Goal: Contribute content: Contribute content

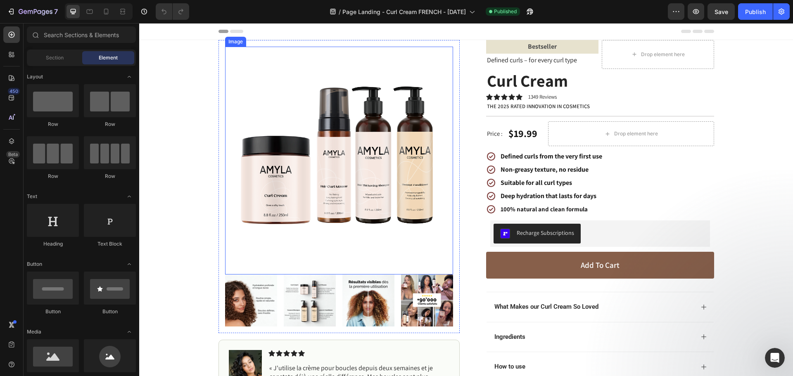
click at [351, 139] on img at bounding box center [339, 161] width 228 height 228
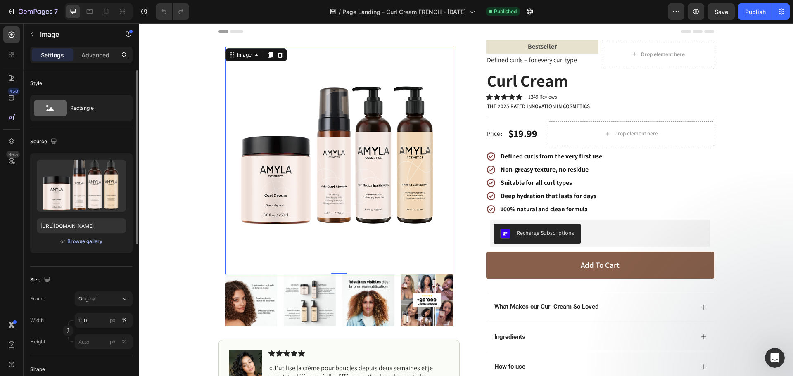
click at [86, 243] on div "Browse gallery" at bounding box center [84, 241] width 35 height 7
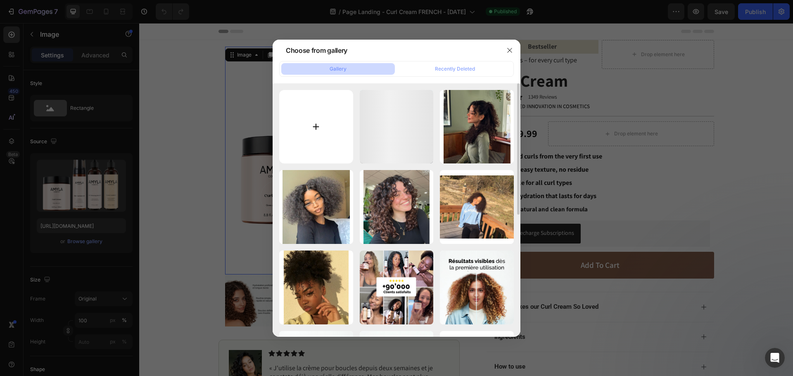
click at [305, 131] on input "file" at bounding box center [316, 127] width 74 height 74
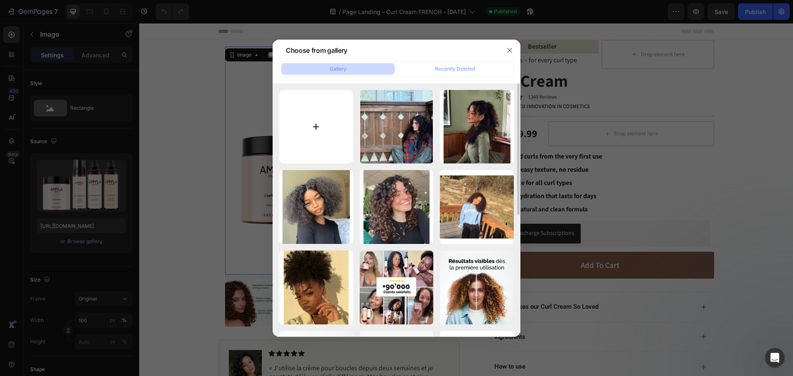
type input "C:\fakepath\Curl_Cream_ac4c74e7-7260-49cf-94af-0faa89e07285.png"
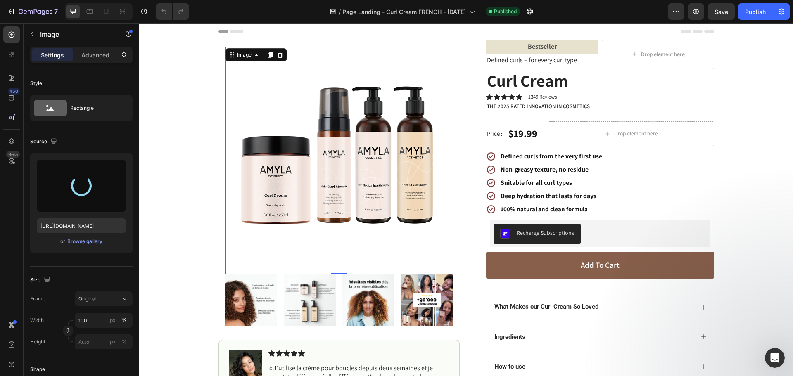
type input "[URL][DOMAIN_NAME]"
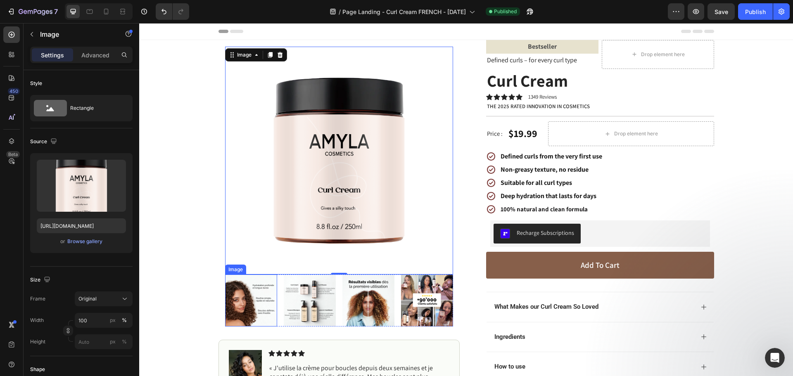
click at [254, 304] on img at bounding box center [251, 301] width 52 height 52
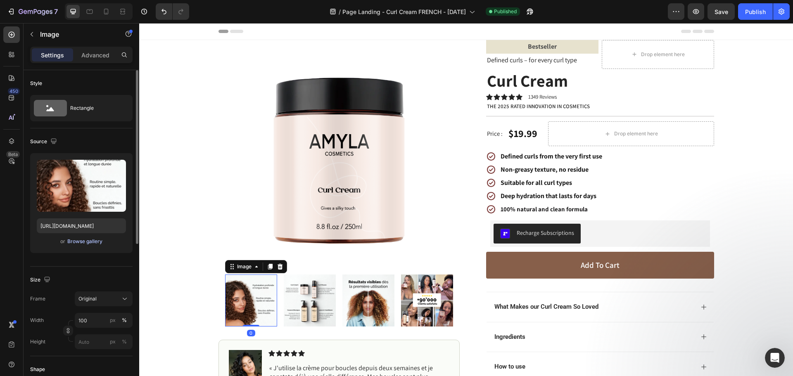
click at [78, 243] on div "Browse gallery" at bounding box center [84, 241] width 35 height 7
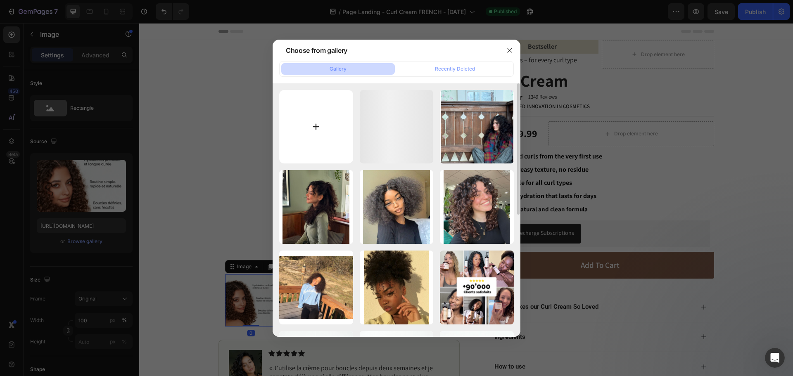
click at [338, 117] on input "file" at bounding box center [316, 127] width 74 height 74
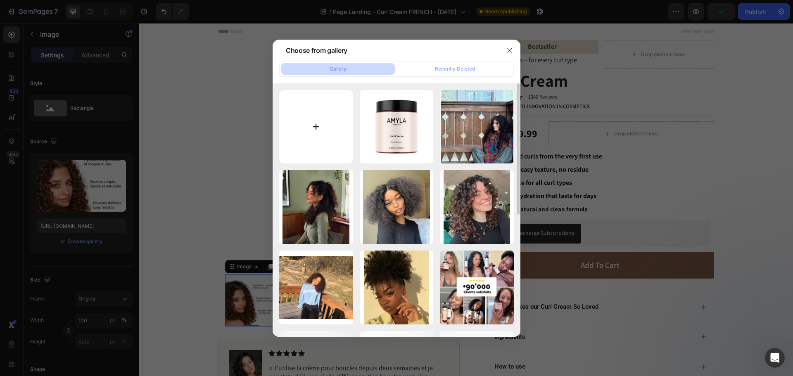
click at [314, 120] on input "file" at bounding box center [316, 127] width 74 height 74
type input "C:\fakepath\slider FR curl cream.png"
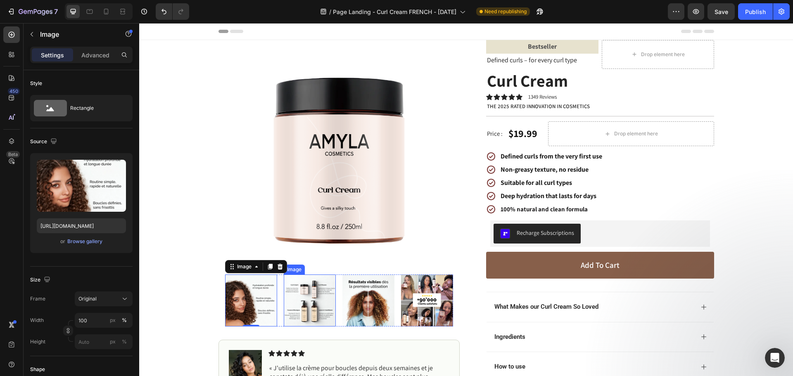
click at [315, 305] on img at bounding box center [310, 301] width 52 height 52
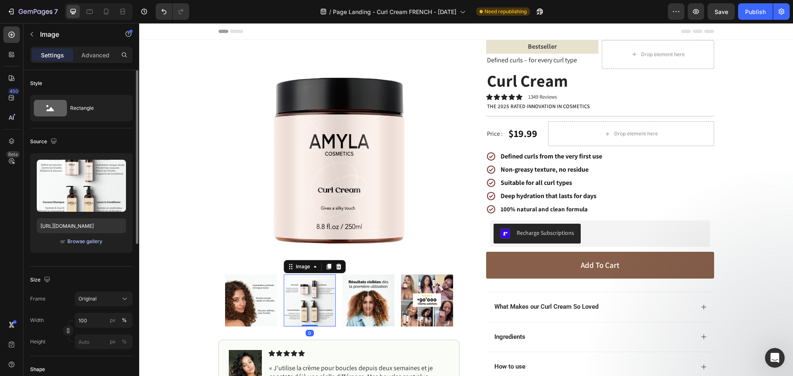
click at [90, 243] on div "Browse gallery" at bounding box center [84, 241] width 35 height 7
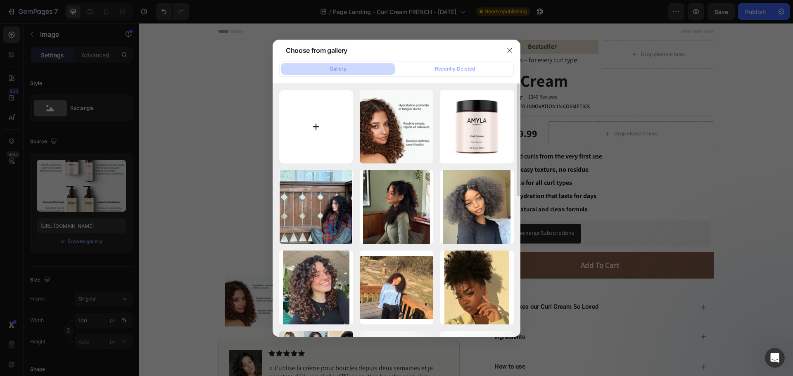
click at [337, 119] on input "file" at bounding box center [316, 127] width 74 height 74
type input "C:\fakepath\Curly_routine_slider FR.png"
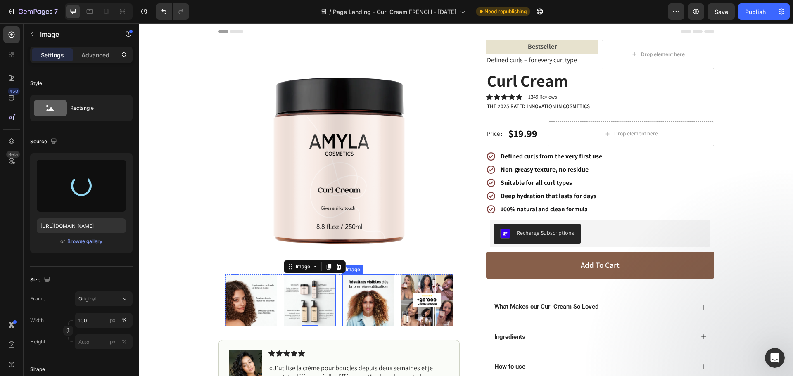
type input "[URL][DOMAIN_NAME]"
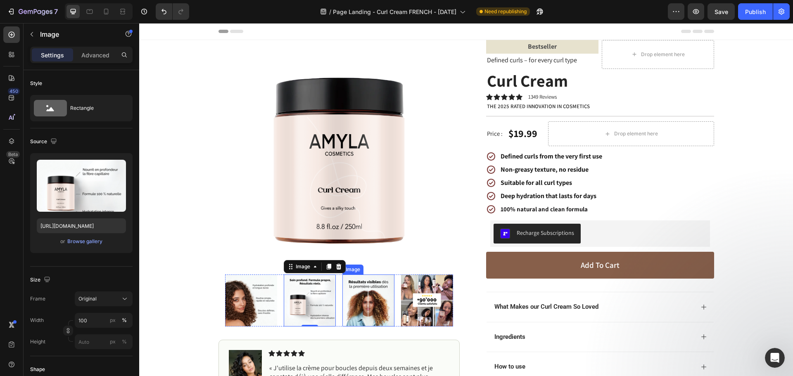
click at [370, 304] on img at bounding box center [368, 301] width 52 height 52
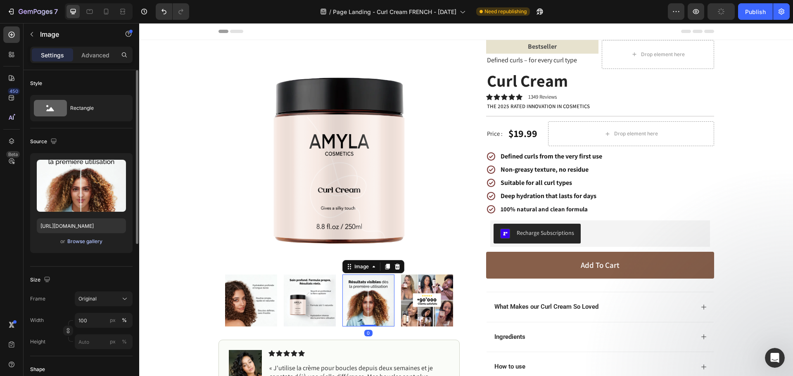
click at [86, 243] on div "Browse gallery" at bounding box center [84, 241] width 35 height 7
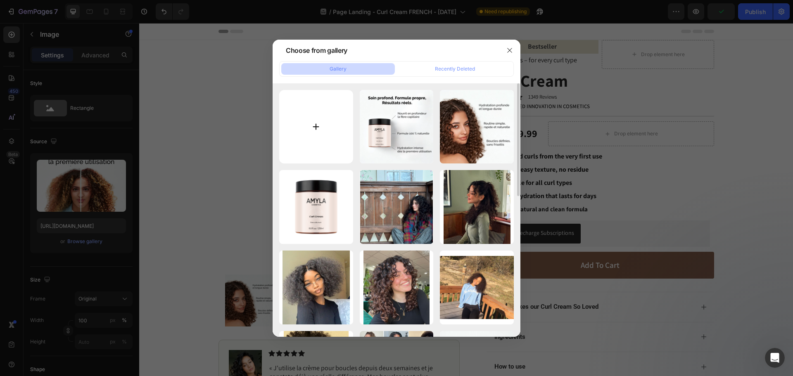
click at [342, 122] on input "file" at bounding box center [316, 127] width 74 height 74
type input "C:\fakepath\slider FR resulats 1 utilisation (1).png"
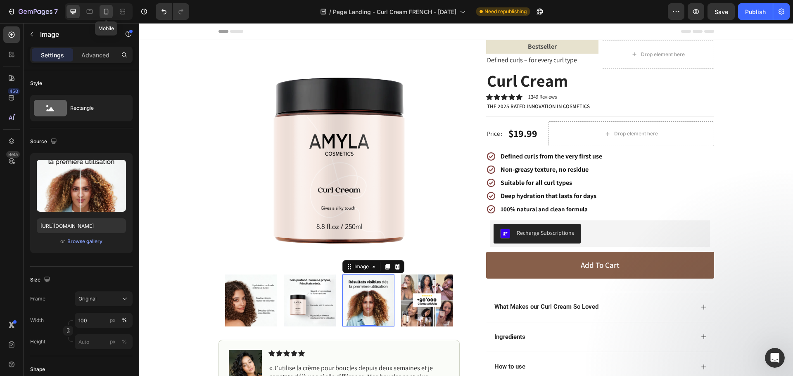
click at [104, 12] on icon at bounding box center [106, 11] width 8 height 8
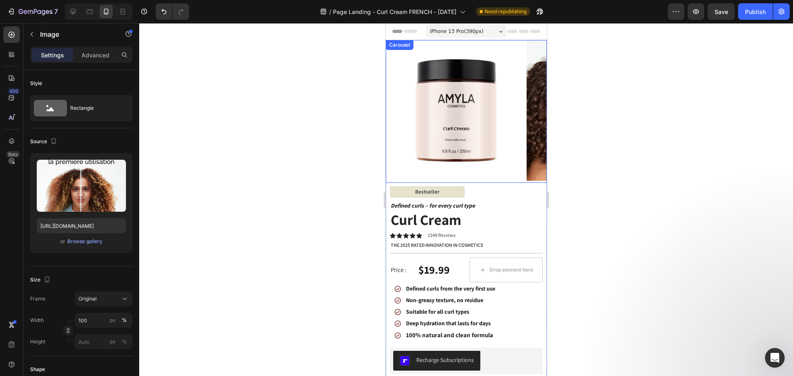
click at [524, 110] on icon "Carousel Next Arrow" at bounding box center [532, 112] width 16 height 16
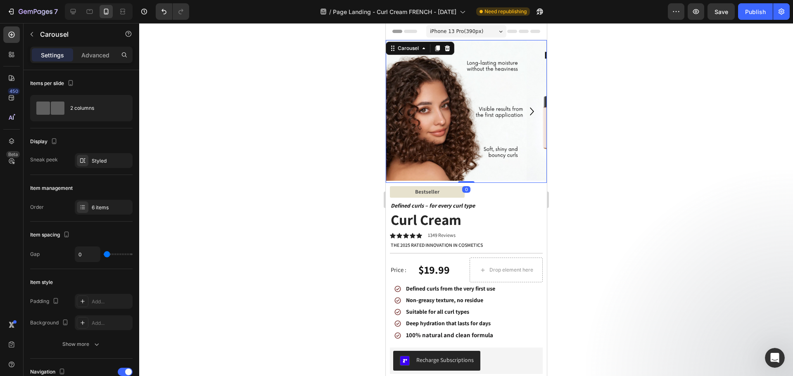
click at [524, 110] on icon "Carousel Next Arrow" at bounding box center [532, 112] width 16 height 16
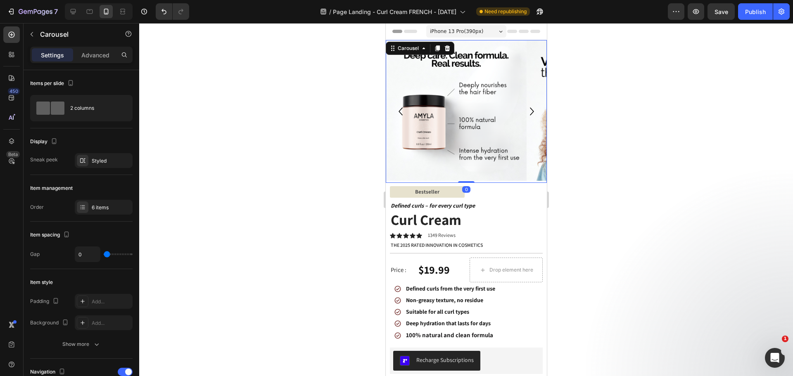
click at [524, 110] on icon "Carousel Next Arrow" at bounding box center [532, 112] width 16 height 16
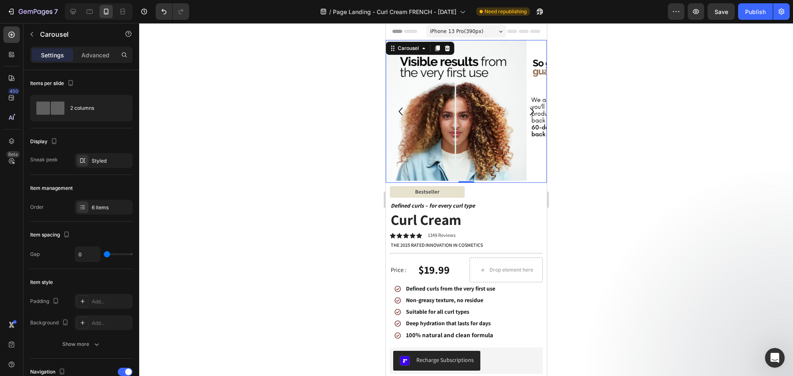
click at [401, 116] on icon "Carousel Back Arrow" at bounding box center [400, 112] width 16 height 16
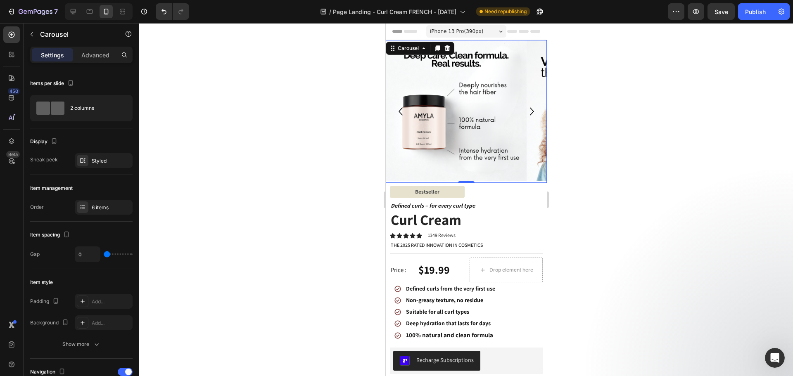
click at [400, 112] on icon "Carousel Back Arrow" at bounding box center [400, 112] width 4 height 8
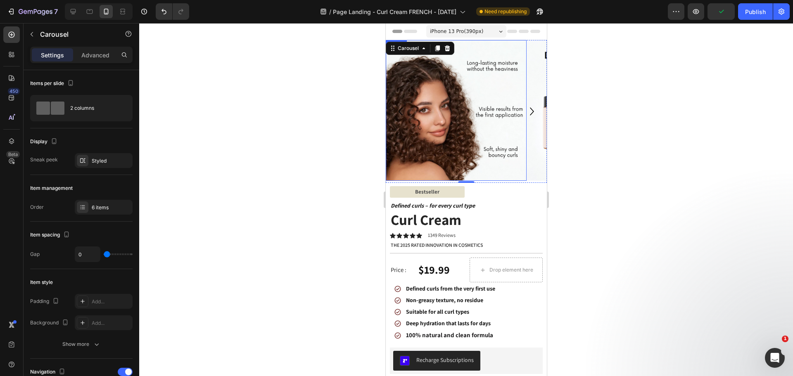
click at [480, 108] on img at bounding box center [455, 110] width 141 height 141
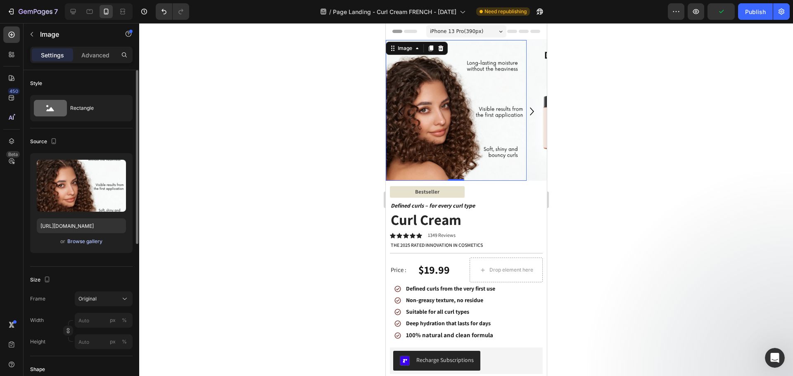
click at [90, 243] on div "Browse gallery" at bounding box center [84, 241] width 35 height 7
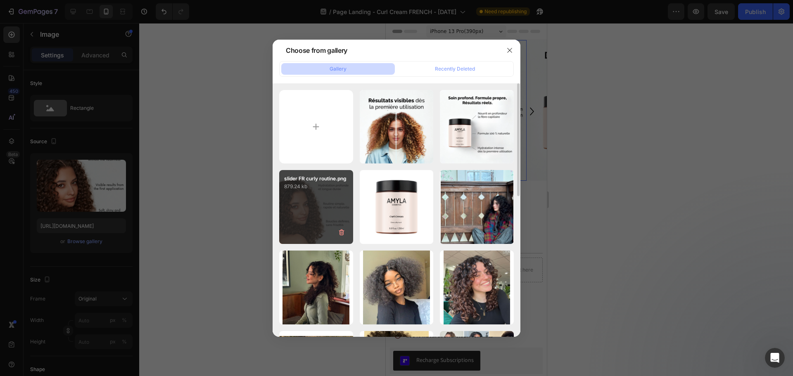
click at [311, 206] on div "slider FR curly routine.png 879.24 kb" at bounding box center [316, 207] width 74 height 74
type input "[URL][DOMAIN_NAME]"
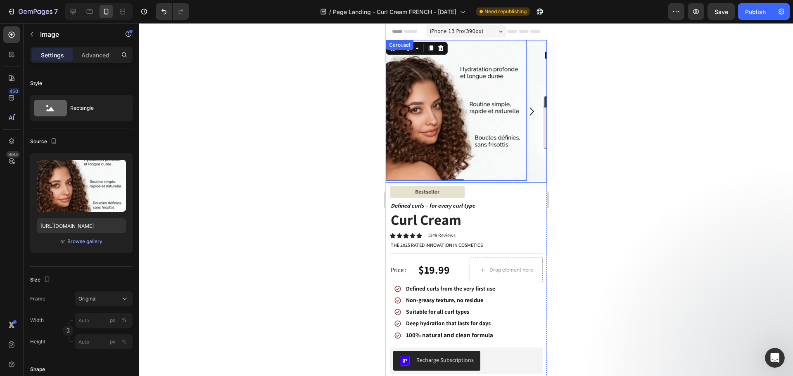
click at [526, 109] on icon "Carousel Next Arrow" at bounding box center [532, 112] width 16 height 16
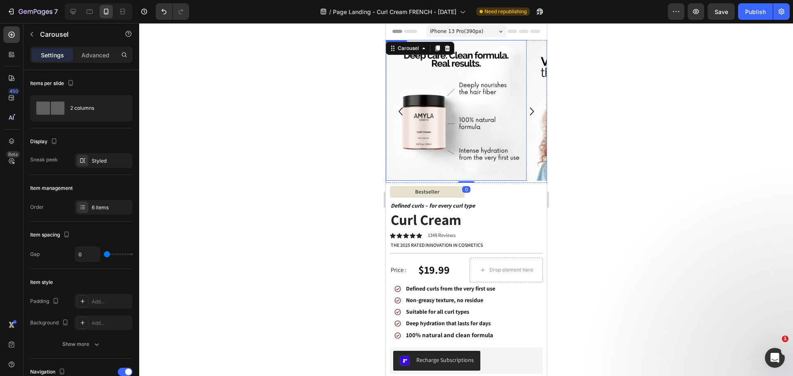
click at [429, 113] on img at bounding box center [455, 110] width 141 height 141
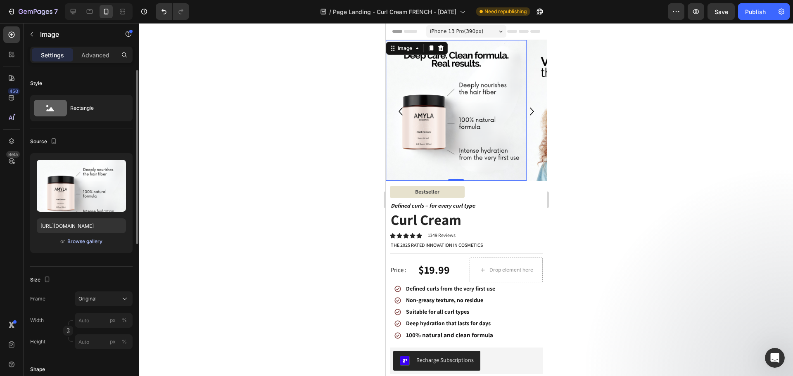
click at [86, 242] on div "Browse gallery" at bounding box center [84, 241] width 35 height 7
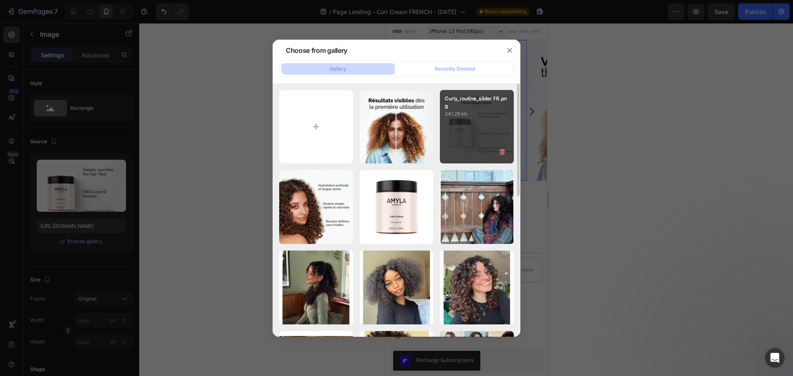
click at [459, 134] on div "Curly_routine_slider FR.png 241.26 kb" at bounding box center [477, 127] width 74 height 74
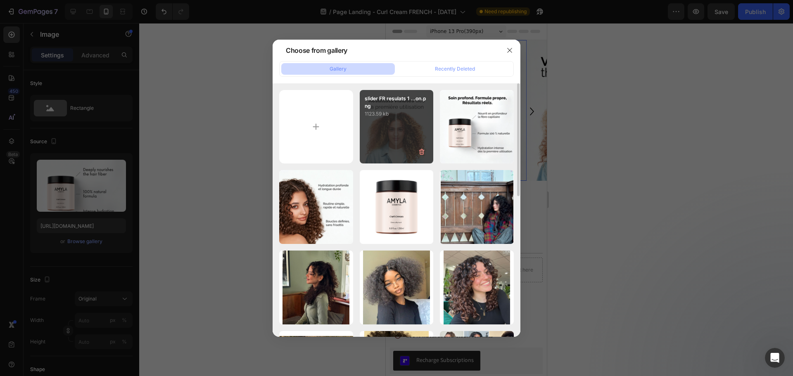
type input "[URL][DOMAIN_NAME]"
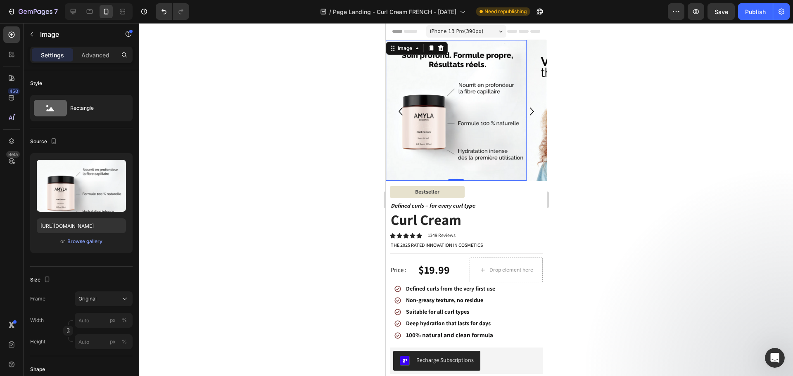
click at [295, 105] on div at bounding box center [466, 199] width 654 height 353
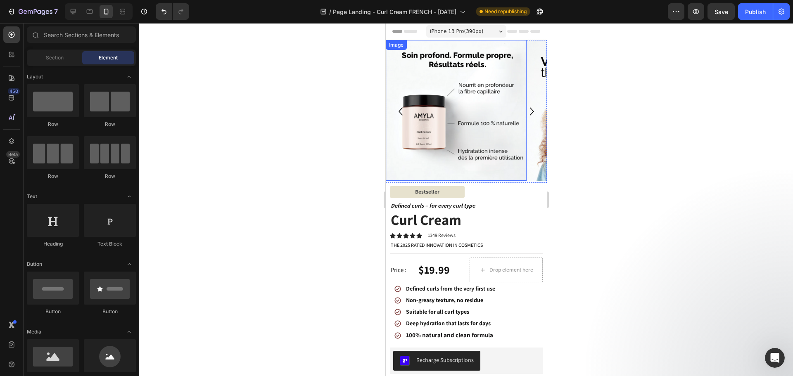
click at [530, 108] on icon "Carousel Next Arrow" at bounding box center [532, 112] width 4 height 8
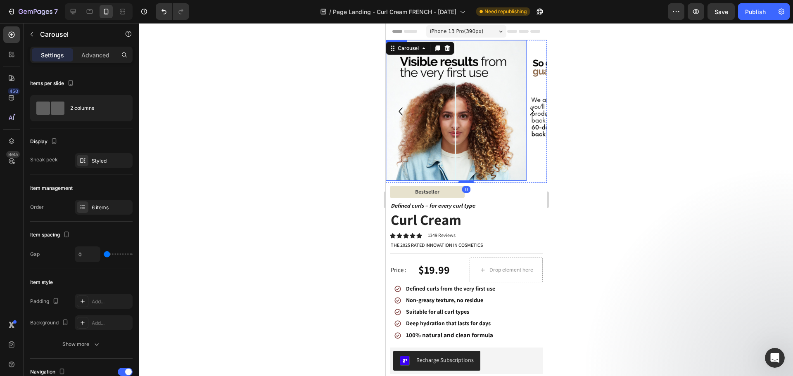
click at [472, 115] on img at bounding box center [455, 110] width 141 height 141
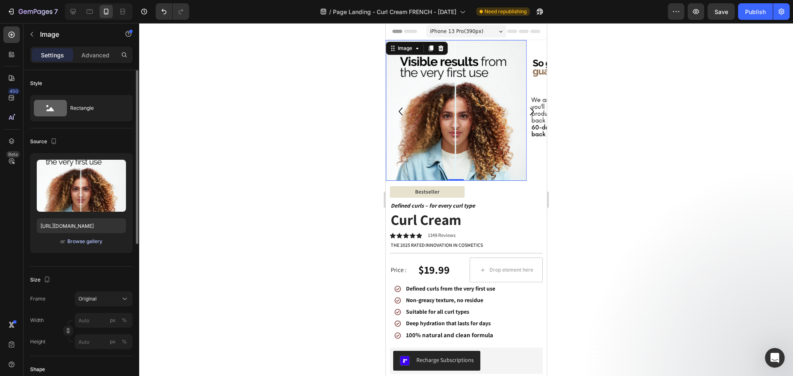
click at [85, 241] on div "Browse gallery" at bounding box center [84, 241] width 35 height 7
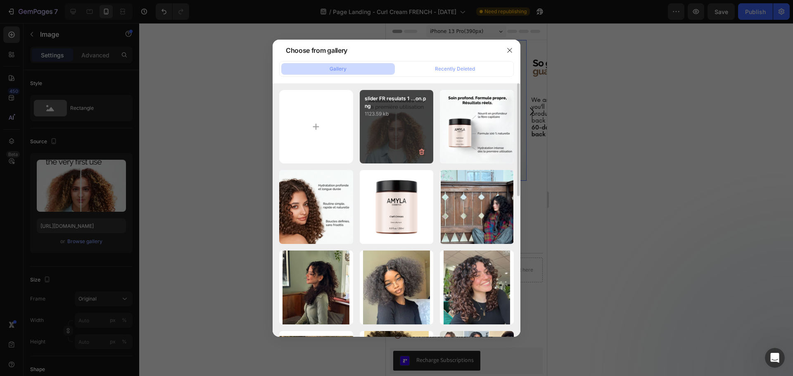
click at [413, 127] on div "slider FR resulats 1 ...on.png 1123.59 kb" at bounding box center [397, 127] width 74 height 74
type input "[URL][DOMAIN_NAME]"
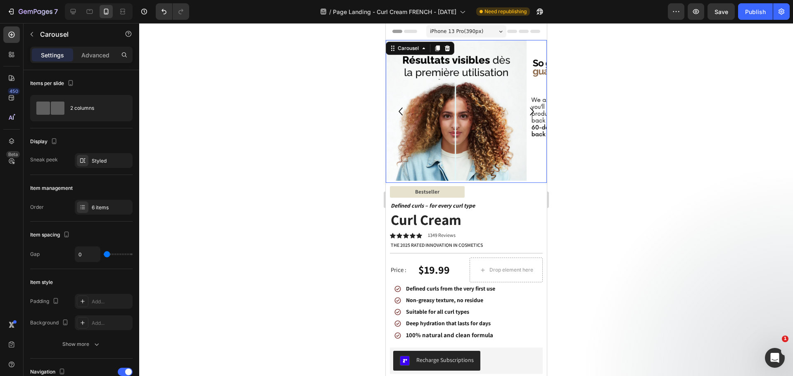
click at [524, 109] on icon "Carousel Next Arrow" at bounding box center [532, 112] width 16 height 16
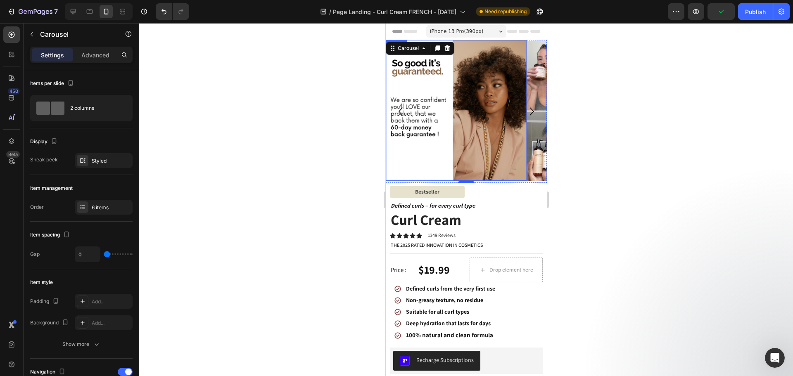
click at [483, 117] on img at bounding box center [455, 110] width 141 height 141
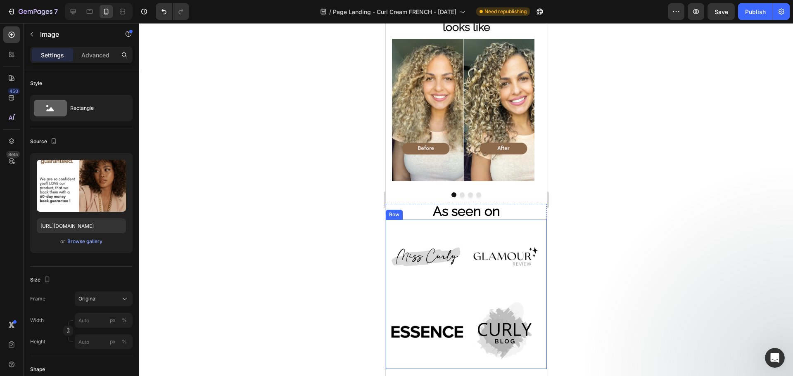
scroll to position [661, 0]
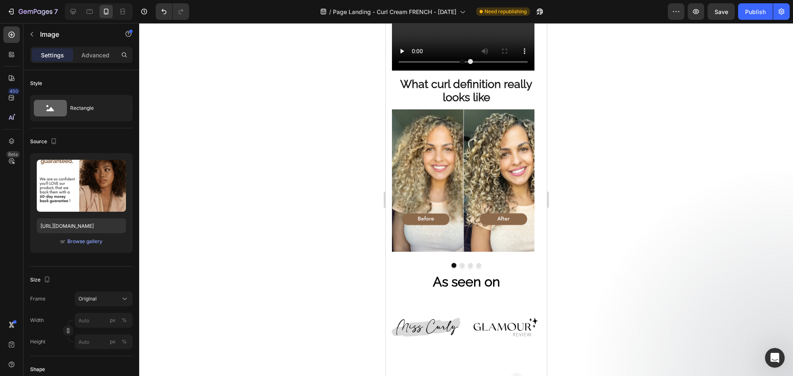
click at [328, 239] on div at bounding box center [466, 199] width 654 height 353
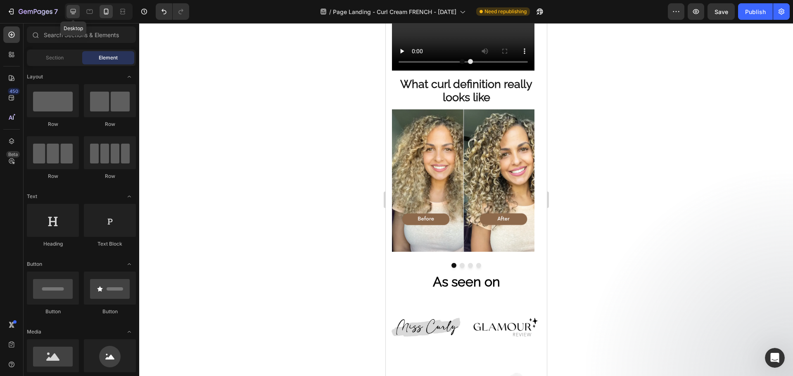
click at [74, 5] on div at bounding box center [73, 11] width 13 height 13
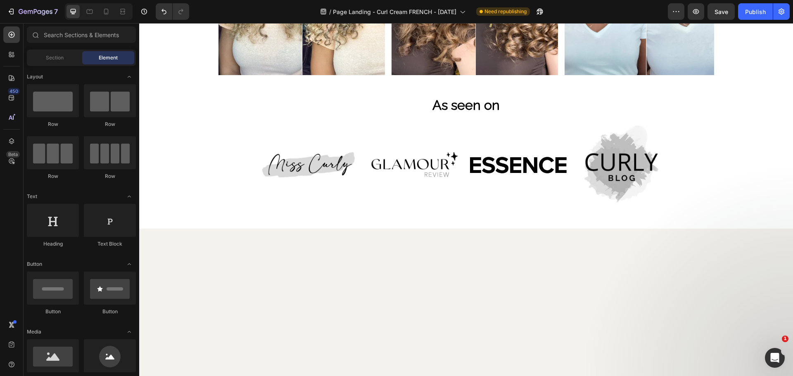
scroll to position [846, 0]
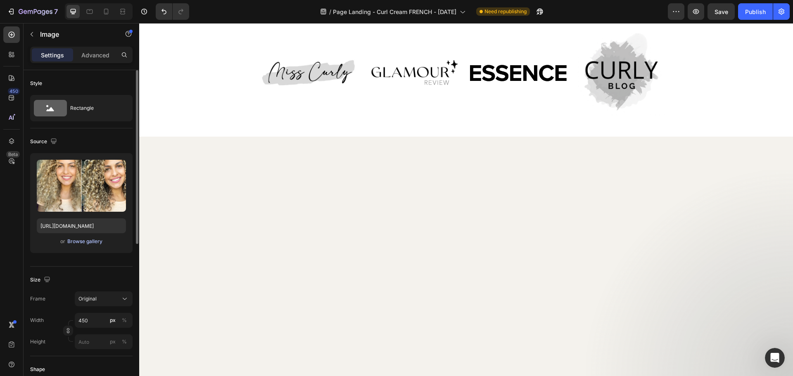
click at [96, 245] on button "Browse gallery" at bounding box center [85, 242] width 36 height 8
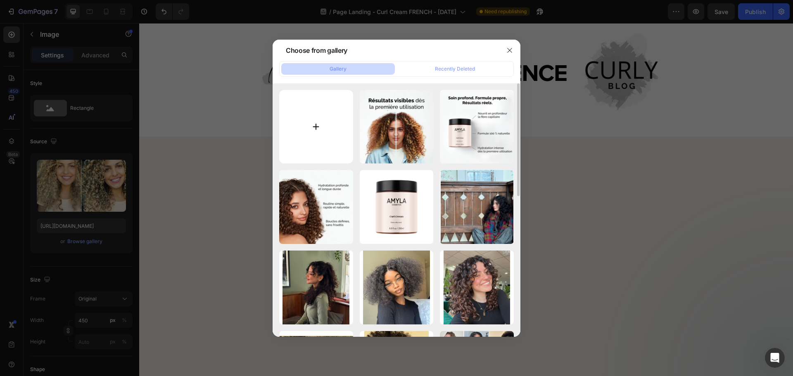
click at [346, 120] on input "file" at bounding box center [316, 127] width 74 height 74
type input "C:\fakepath\curl_cream_FR_review1.png"
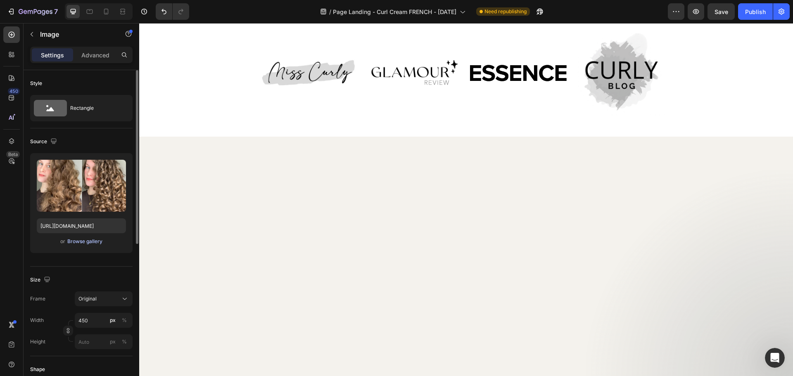
click at [79, 240] on div "Browse gallery" at bounding box center [84, 241] width 35 height 7
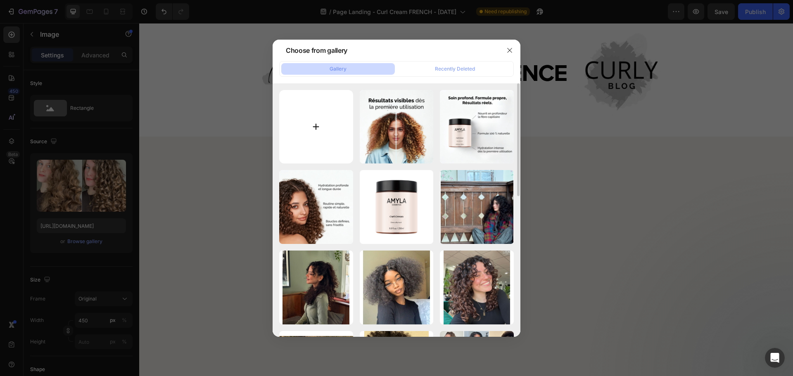
click at [323, 124] on input "file" at bounding box center [316, 127] width 74 height 74
type input "C:\fakepath\curl_cream_FR_review2.png"
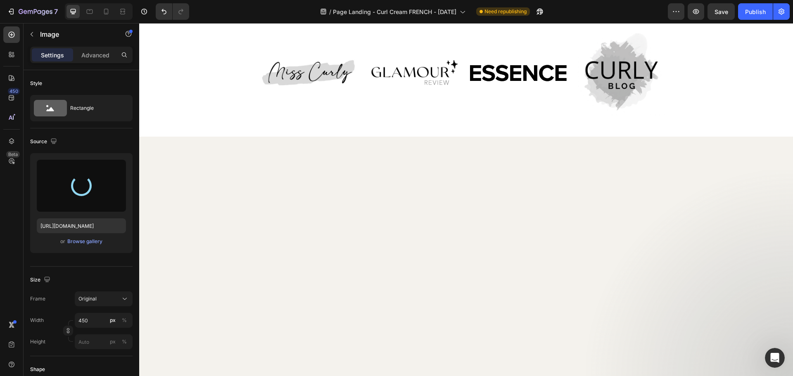
type input "[URL][DOMAIN_NAME]"
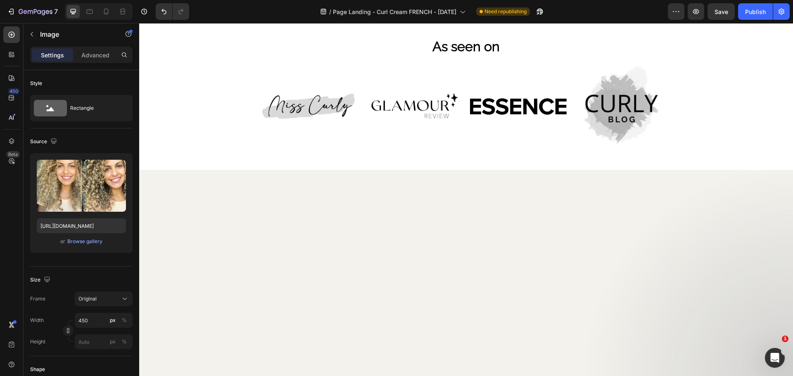
click at [93, 243] on div "Browse gallery" at bounding box center [84, 241] width 35 height 7
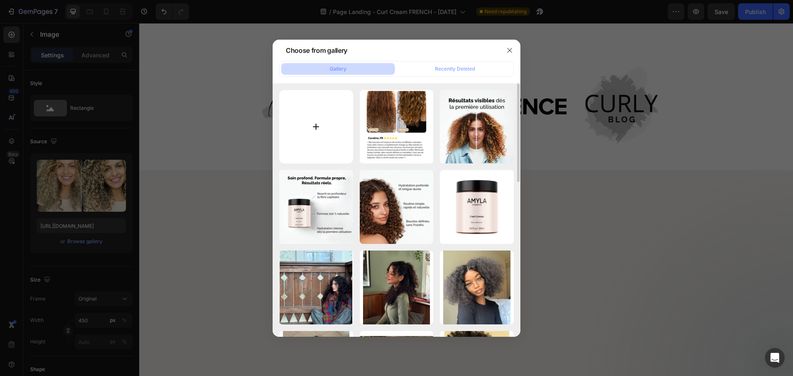
click at [312, 126] on input "file" at bounding box center [316, 127] width 74 height 74
type input "C:\fakepath\curl_cream_FR_review1.png"
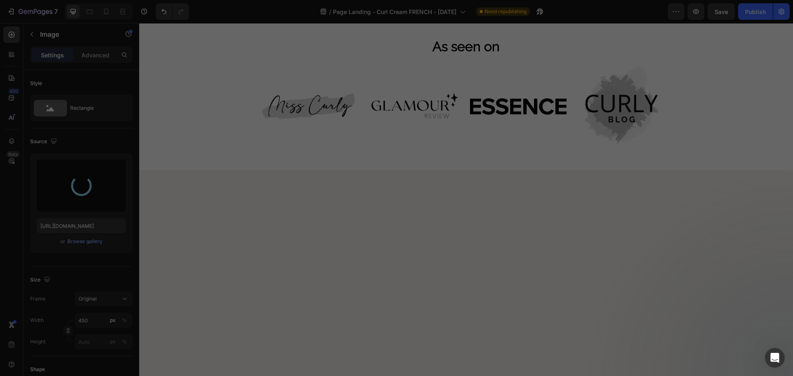
type input "[URL][DOMAIN_NAME]"
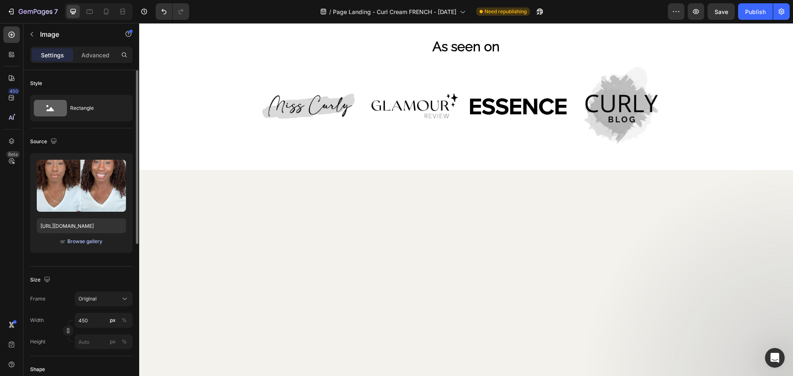
click at [88, 240] on div "Browse gallery" at bounding box center [84, 241] width 35 height 7
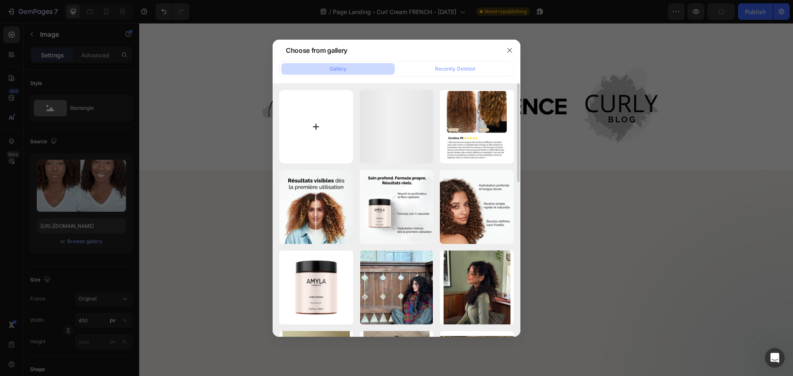
click at [335, 125] on input "file" at bounding box center [316, 127] width 74 height 74
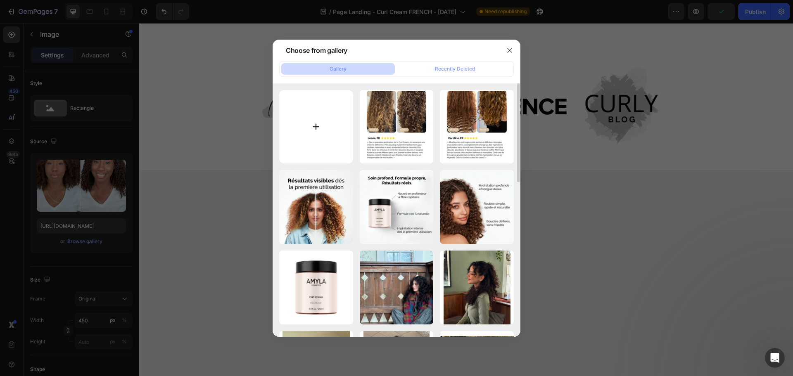
type input "C:\fakepath\curl_cream_FR_review3.png"
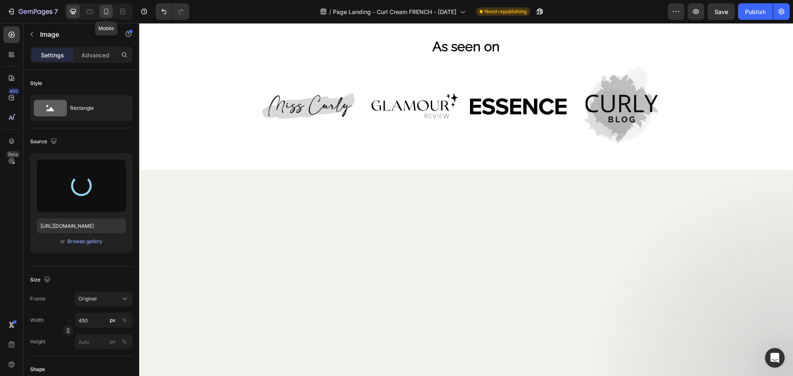
type input "[URL][DOMAIN_NAME]"
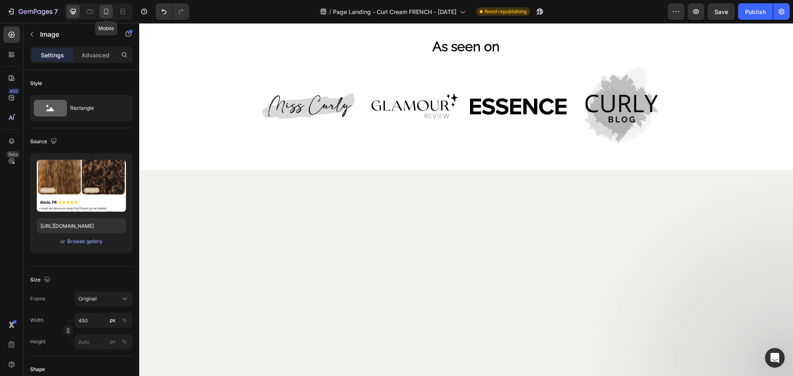
click at [105, 7] on div at bounding box center [106, 11] width 13 height 13
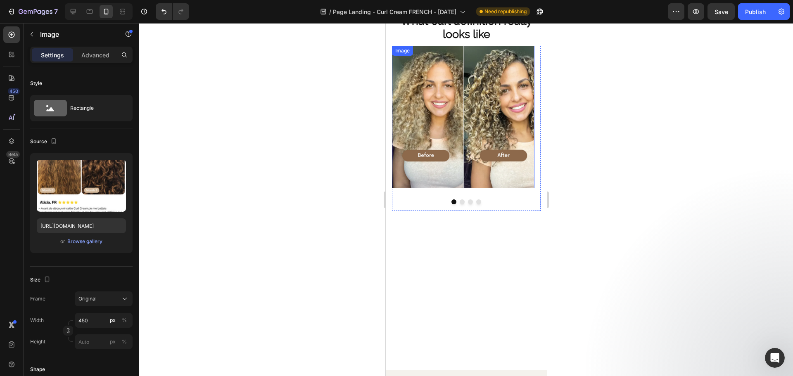
scroll to position [617, 0]
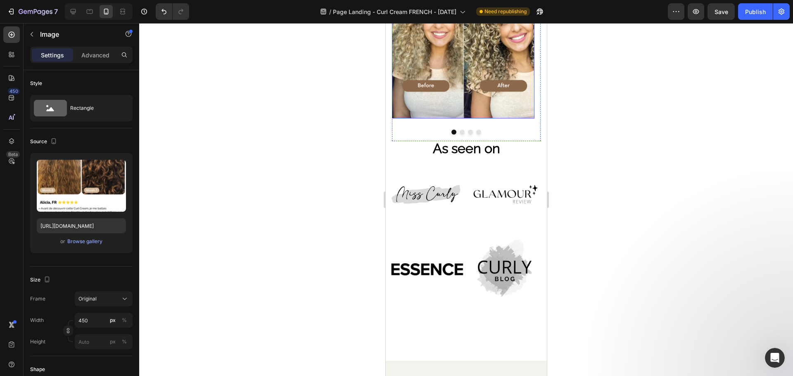
click at [466, 119] on img at bounding box center [463, 47] width 143 height 143
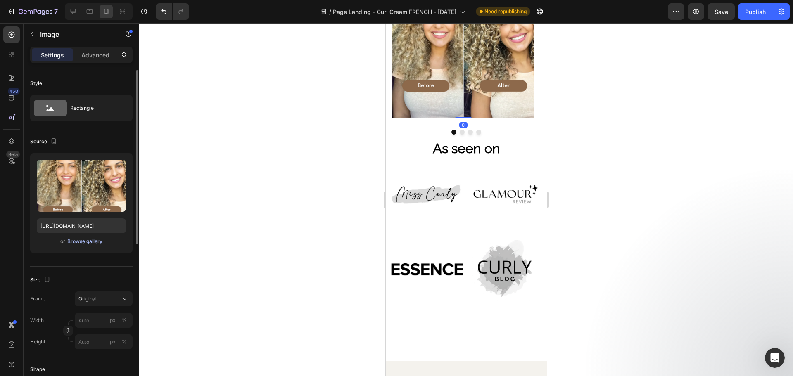
click at [92, 238] on div "Browse gallery" at bounding box center [84, 241] width 35 height 7
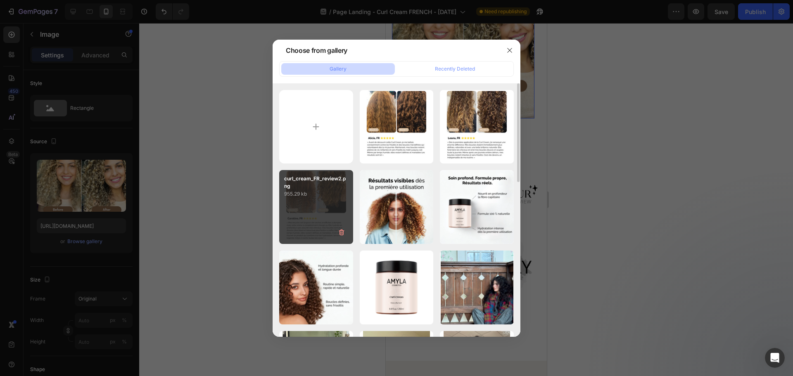
click at [308, 199] on div "curl_cream_FR_review2.png 955.29 kb" at bounding box center [316, 207] width 74 height 74
type input "[URL][DOMAIN_NAME]"
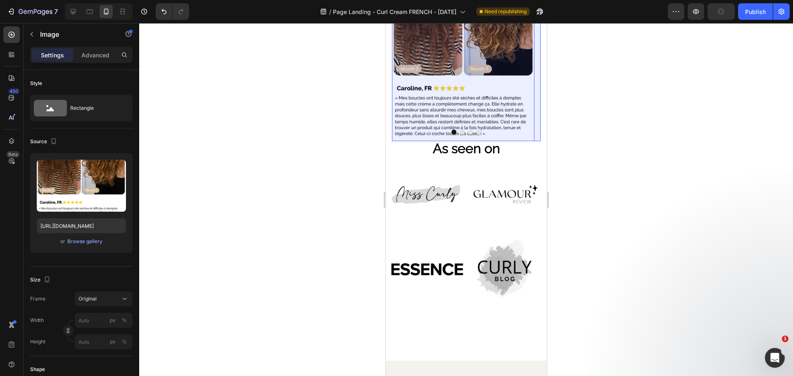
click at [408, 2] on div "Carousel" at bounding box center [407, -1] width 24 height 5
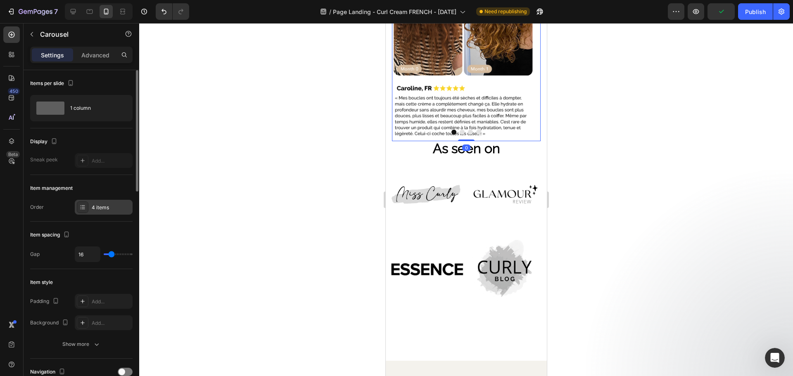
click at [102, 209] on div "4 items" at bounding box center [111, 207] width 39 height 7
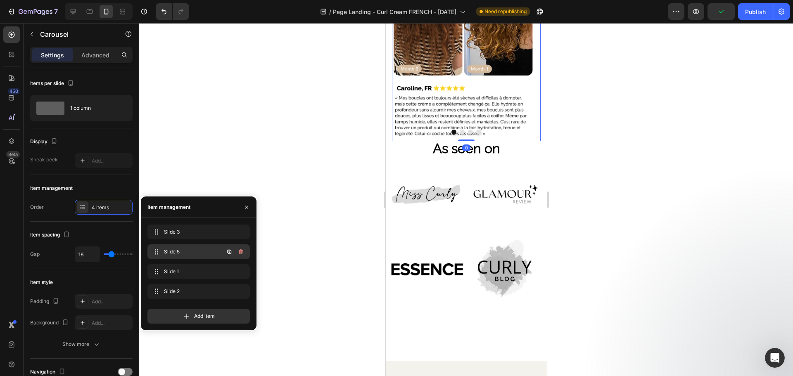
click at [202, 248] on span "Slide 5" at bounding box center [187, 251] width 47 height 7
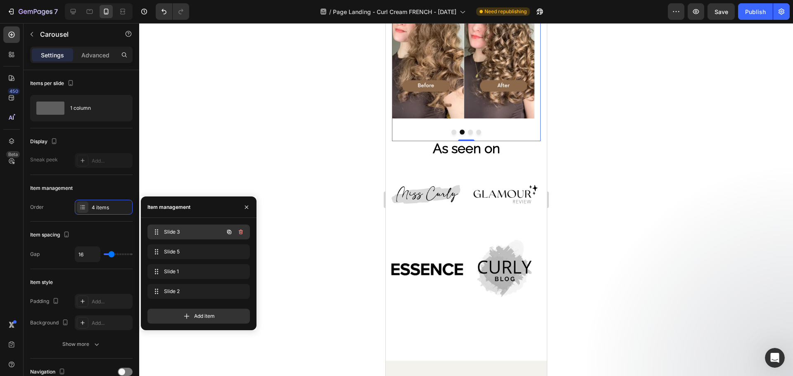
click at [200, 230] on span "Slide 3" at bounding box center [187, 231] width 47 height 7
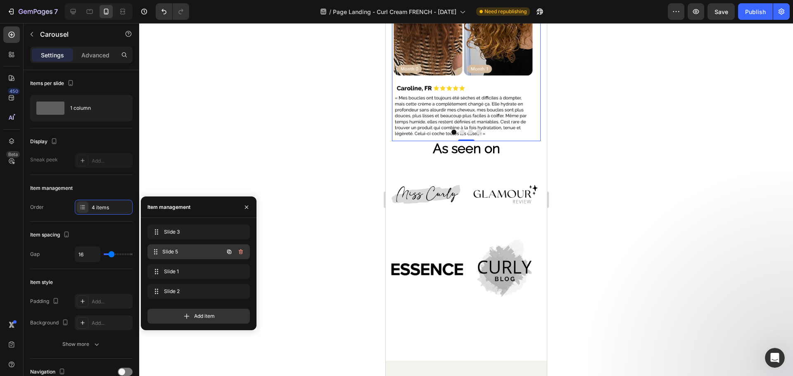
click at [199, 255] on span "Slide 5" at bounding box center [192, 251] width 61 height 7
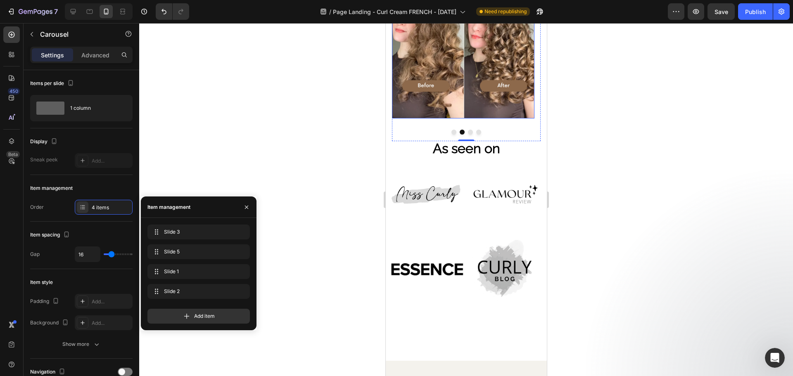
click at [458, 119] on img at bounding box center [463, 47] width 143 height 143
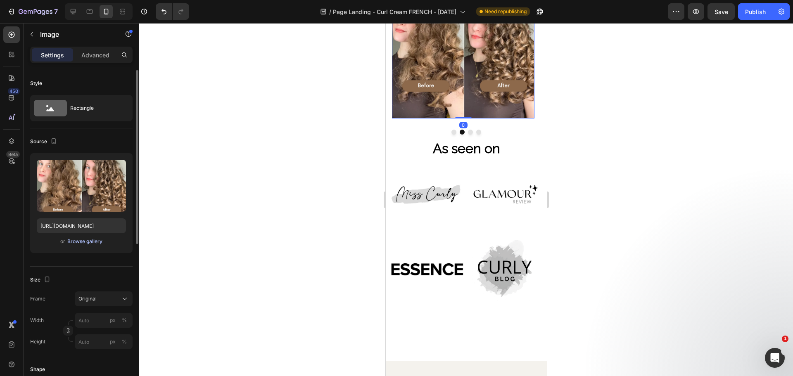
click at [87, 242] on div "Browse gallery" at bounding box center [84, 241] width 35 height 7
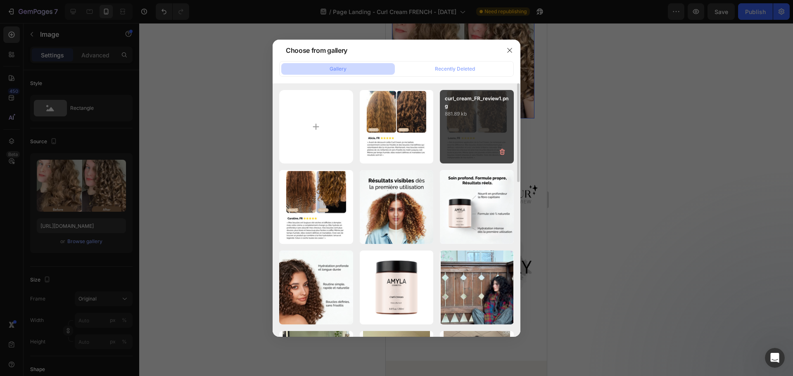
click at [484, 132] on div "curl_cream_FR_review1.png 881.89 kb" at bounding box center [477, 127] width 74 height 74
type input "[URL][DOMAIN_NAME]"
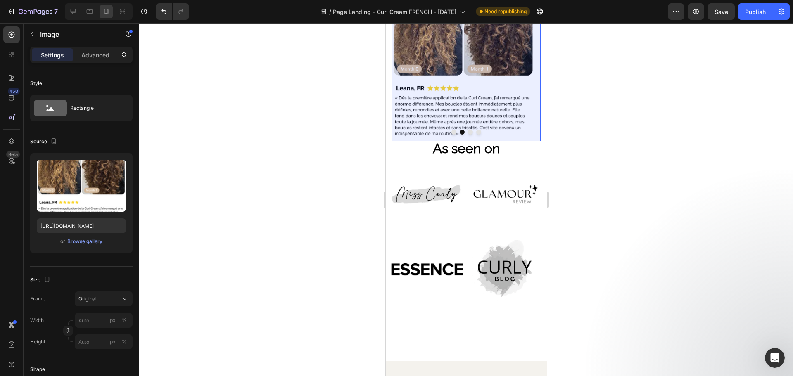
click at [415, 2] on div "Carousel" at bounding box center [407, -1] width 24 height 5
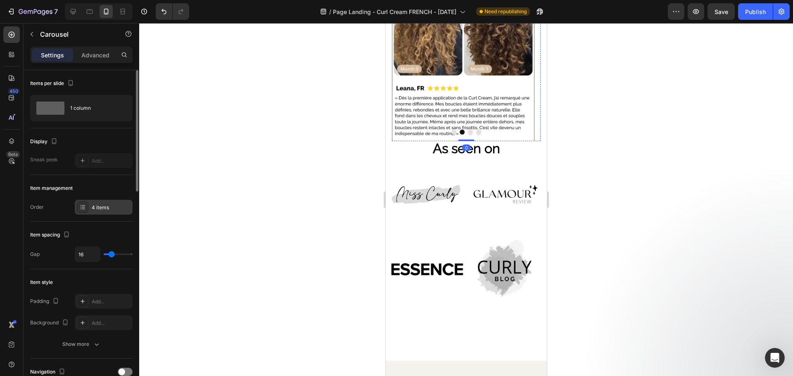
click at [98, 208] on div "4 items" at bounding box center [111, 207] width 39 height 7
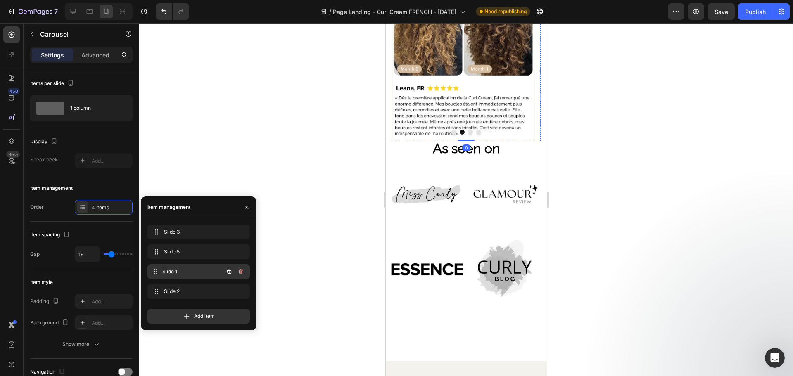
click at [177, 271] on span "Slide 1" at bounding box center [192, 271] width 61 height 7
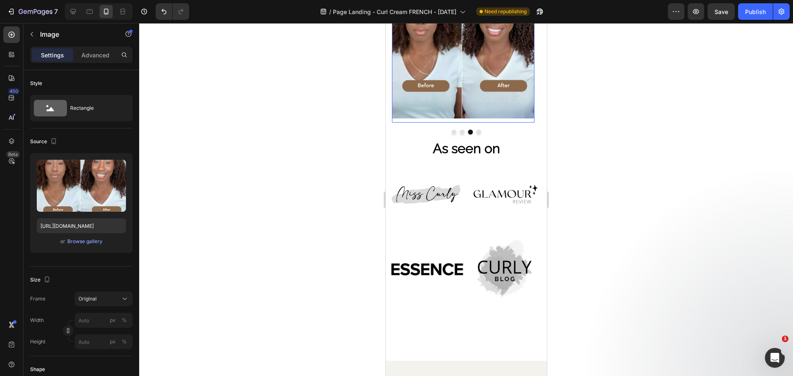
click at [464, 119] on img at bounding box center [463, 47] width 143 height 143
click at [87, 245] on div "Browse gallery" at bounding box center [84, 241] width 35 height 7
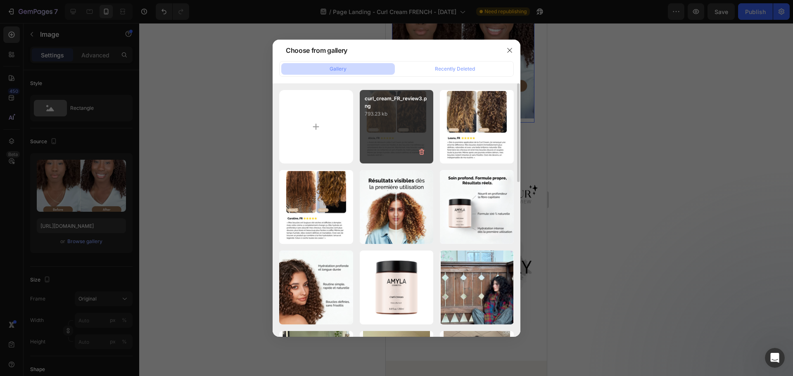
click at [402, 123] on div "curl_cream_FR_review3.png 793.23 kb" at bounding box center [397, 127] width 74 height 74
type input "[URL][DOMAIN_NAME]"
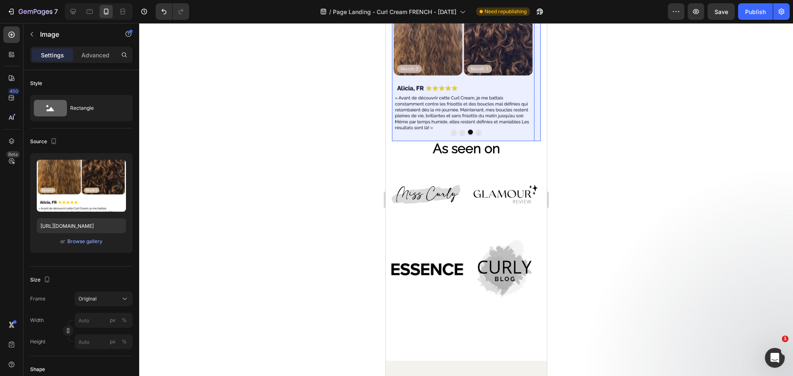
click at [408, 2] on div "Carousel" at bounding box center [407, -1] width 24 height 5
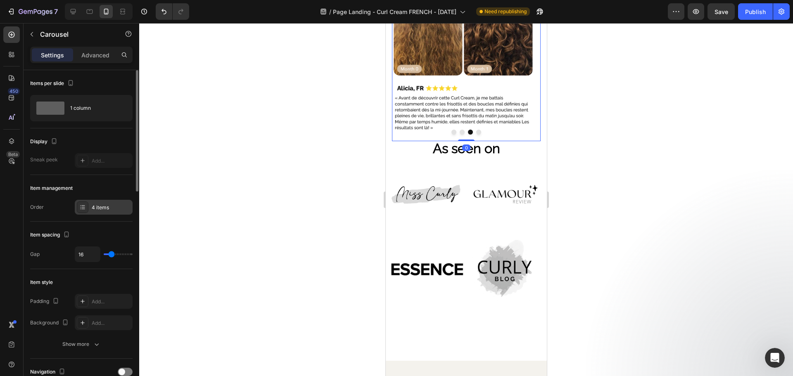
click at [98, 207] on div "4 items" at bounding box center [111, 207] width 39 height 7
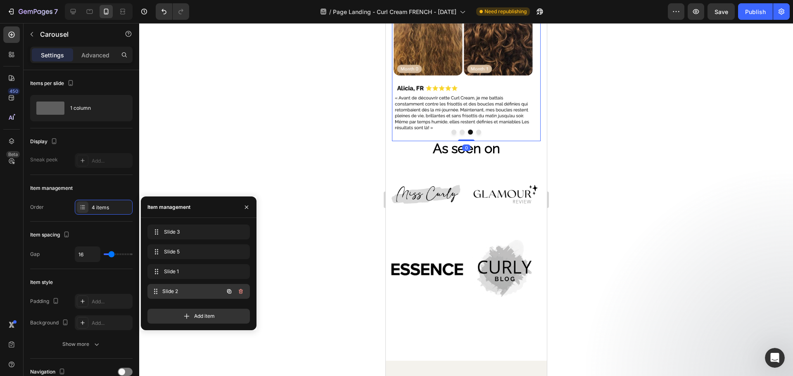
click at [181, 290] on span "Slide 2" at bounding box center [192, 291] width 61 height 7
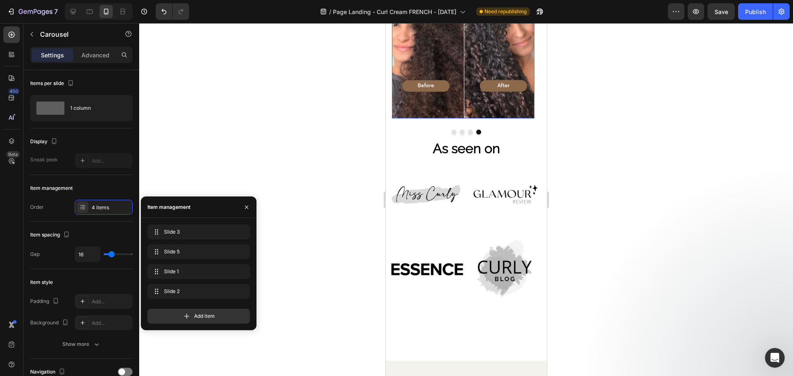
click at [469, 119] on img at bounding box center [463, 47] width 143 height 143
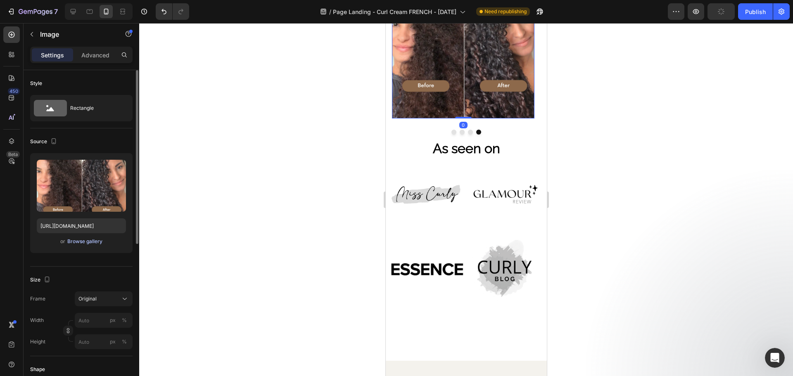
click at [78, 241] on div "Browse gallery" at bounding box center [84, 241] width 35 height 7
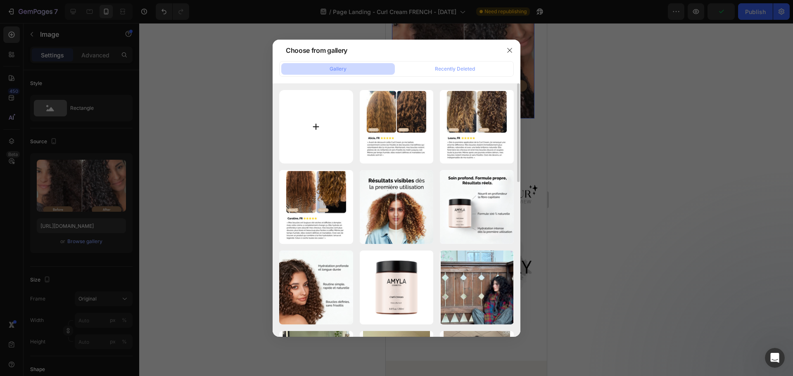
click at [335, 132] on input "file" at bounding box center [316, 127] width 74 height 74
type input "C:\fakepath\curl_cream_FR_review4.png"
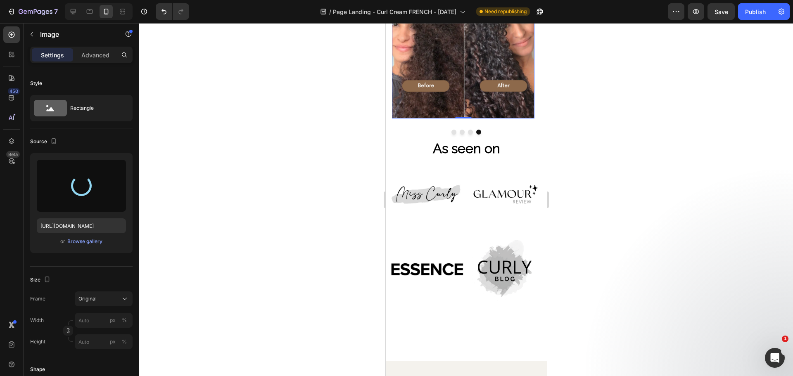
type input "[URL][DOMAIN_NAME]"
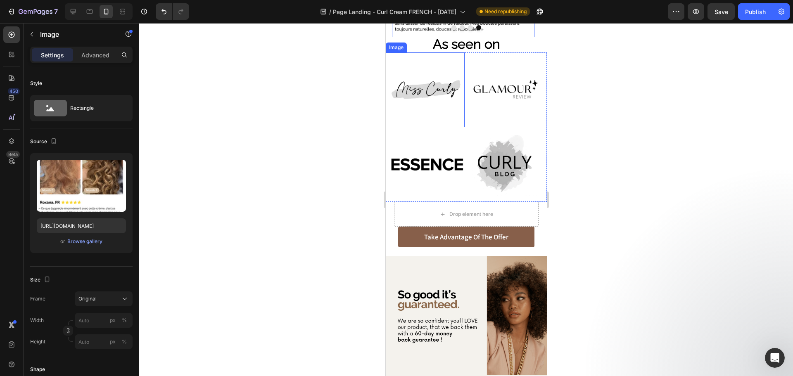
scroll to position [658, 0]
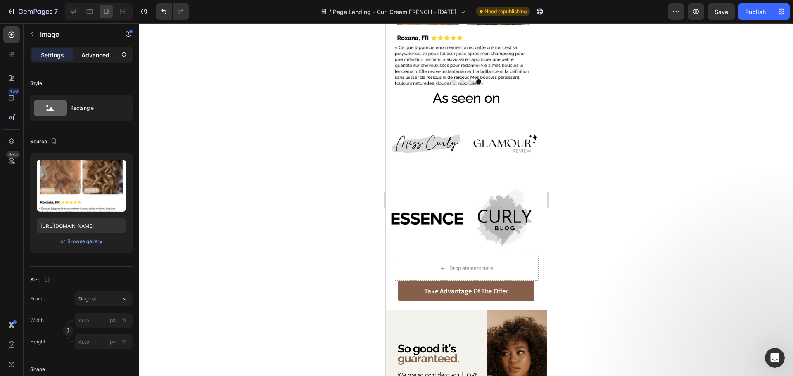
click at [83, 52] on p "Advanced" at bounding box center [95, 55] width 28 height 9
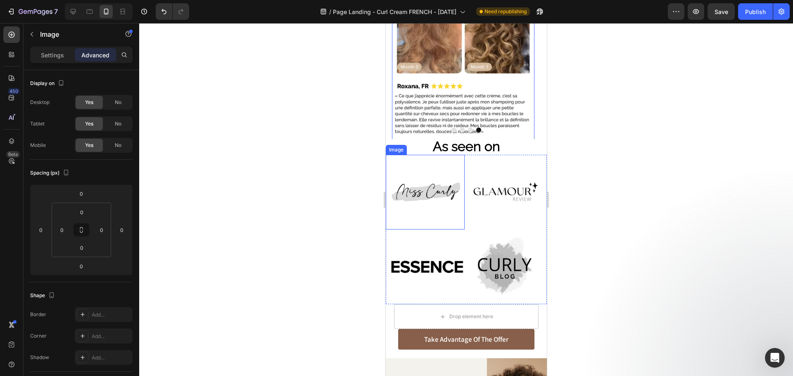
scroll to position [534, 0]
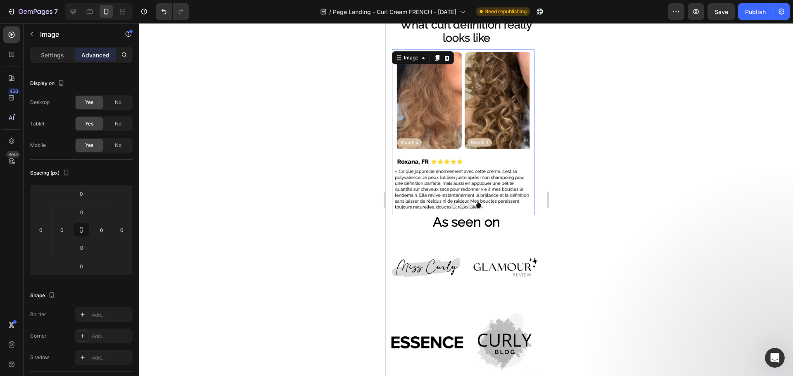
click at [446, 208] on img at bounding box center [463, 135] width 143 height 171
click at [390, 189] on div "What curl definition really looks like Text Block Image Image Image Image 0 Car…" at bounding box center [465, 113] width 161 height 204
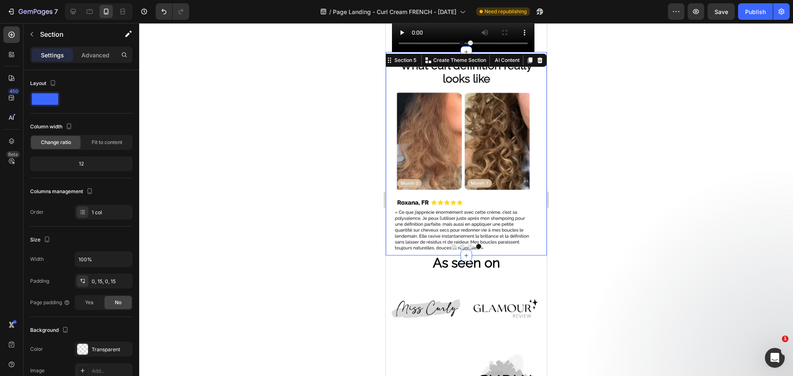
scroll to position [493, 0]
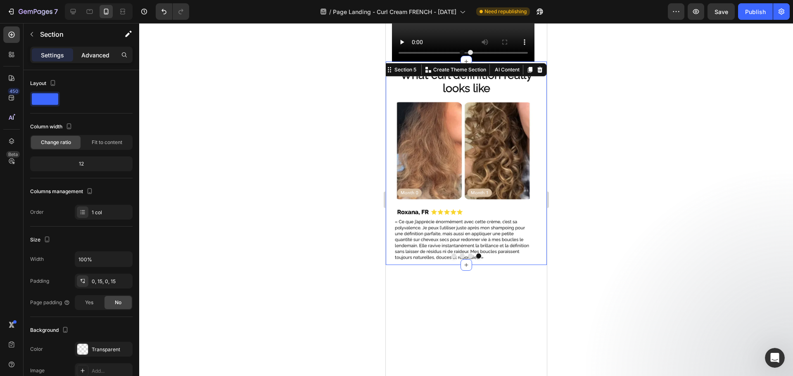
click at [105, 58] on p "Advanced" at bounding box center [95, 55] width 28 height 9
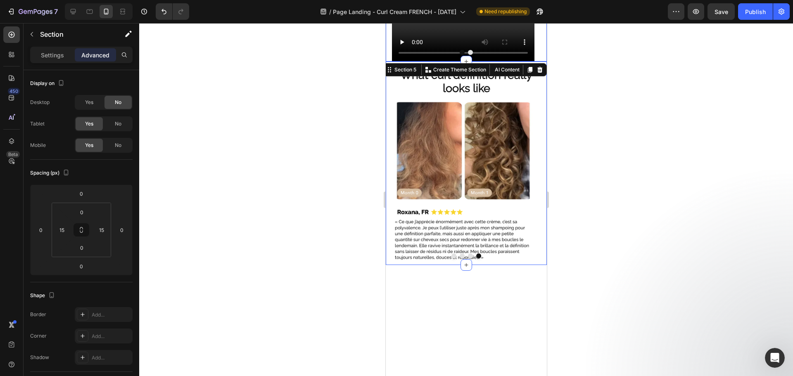
drag, startPoint x: 313, startPoint y: 209, endPoint x: 27, endPoint y: 217, distance: 286.4
click at [313, 209] on div at bounding box center [466, 199] width 654 height 353
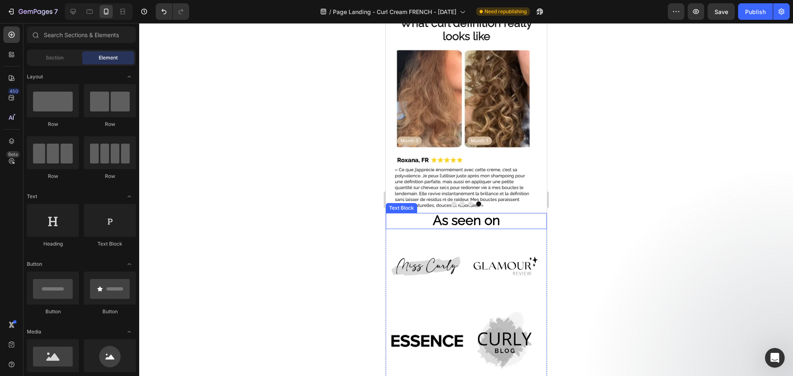
scroll to position [741, 0]
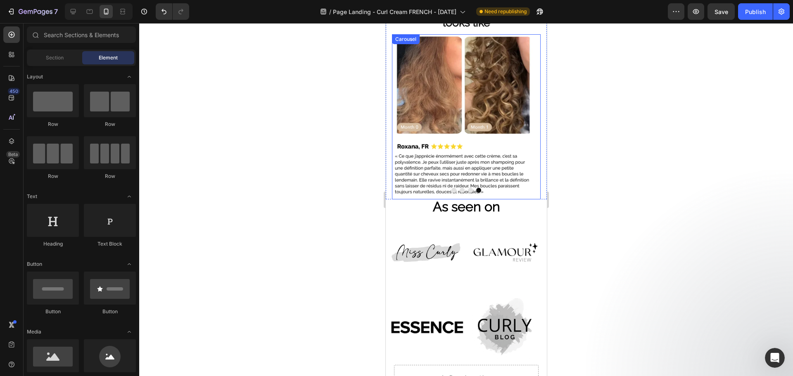
click at [518, 193] on div at bounding box center [466, 190] width 149 height 5
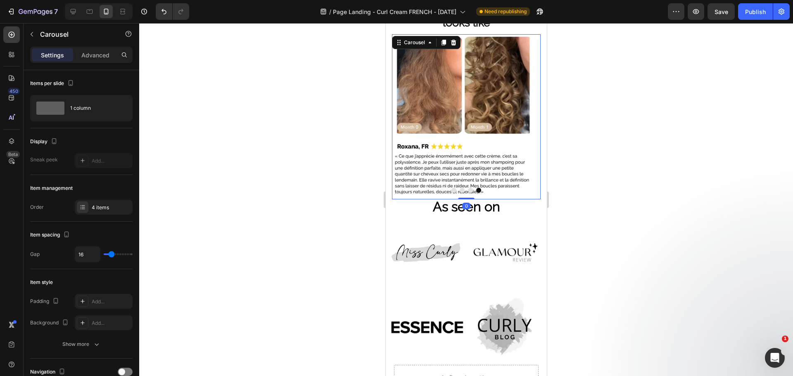
click at [514, 187] on img at bounding box center [463, 119] width 143 height 171
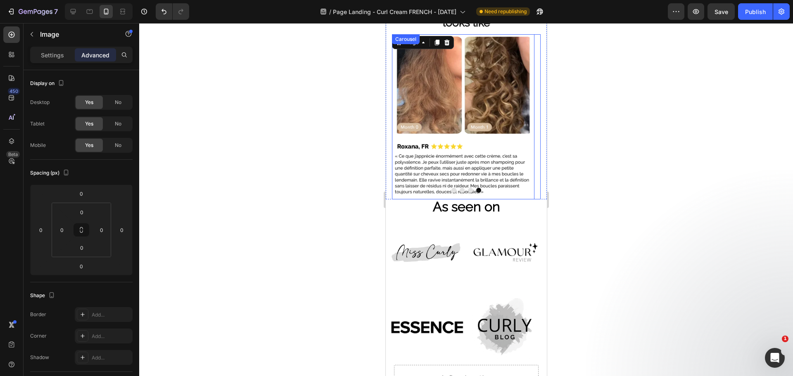
click at [521, 195] on img at bounding box center [463, 119] width 143 height 171
click at [530, 195] on img at bounding box center [463, 119] width 143 height 171
click at [416, 43] on div "Image" at bounding box center [411, 42] width 18 height 7
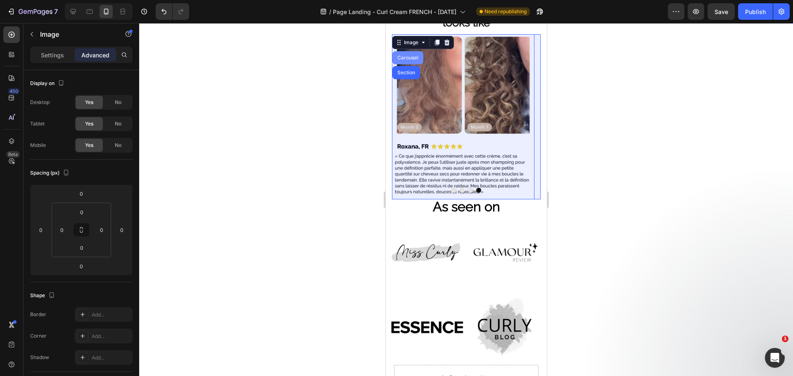
click at [412, 53] on div "Carousel" at bounding box center [407, 57] width 31 height 13
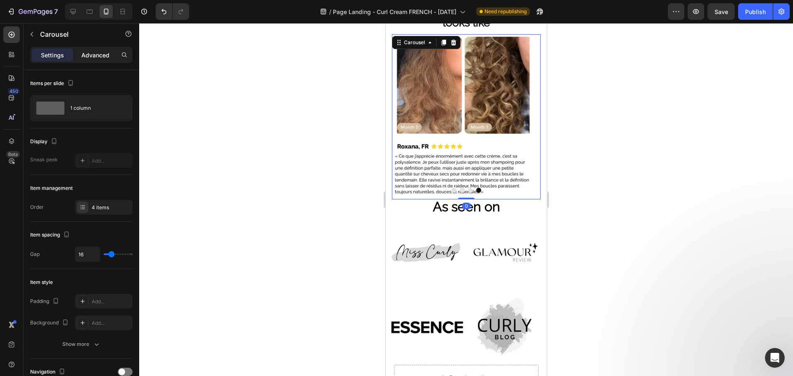
click at [93, 52] on p "Advanced" at bounding box center [95, 55] width 28 height 9
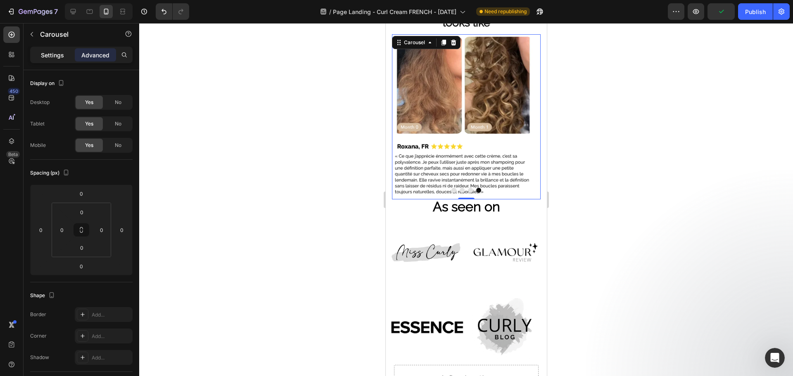
click at [59, 52] on p "Settings" at bounding box center [52, 55] width 23 height 9
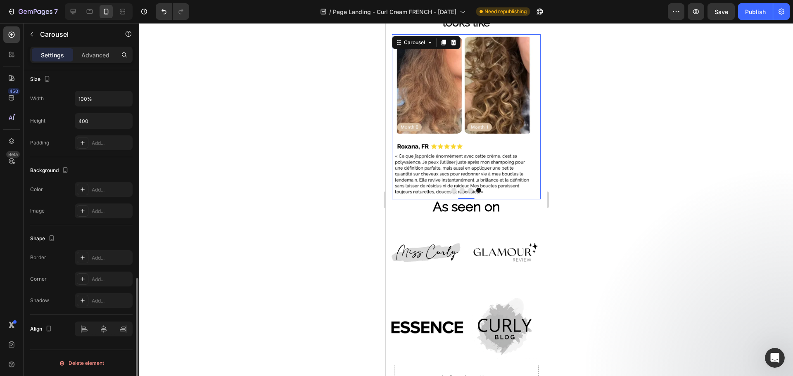
scroll to position [523, 0]
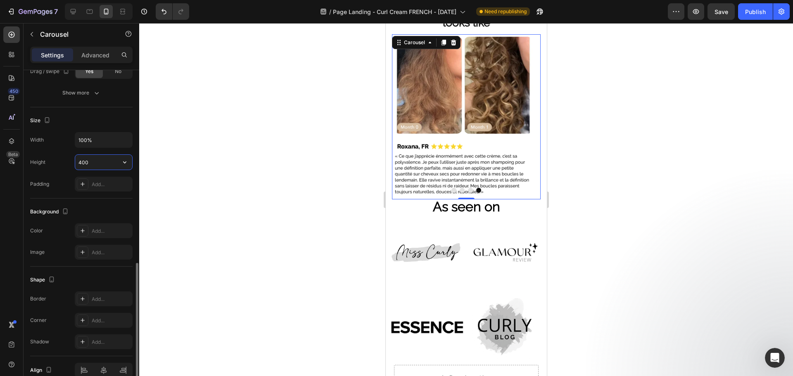
click at [92, 164] on input "400" at bounding box center [103, 162] width 57 height 15
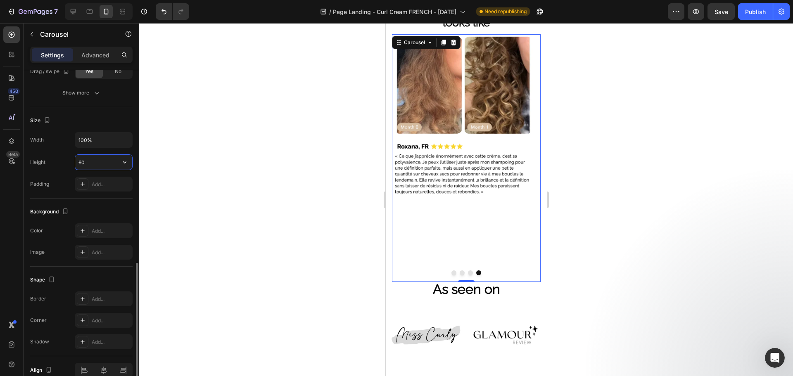
type input "6"
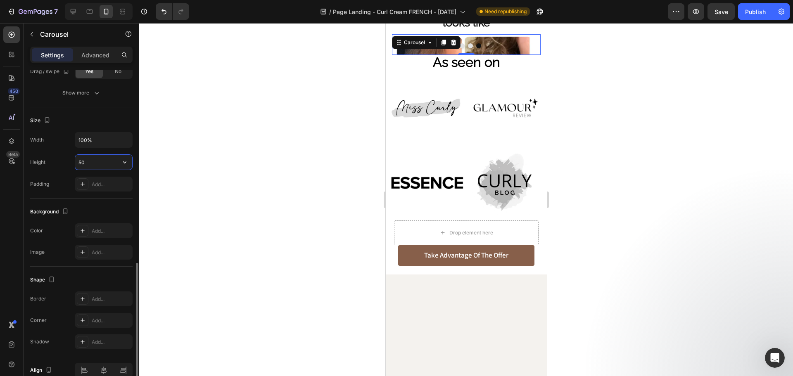
type input "5"
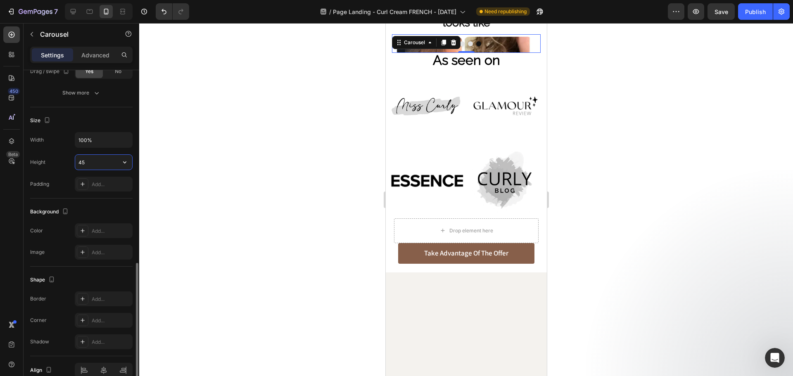
type input "450"
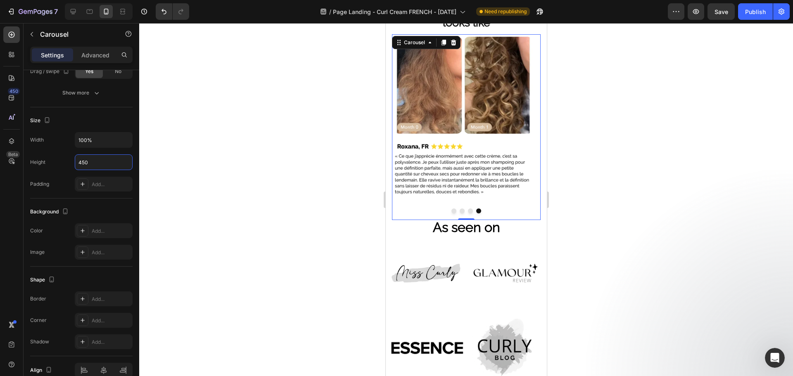
click at [298, 150] on div at bounding box center [466, 199] width 654 height 353
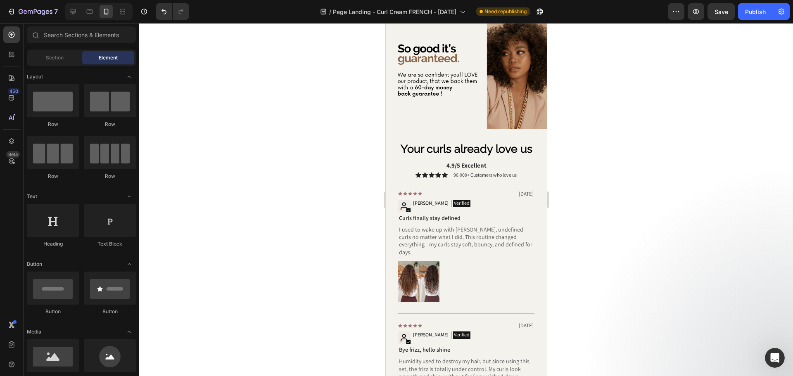
scroll to position [1167, 0]
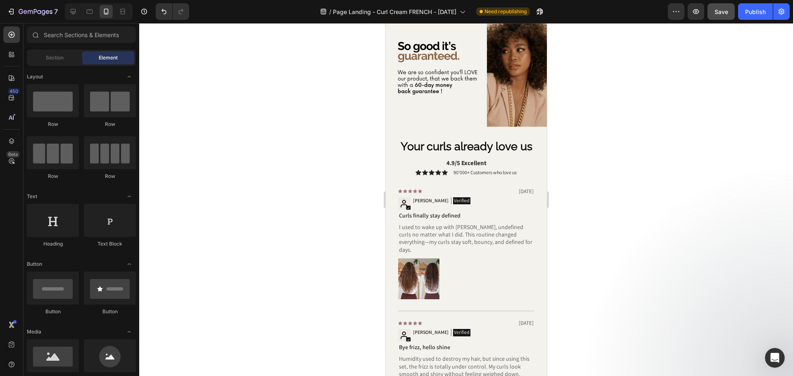
click at [722, 12] on span "Save" at bounding box center [722, 11] width 14 height 7
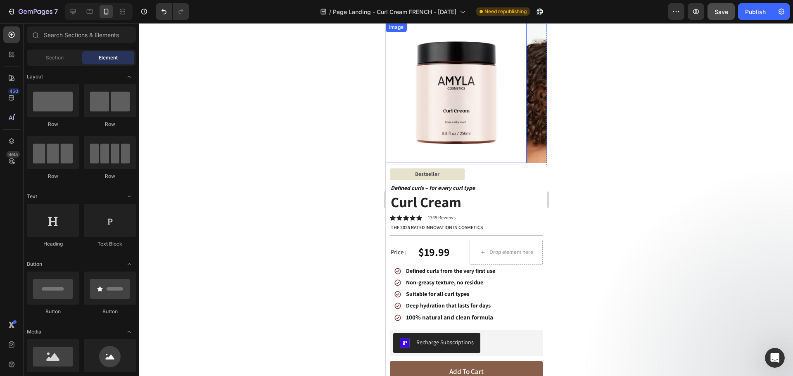
scroll to position [0, 0]
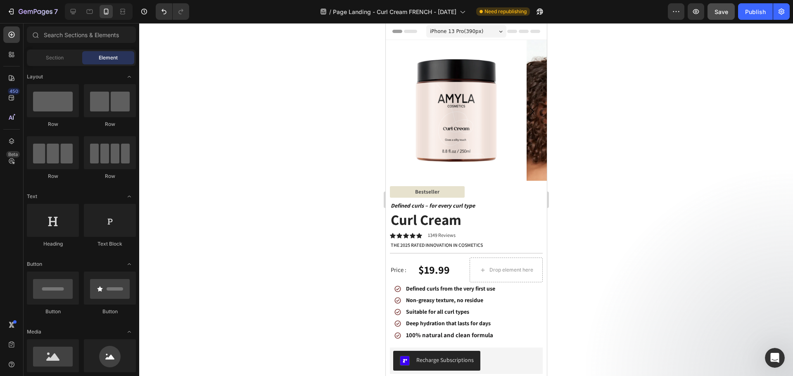
click at [348, 116] on div at bounding box center [466, 199] width 654 height 353
click at [71, 13] on icon at bounding box center [73, 11] width 5 height 5
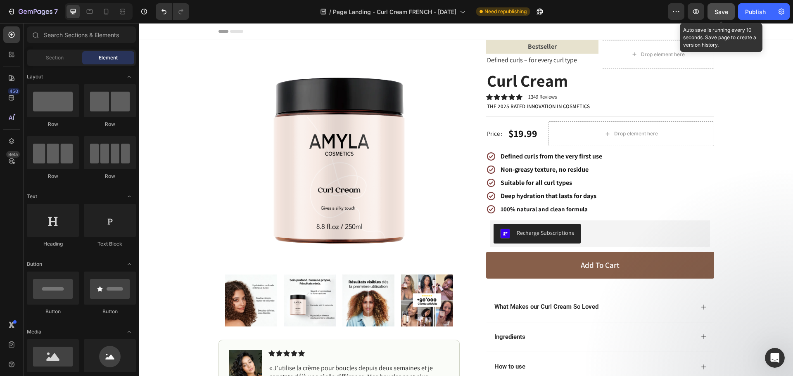
click at [723, 14] on span "Save" at bounding box center [722, 11] width 14 height 7
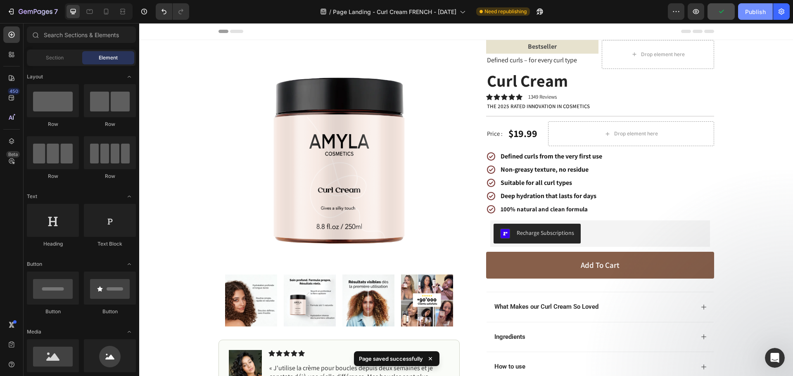
click at [756, 10] on div "Publish" at bounding box center [755, 11] width 21 height 9
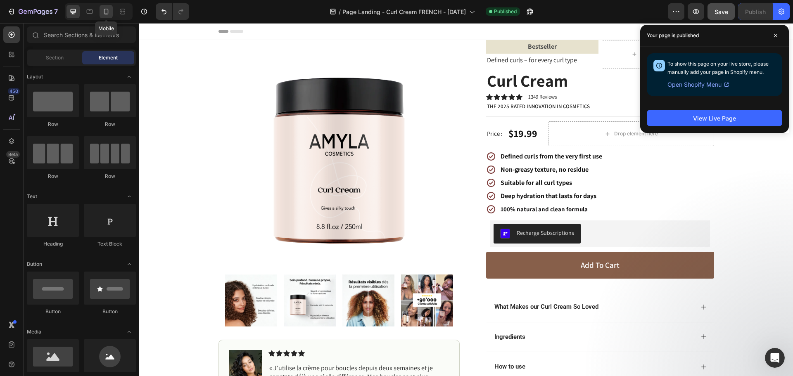
click at [105, 12] on icon at bounding box center [106, 12] width 5 height 6
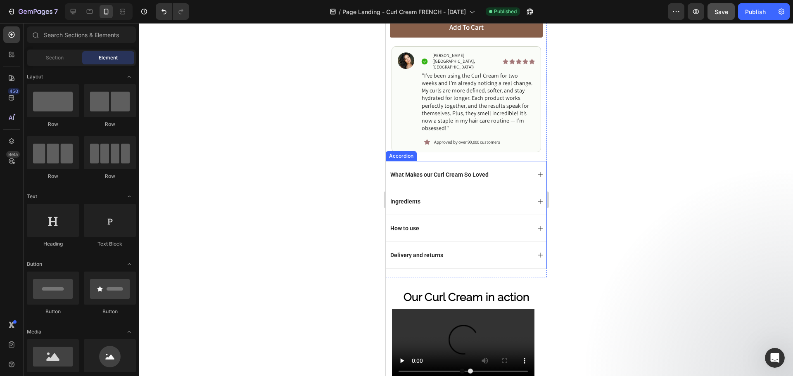
scroll to position [413, 0]
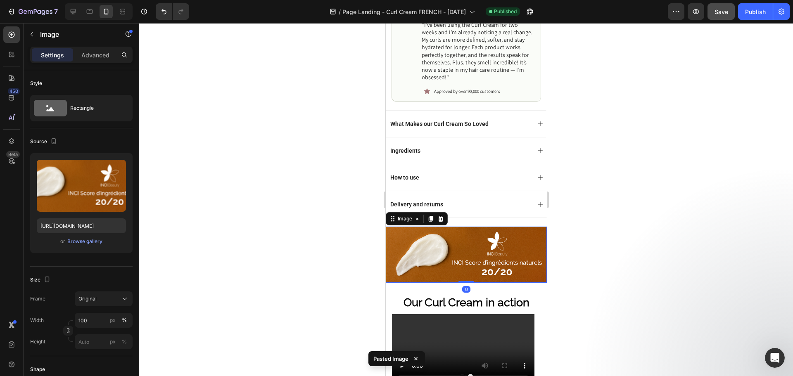
drag, startPoint x: 321, startPoint y: 213, endPoint x: 68, endPoint y: 178, distance: 255.3
click at [321, 213] on div at bounding box center [466, 199] width 654 height 353
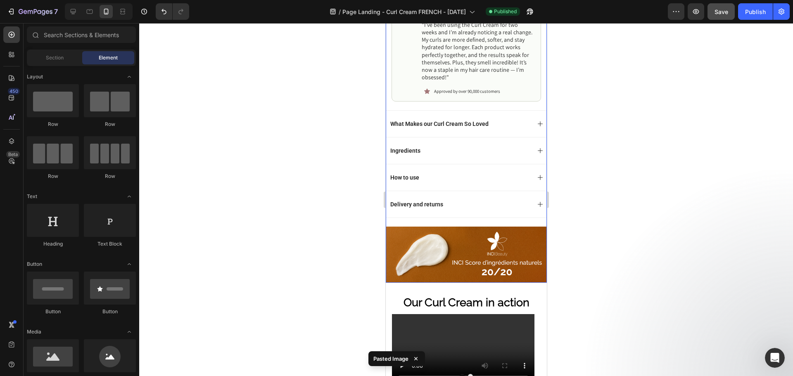
click at [468, 210] on div "Bestseller Text Block Text Block Row Defined curls – for every curl type Text B…" at bounding box center [465, 26] width 161 height 513
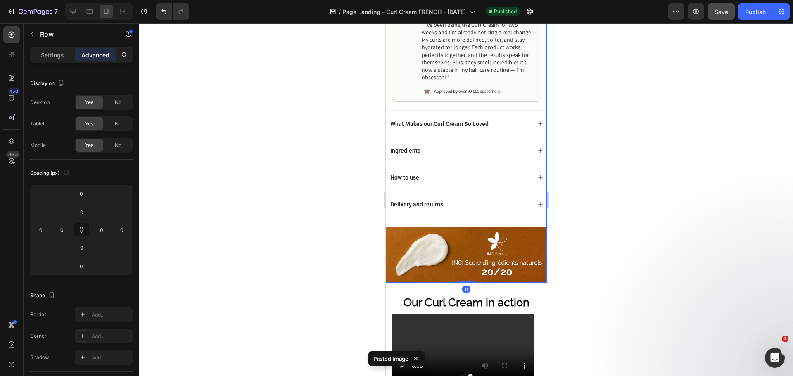
click at [468, 207] on div "Bestseller Text Block Text Block Row Defined curls – for every curl type Text B…" at bounding box center [465, 26] width 161 height 513
click at [470, 204] on div "Delivery and returns" at bounding box center [466, 204] width 160 height 27
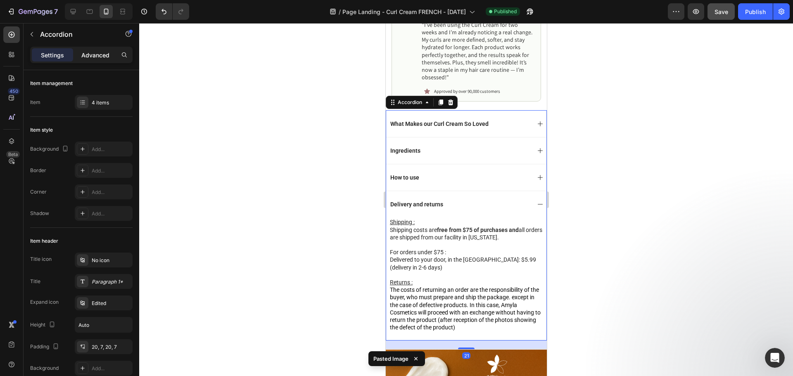
click at [100, 60] on div "Advanced" at bounding box center [95, 54] width 41 height 13
type input "100%"
type input "100"
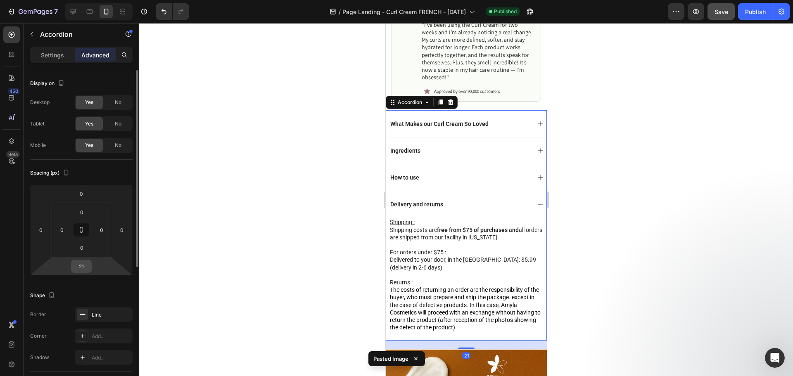
click at [90, 272] on div "21" at bounding box center [81, 266] width 21 height 13
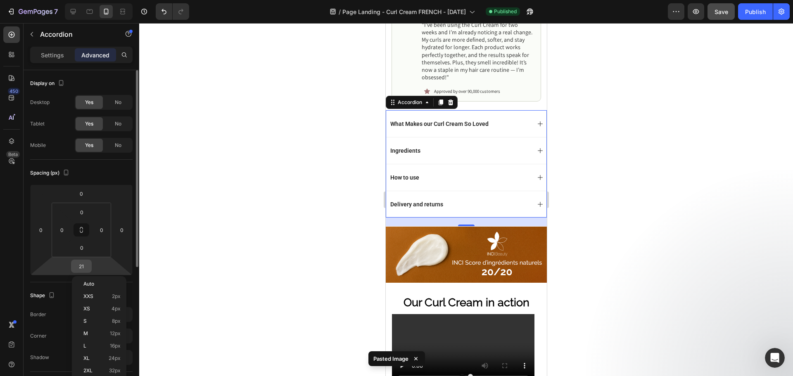
click at [86, 265] on input "21" at bounding box center [81, 266] width 17 height 12
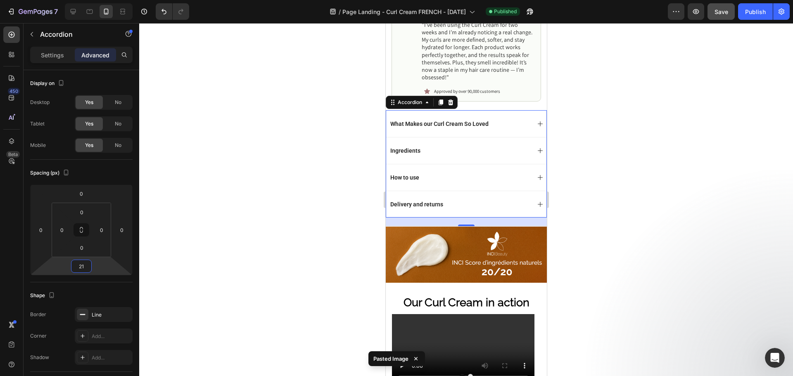
type input "0"
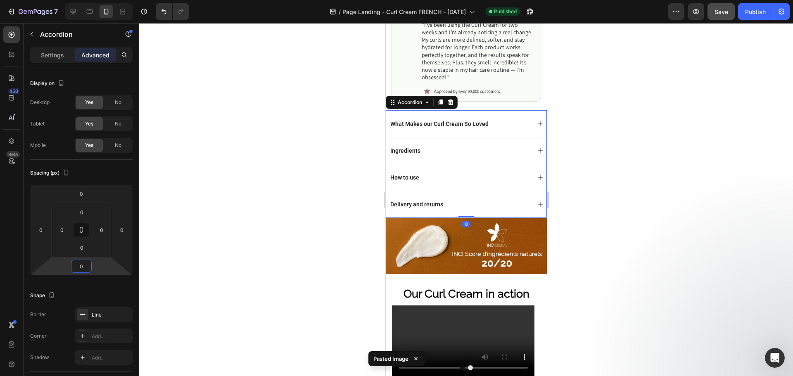
click at [219, 217] on div at bounding box center [466, 199] width 654 height 353
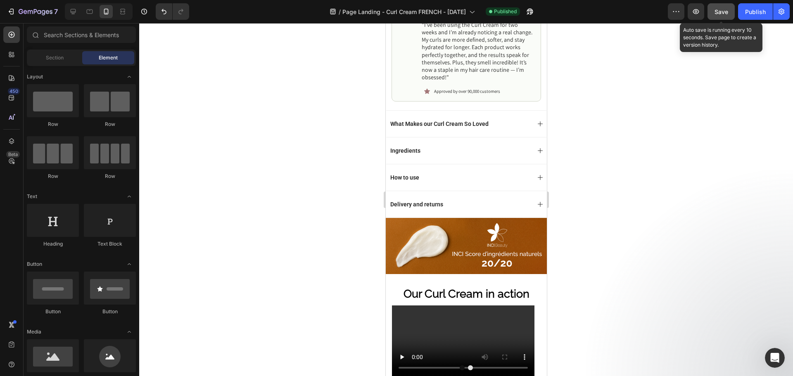
click at [720, 14] on span "Save" at bounding box center [722, 11] width 14 height 7
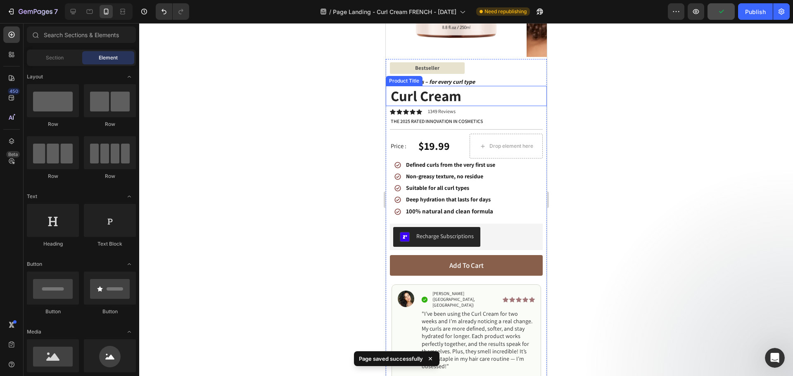
scroll to position [0, 0]
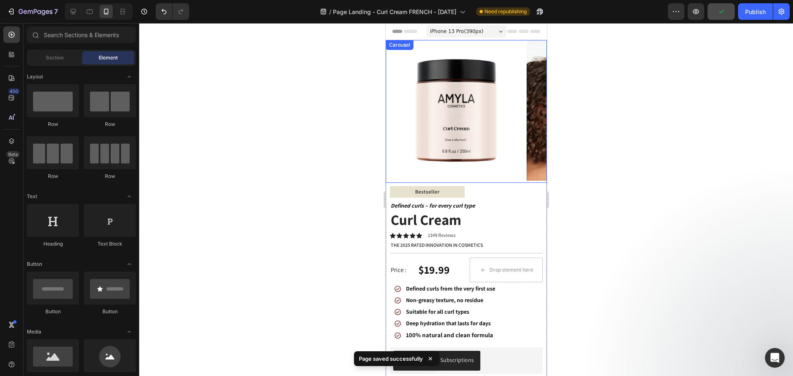
click at [527, 111] on icon "Carousel Next Arrow" at bounding box center [532, 112] width 16 height 16
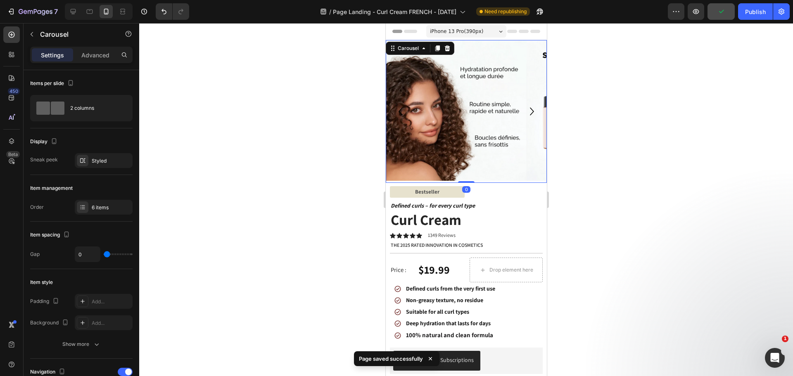
click at [527, 111] on icon "Carousel Next Arrow" at bounding box center [532, 112] width 16 height 16
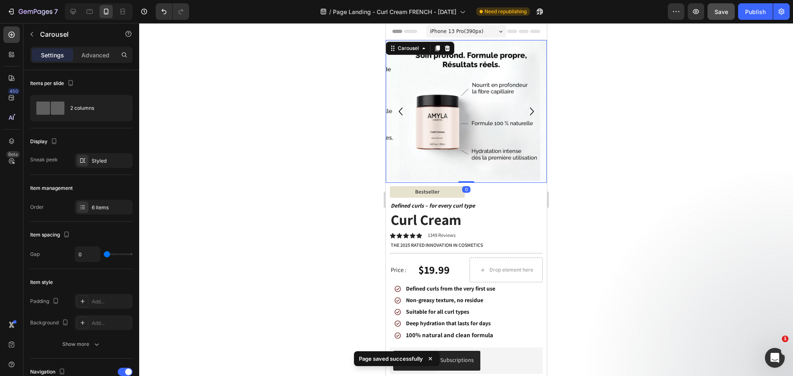
click at [527, 111] on icon "Carousel Next Arrow" at bounding box center [532, 112] width 16 height 16
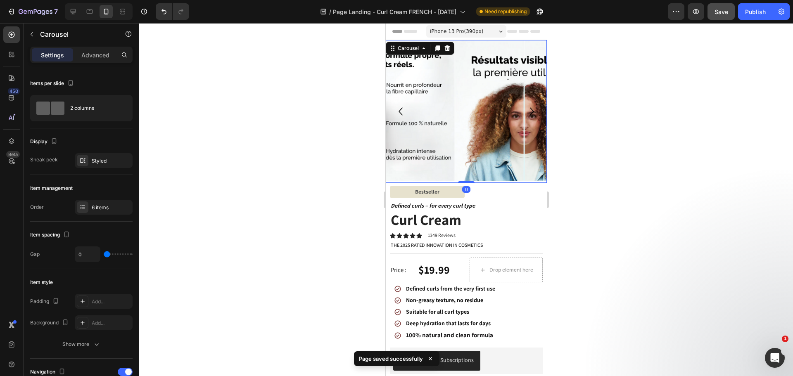
click at [527, 111] on icon "Carousel Next Arrow" at bounding box center [532, 112] width 16 height 16
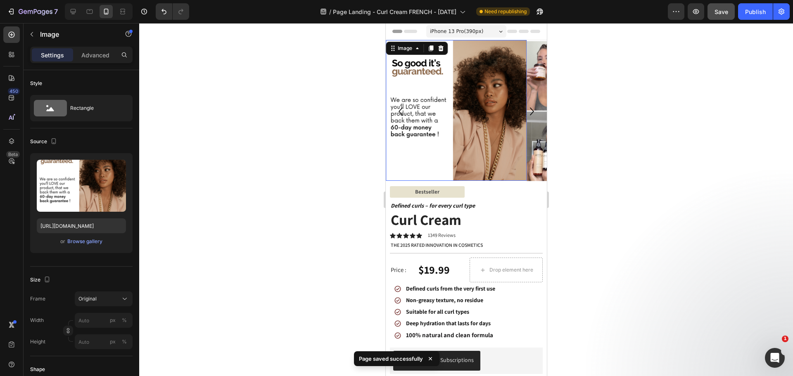
click at [468, 104] on img at bounding box center [455, 110] width 141 height 141
click at [75, 241] on div "Browse gallery" at bounding box center [84, 241] width 35 height 7
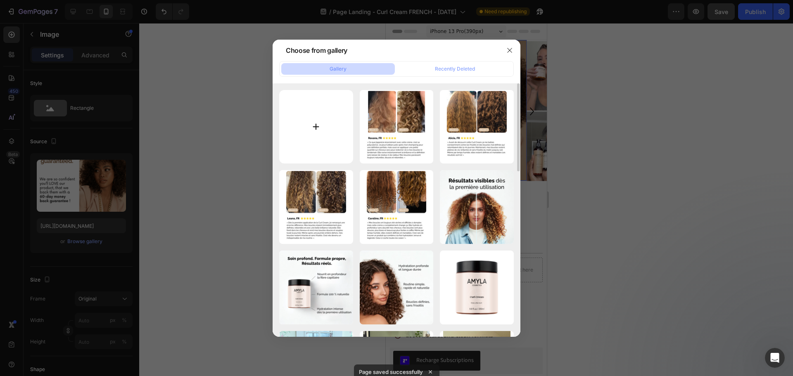
click at [319, 125] on input "file" at bounding box center [316, 127] width 74 height 74
type input "C:\fakepath\slider_guarantie_FR.png"
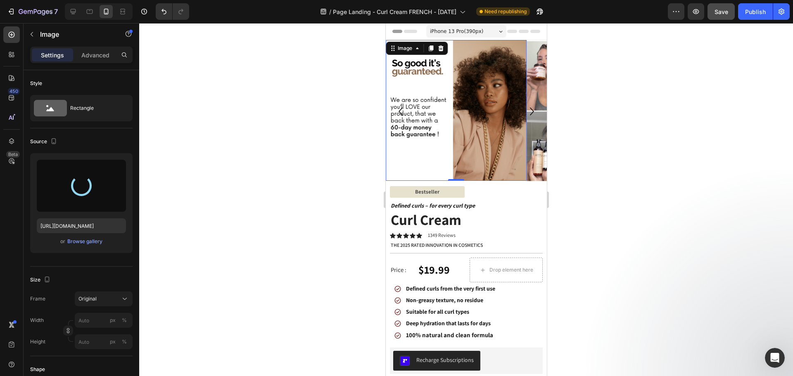
type input "[URL][DOMAIN_NAME]"
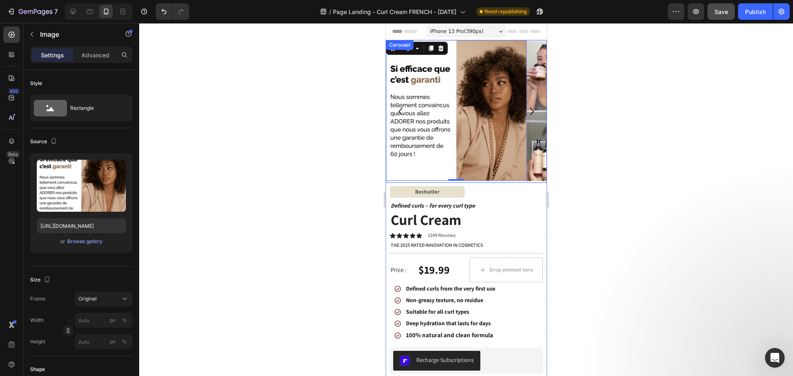
click at [403, 112] on icon "Carousel Back Arrow" at bounding box center [400, 112] width 16 height 16
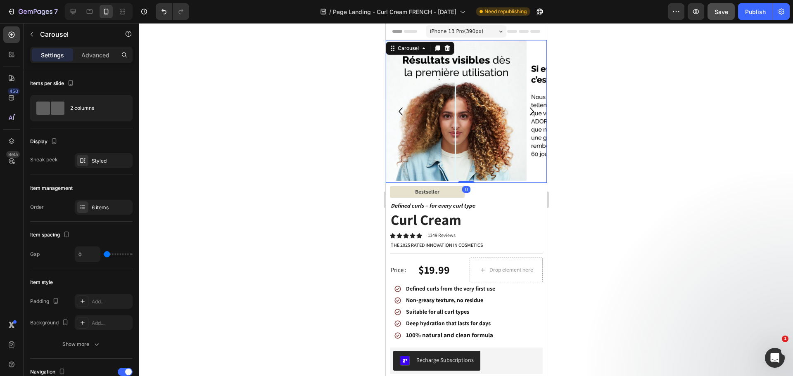
click at [399, 112] on icon "Carousel Back Arrow" at bounding box center [400, 112] width 16 height 16
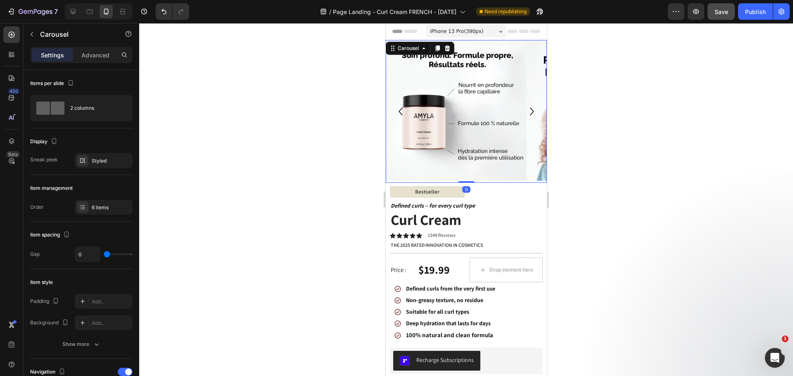
click at [399, 112] on icon "Carousel Back Arrow" at bounding box center [400, 112] width 16 height 16
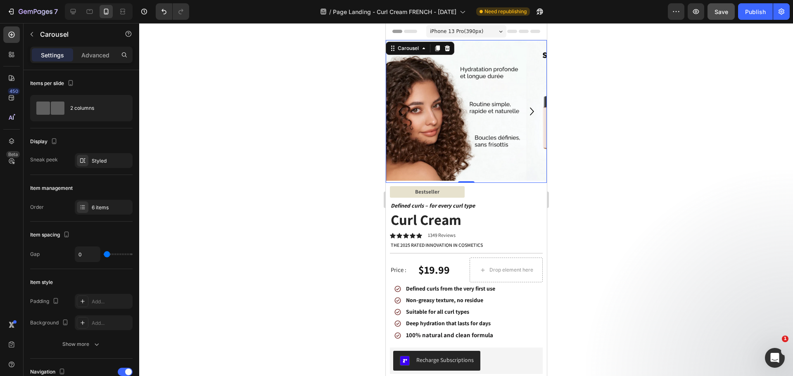
click at [399, 112] on icon "Carousel Back Arrow" at bounding box center [400, 112] width 16 height 16
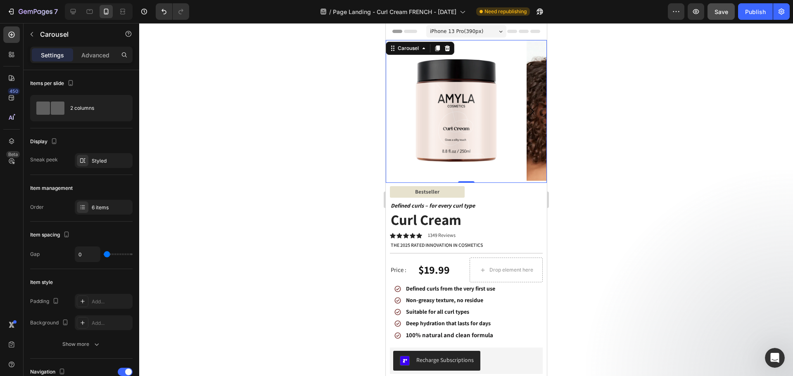
click at [729, 14] on button "Save" at bounding box center [721, 11] width 27 height 17
click at [756, 13] on div "Publish" at bounding box center [755, 11] width 21 height 9
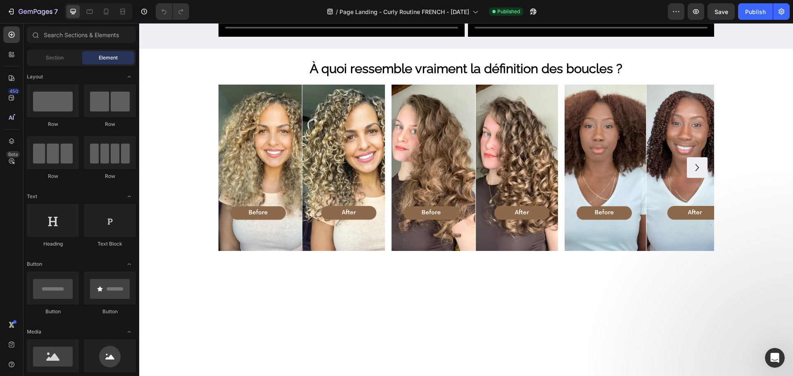
scroll to position [785, 0]
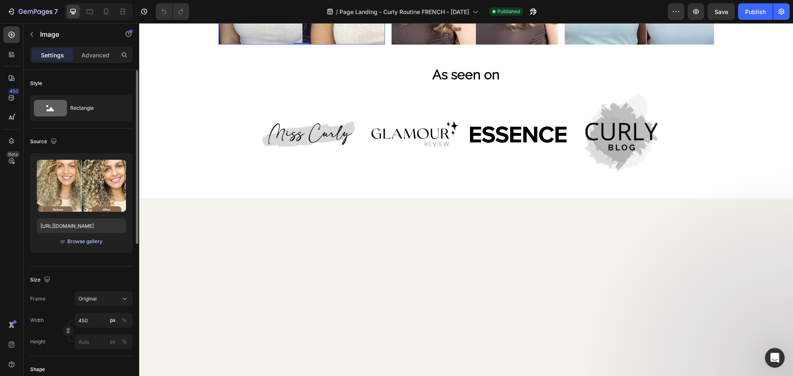
click at [95, 238] on div "Browse gallery" at bounding box center [84, 241] width 35 height 7
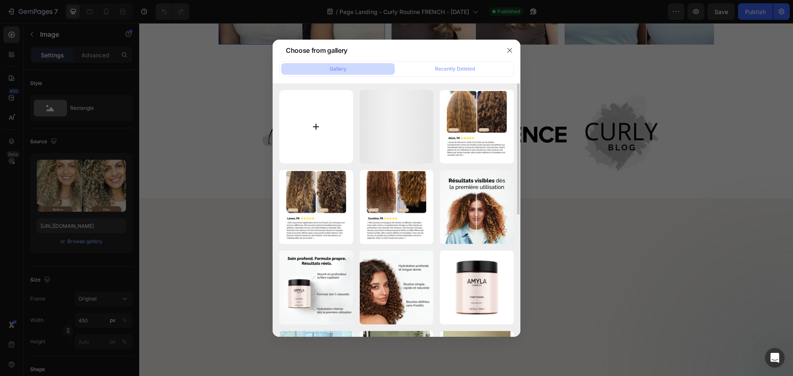
click at [300, 127] on input "file" at bounding box center [316, 127] width 74 height 74
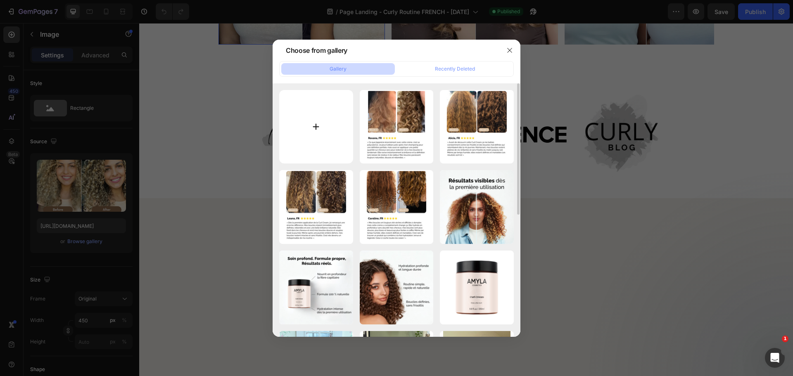
type input "C:\fakepath\curly routine_FR_review1.png"
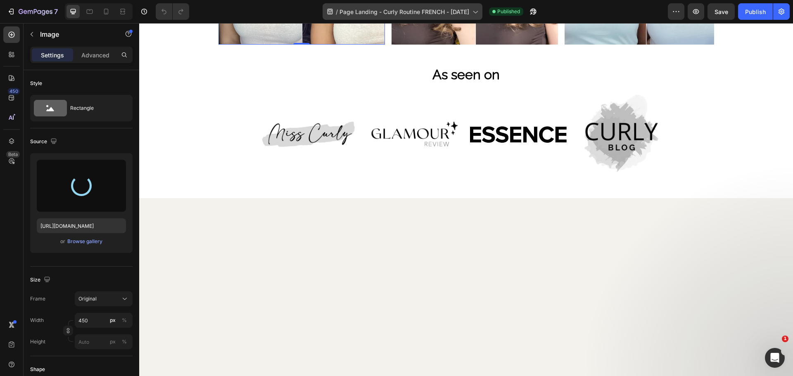
type input "https://cdn.shopify.com/s/files/1/0332/8154/0236/files/gempages_501918338859926…"
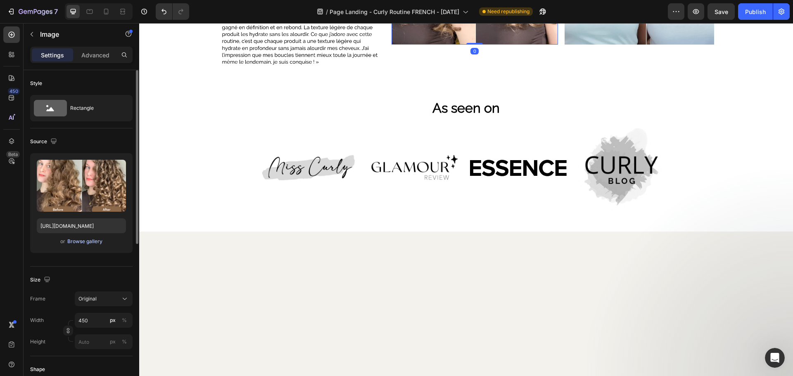
click at [93, 241] on div "Browse gallery" at bounding box center [84, 241] width 35 height 7
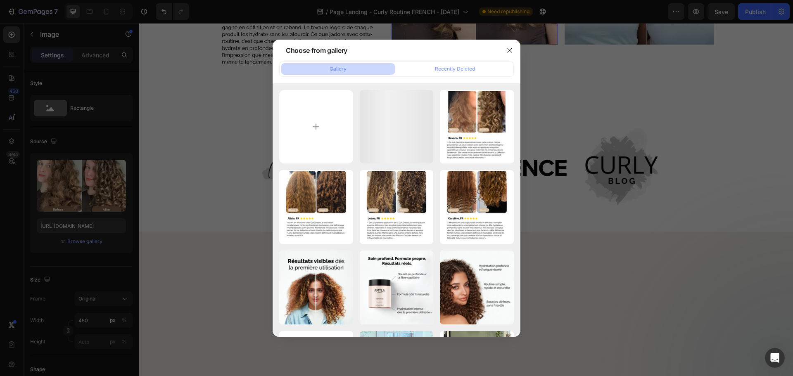
click at [262, 104] on div at bounding box center [396, 188] width 793 height 376
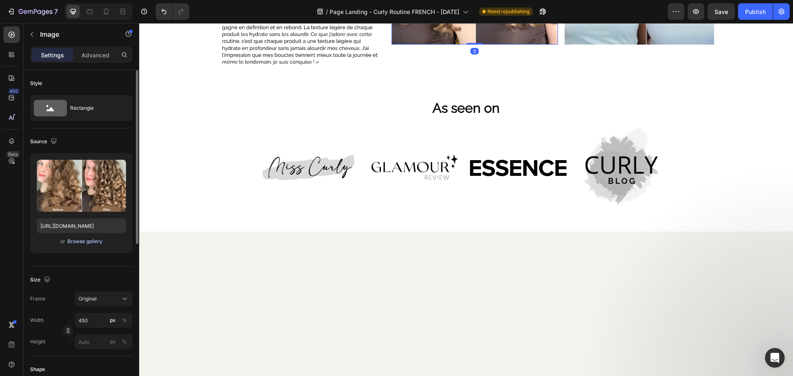
click at [95, 244] on div "Browse gallery" at bounding box center [84, 241] width 35 height 7
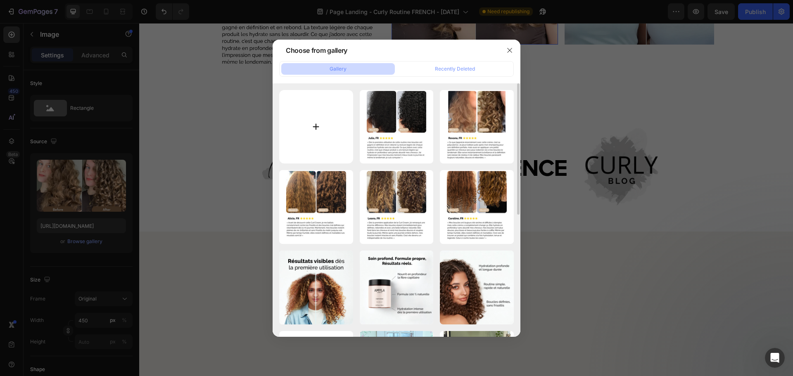
click at [317, 116] on input "file" at bounding box center [316, 127] width 74 height 74
type input "C:\fakepath\curly routine_FR_review2.png"
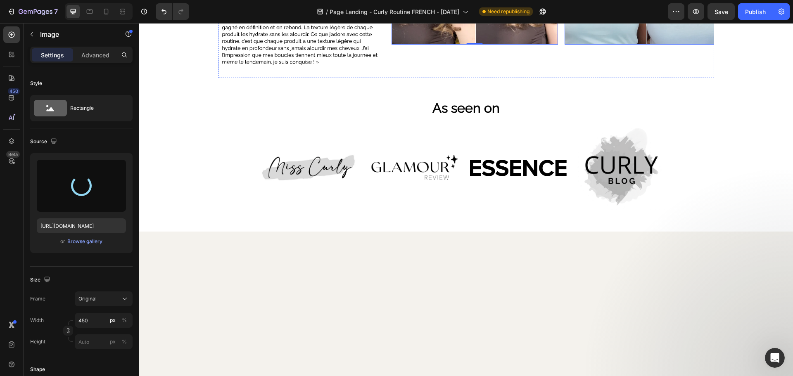
type input "https://cdn.shopify.com/s/files/1/0332/8154/0236/files/gempages_501918338859926…"
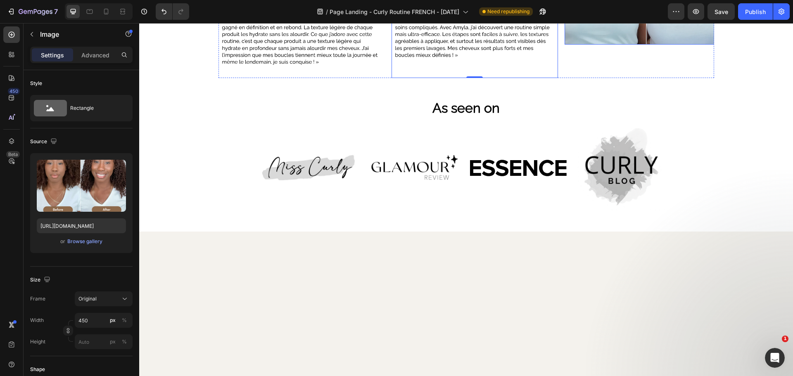
click at [93, 242] on div "Browse gallery" at bounding box center [84, 241] width 35 height 7
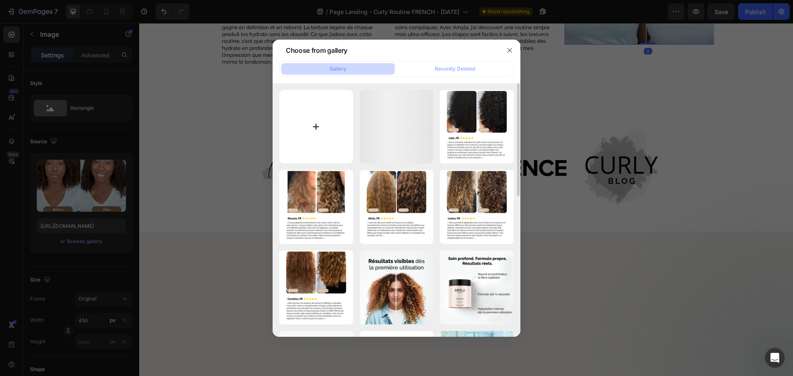
click at [330, 117] on input "file" at bounding box center [316, 127] width 74 height 74
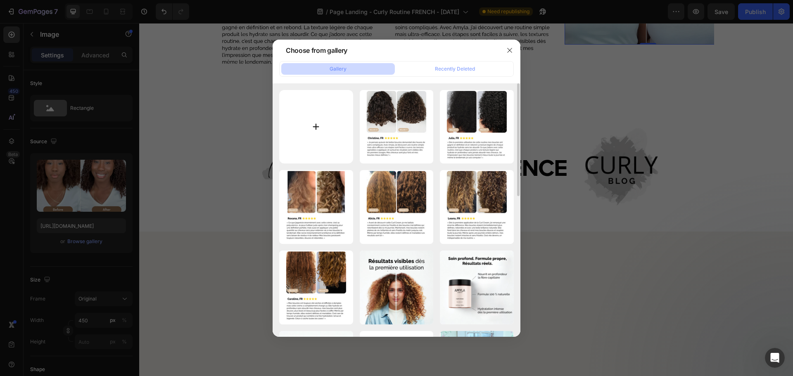
type input "C:\fakepath\curly routine_FR_review3.png"
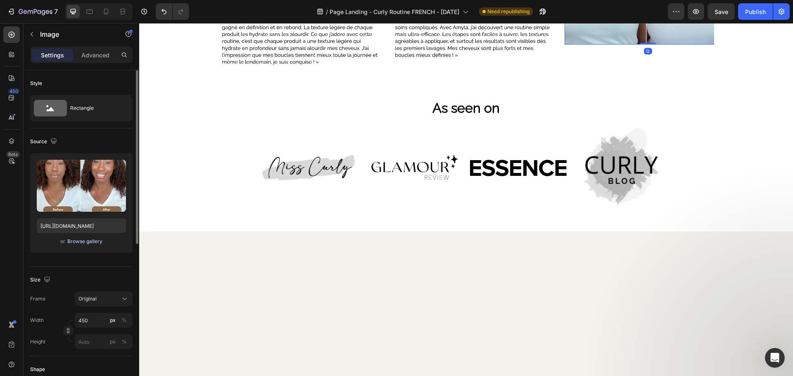
click at [93, 241] on div "Browse gallery" at bounding box center [84, 241] width 35 height 7
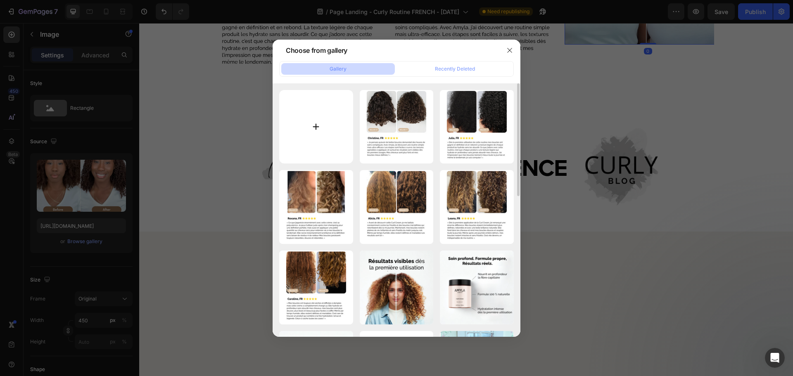
click at [308, 120] on input "file" at bounding box center [316, 127] width 74 height 74
type input "C:\fakepath\curly routine_FR_review3.png"
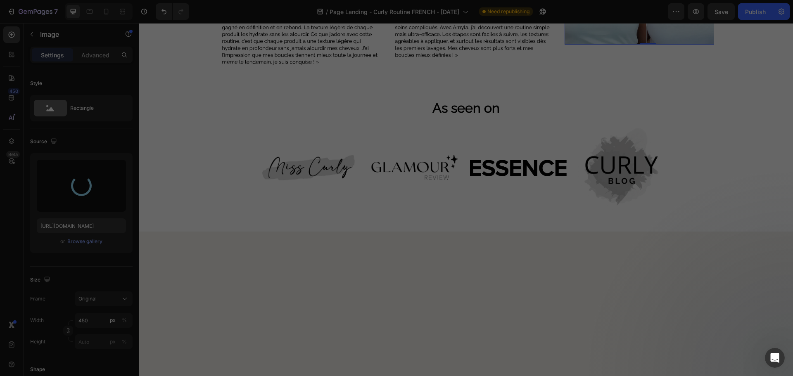
type input "https://cdn.shopify.com/s/files/1/0332/8154/0236/files/gempages_501918338859926…"
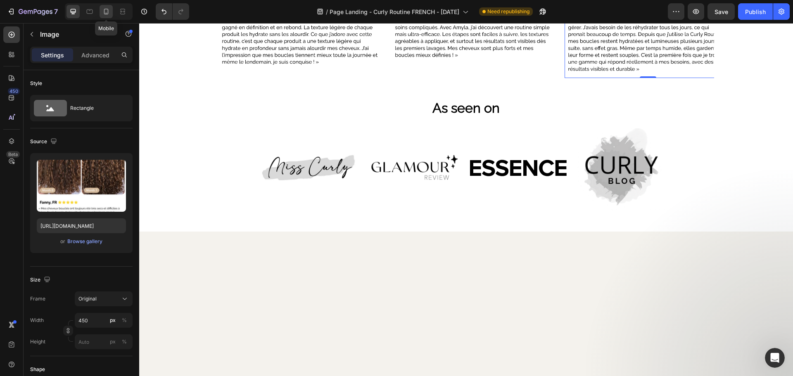
click at [105, 9] on icon at bounding box center [106, 12] width 5 height 6
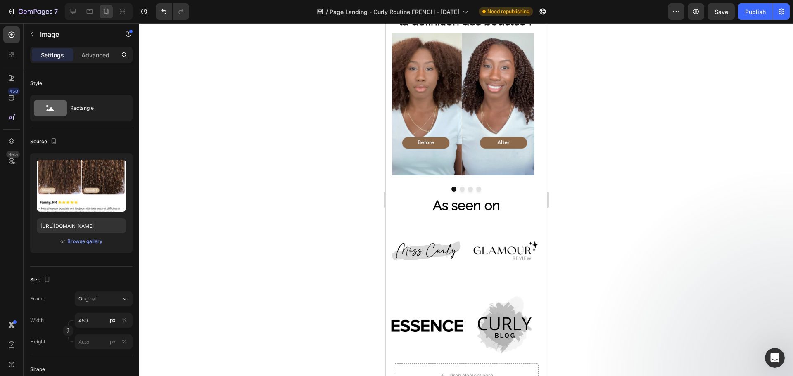
scroll to position [756, 0]
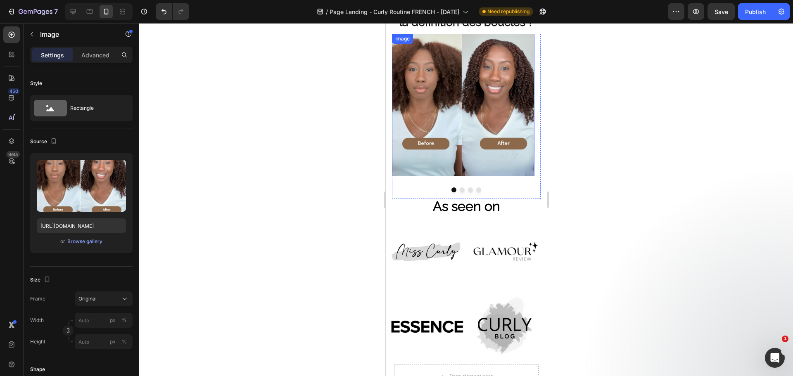
click at [460, 143] on img at bounding box center [463, 105] width 143 height 143
click at [85, 242] on div "Browse gallery" at bounding box center [84, 241] width 35 height 7
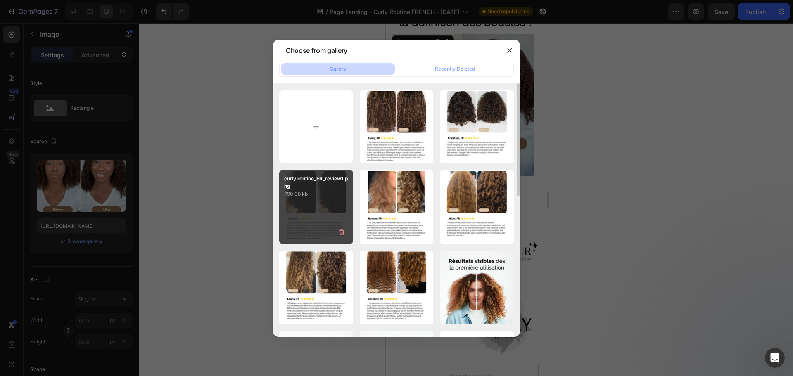
click at [321, 214] on div "curly routine_FR_review1.png 790.08 kb" at bounding box center [316, 207] width 74 height 74
type input "https://cdn.shopify.com/s/files/1/0332/8154/0236/files/gempages_501918338859926…"
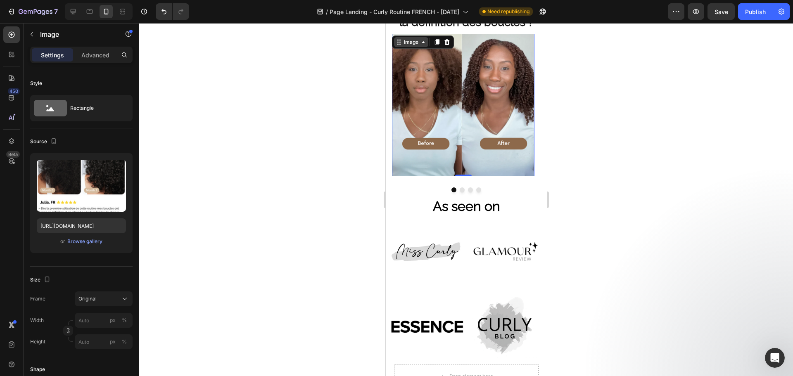
click at [409, 41] on div "Image" at bounding box center [411, 41] width 18 height 7
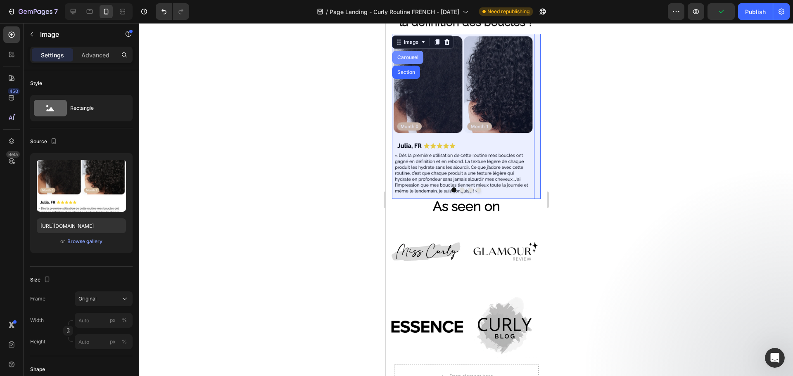
click at [407, 56] on div "Carousel" at bounding box center [407, 57] width 24 height 5
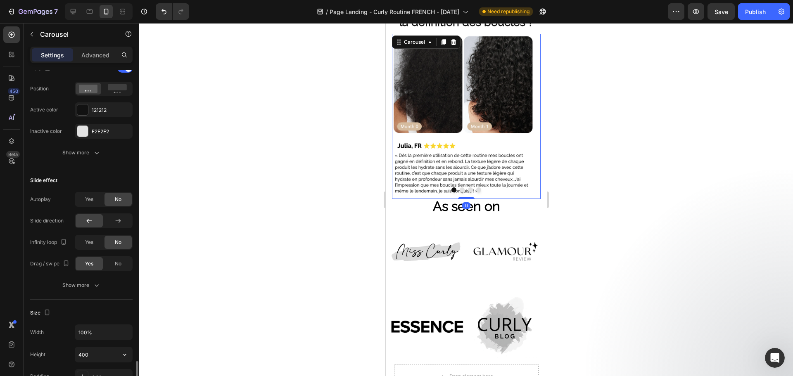
scroll to position [537, 0]
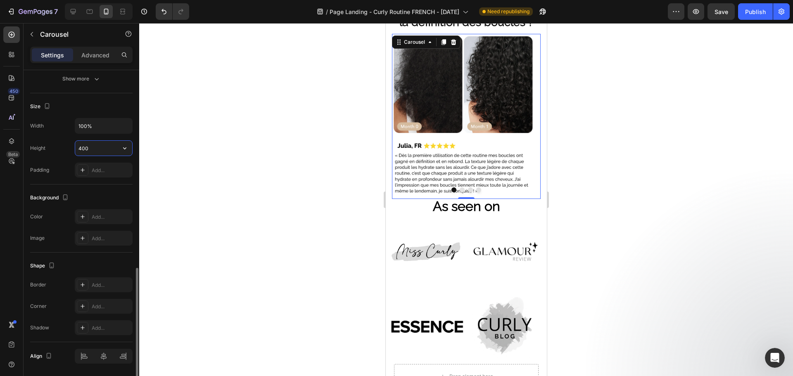
click at [106, 141] on input "400" at bounding box center [103, 148] width 57 height 15
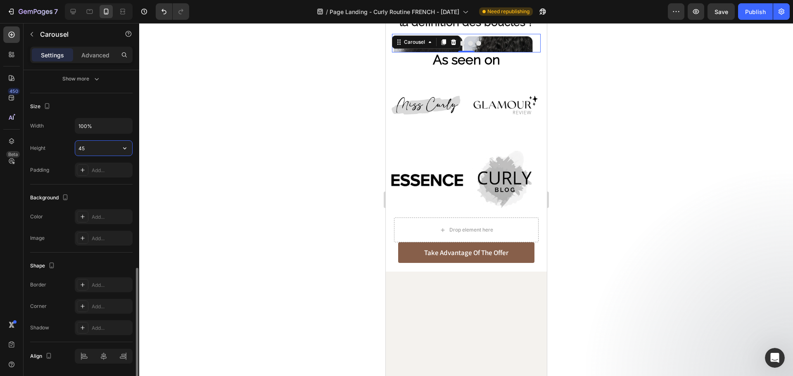
type input "450"
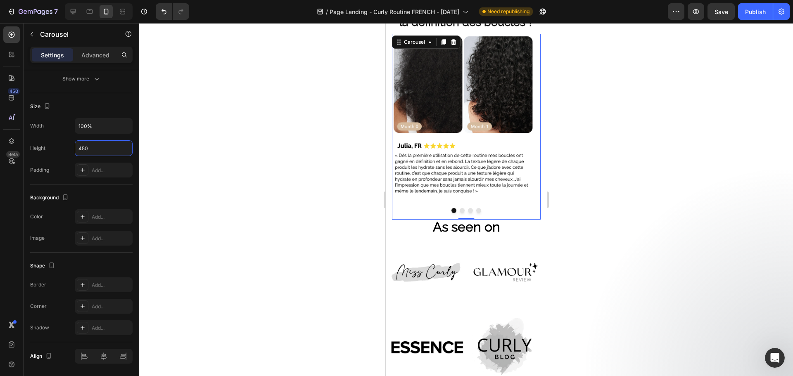
click at [279, 179] on div at bounding box center [466, 199] width 654 height 353
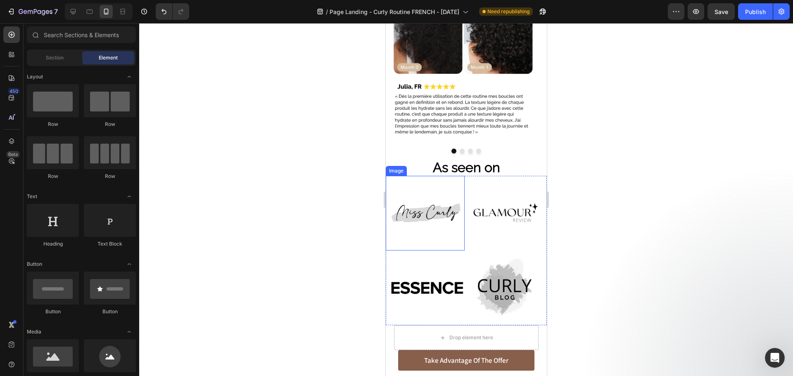
scroll to position [549, 0]
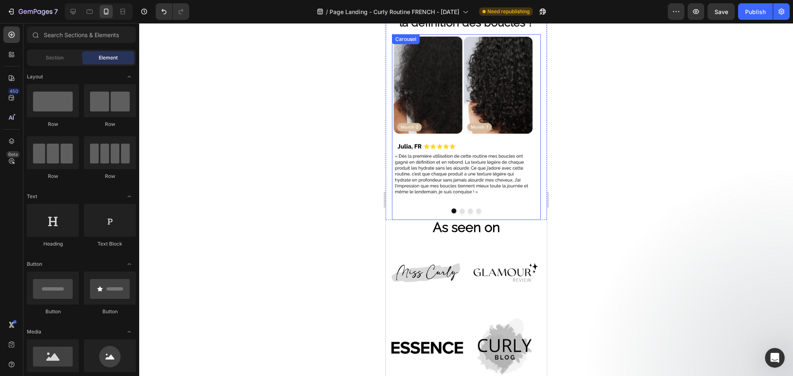
click at [497, 212] on div at bounding box center [466, 211] width 149 height 5
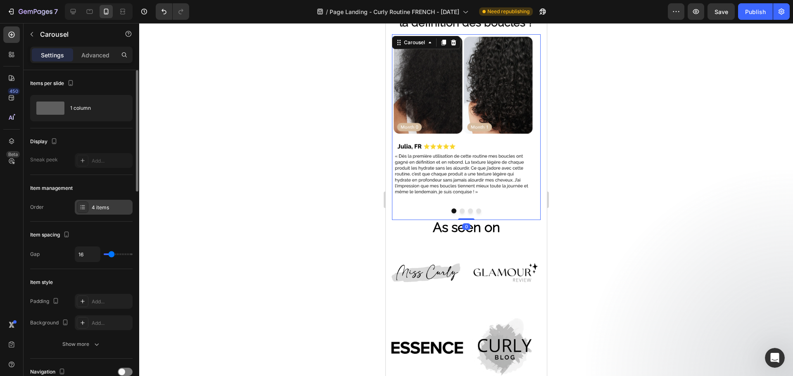
click at [97, 211] on div "4 items" at bounding box center [111, 207] width 39 height 7
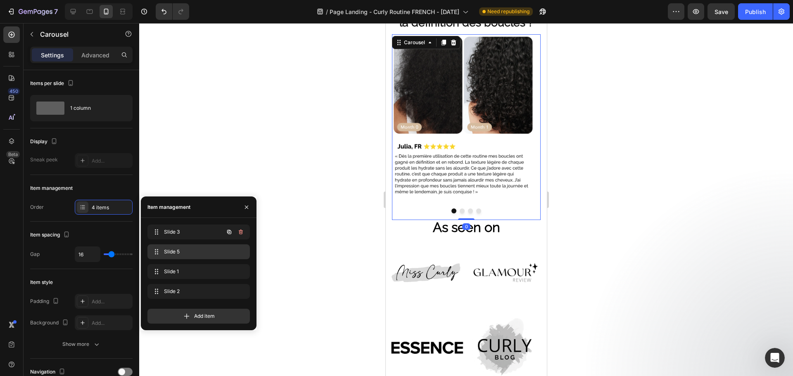
click at [172, 247] on div "Slide 5 Slide 5" at bounding box center [199, 252] width 96 height 12
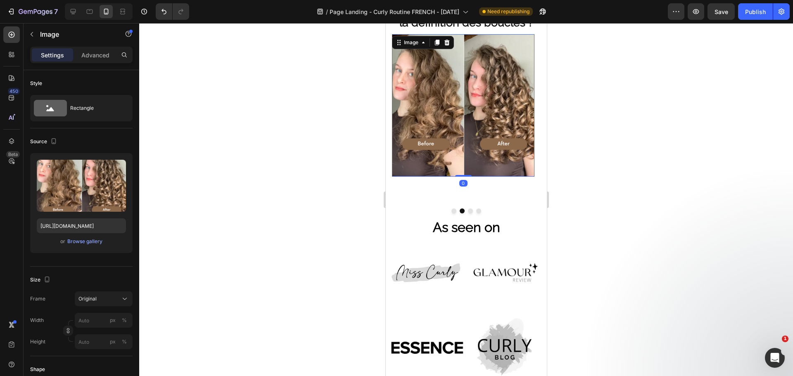
drag, startPoint x: 426, startPoint y: 112, endPoint x: 647, endPoint y: 169, distance: 227.6
click at [426, 112] on img at bounding box center [463, 105] width 143 height 143
click at [86, 247] on div "Upload Image https://cdn.shopify.com/s/files/1/0332/8154/0236/files/gempages_50…" at bounding box center [81, 203] width 102 height 100
click at [87, 236] on div "Upload Image https://cdn.shopify.com/s/files/1/0332/8154/0236/files/gempages_50…" at bounding box center [81, 203] width 102 height 100
click at [86, 244] on div "Browse gallery" at bounding box center [84, 241] width 35 height 7
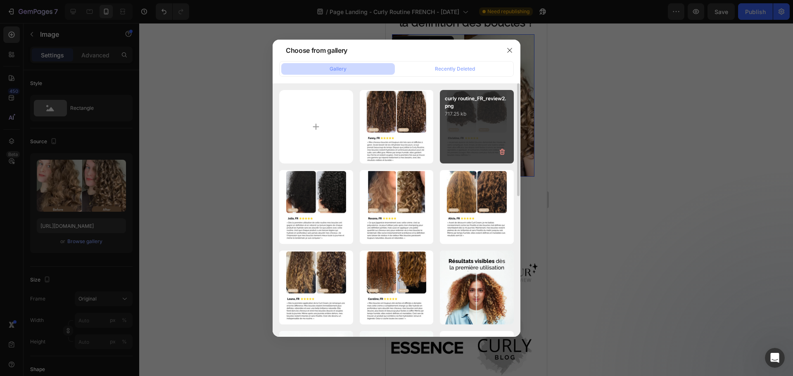
click at [481, 122] on div "curly routine_FR_review2.png 717.25 kb" at bounding box center [477, 127] width 74 height 74
type input "https://cdn.shopify.com/s/files/1/0332/8154/0236/files/gempages_501918338859926…"
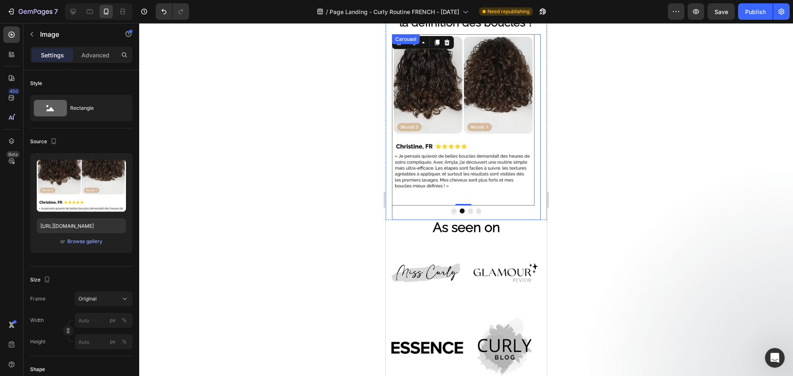
click at [468, 212] on button "Dot" at bounding box center [470, 211] width 5 height 5
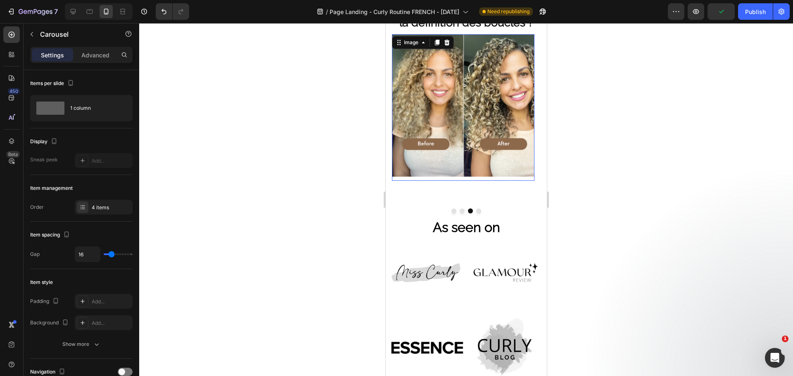
click at [478, 121] on img at bounding box center [463, 105] width 143 height 143
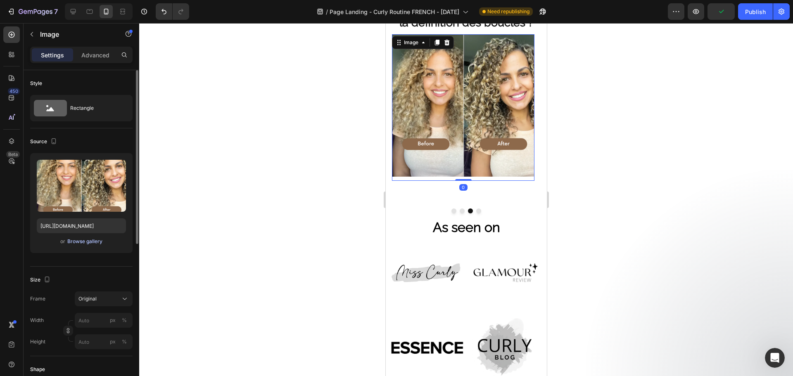
click at [92, 239] on div "Browse gallery" at bounding box center [84, 241] width 35 height 7
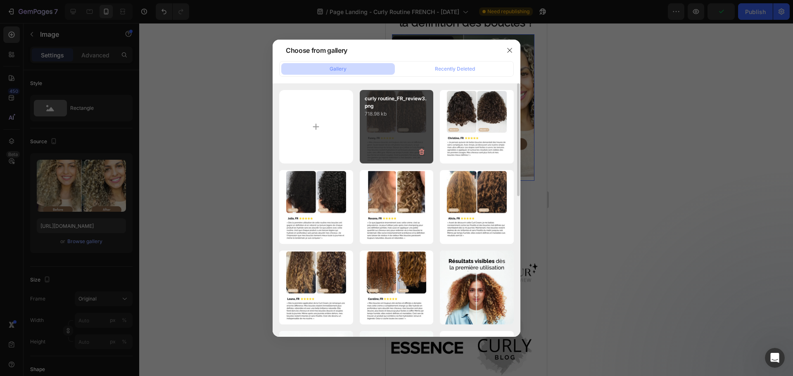
click at [416, 112] on p "718.98 kb" at bounding box center [397, 114] width 64 height 8
type input "https://cdn.shopify.com/s/files/1/0332/8154/0236/files/gempages_501918338859926…"
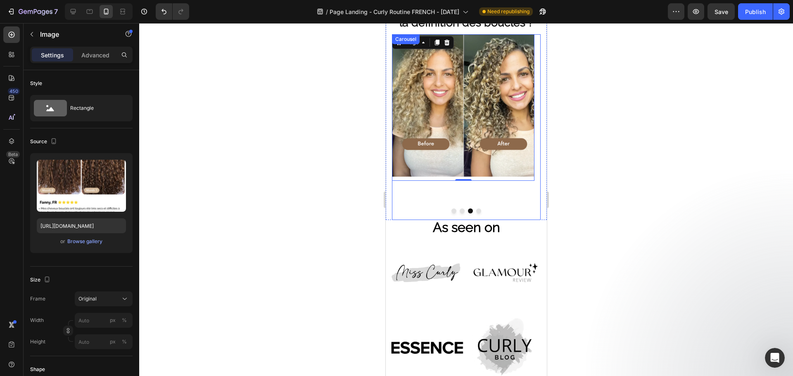
click at [477, 213] on div at bounding box center [466, 211] width 149 height 5
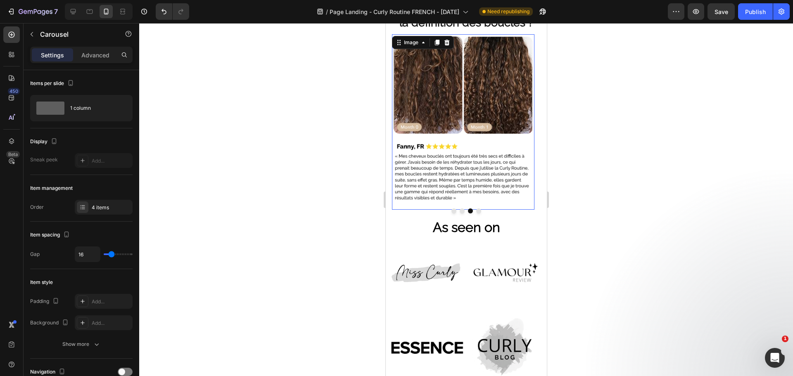
click at [476, 207] on div "Image 0" at bounding box center [463, 122] width 143 height 176
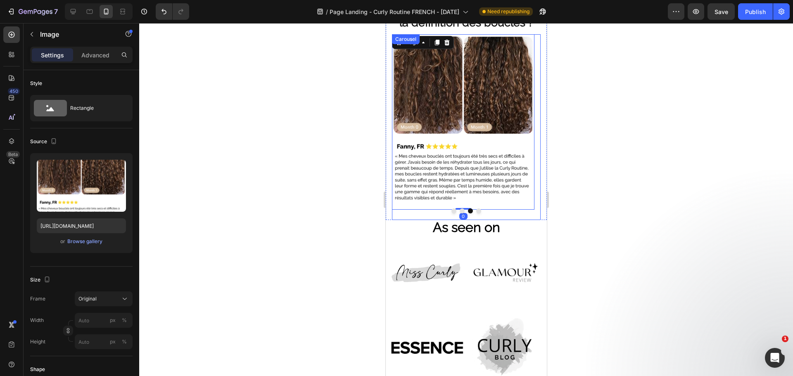
click at [476, 210] on button "Dot" at bounding box center [478, 211] width 5 height 5
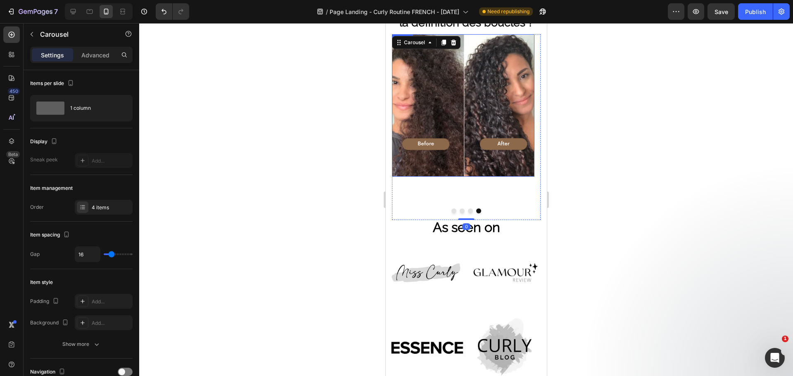
click at [484, 129] on img at bounding box center [463, 105] width 143 height 143
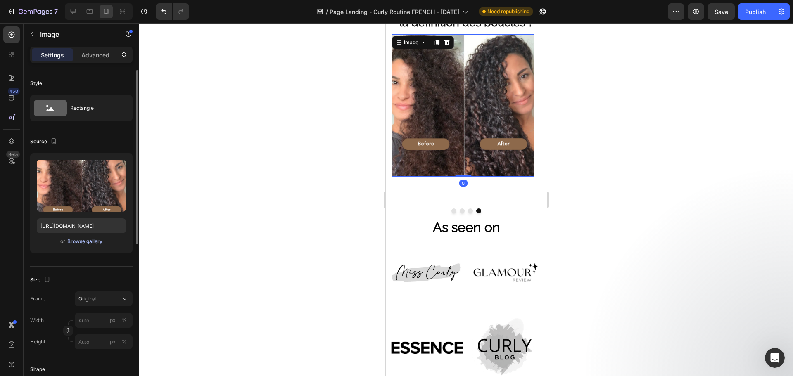
click at [87, 244] on div "Browse gallery" at bounding box center [84, 241] width 35 height 7
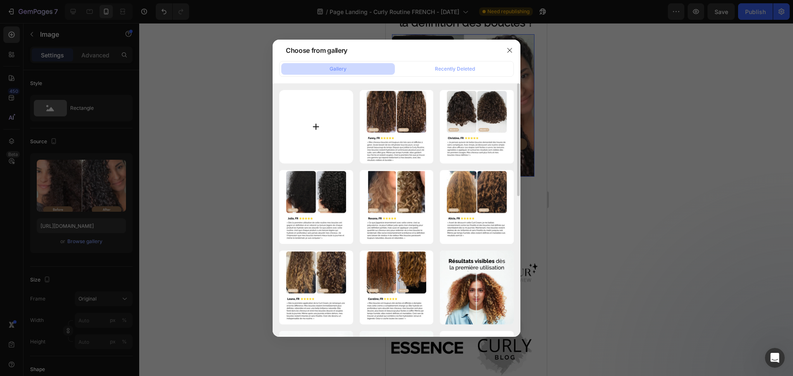
click at [316, 127] on input "file" at bounding box center [316, 127] width 74 height 74
type input "C:\fakepath\curly routine_FR_review4.png"
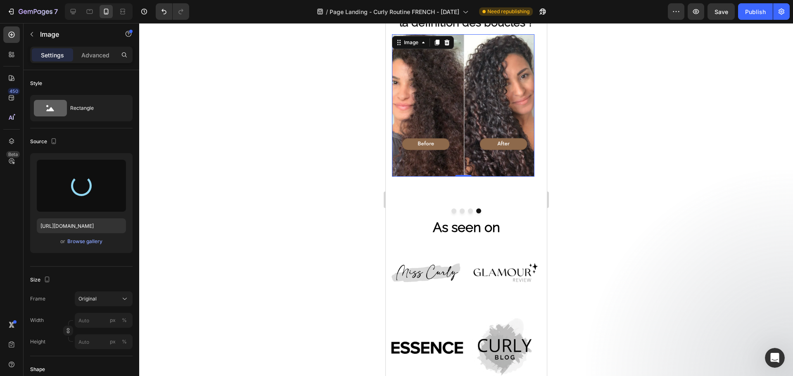
type input "https://cdn.shopify.com/s/files/1/0332/8154/0236/files/gempages_501918338859926…"
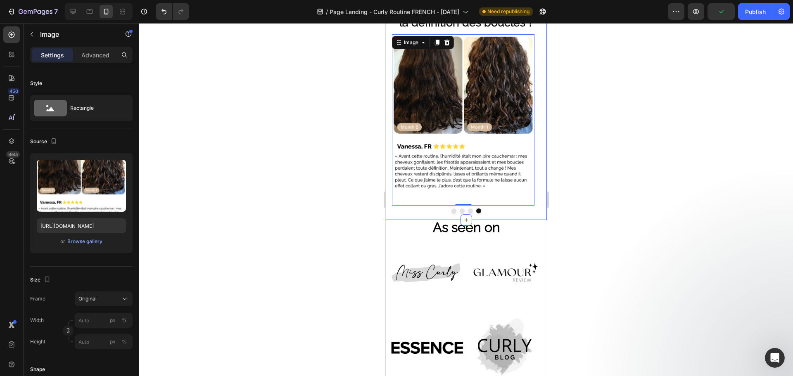
click at [311, 159] on div at bounding box center [466, 199] width 654 height 353
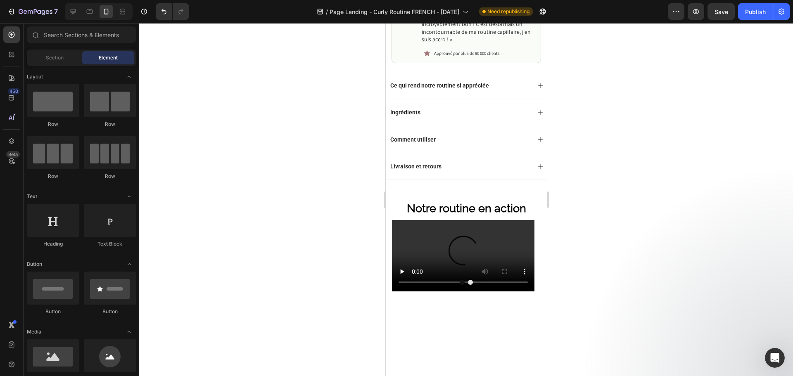
scroll to position [454, 0]
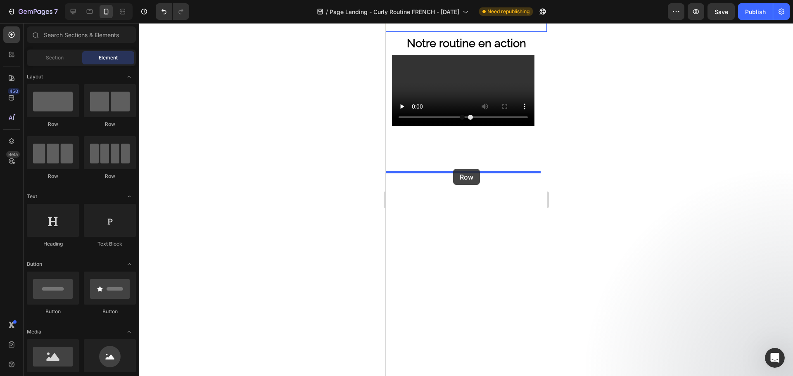
drag, startPoint x: 437, startPoint y: 127, endPoint x: 453, endPoint y: 169, distance: 45.0
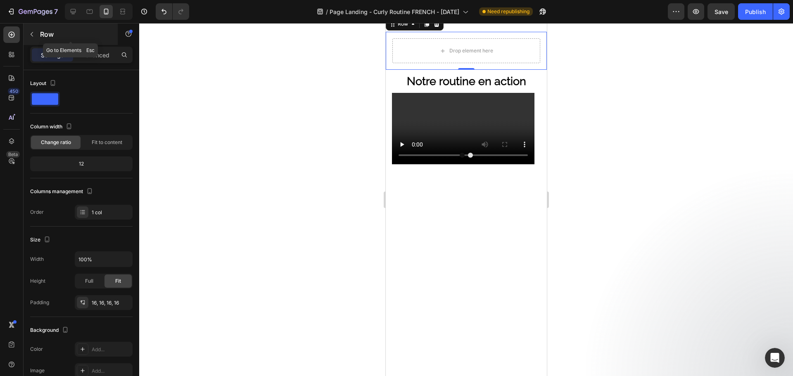
click at [31, 31] on icon "button" at bounding box center [32, 34] width 7 height 7
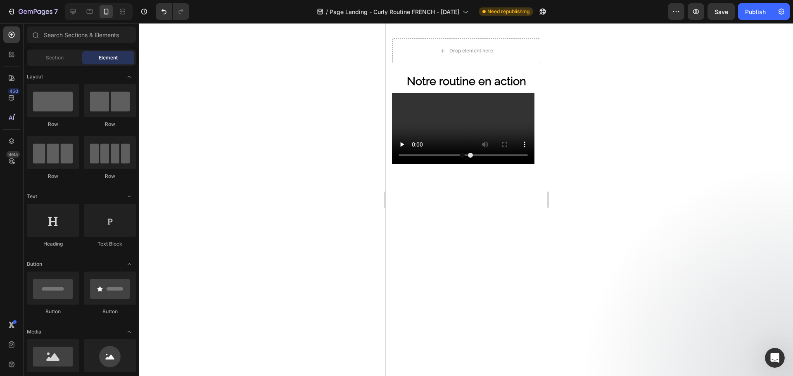
scroll to position [124, 0]
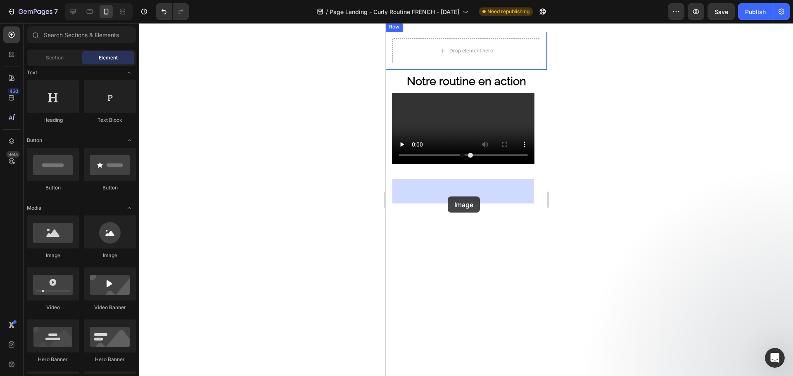
drag, startPoint x: 439, startPoint y: 261, endPoint x: 447, endPoint y: 196, distance: 65.8
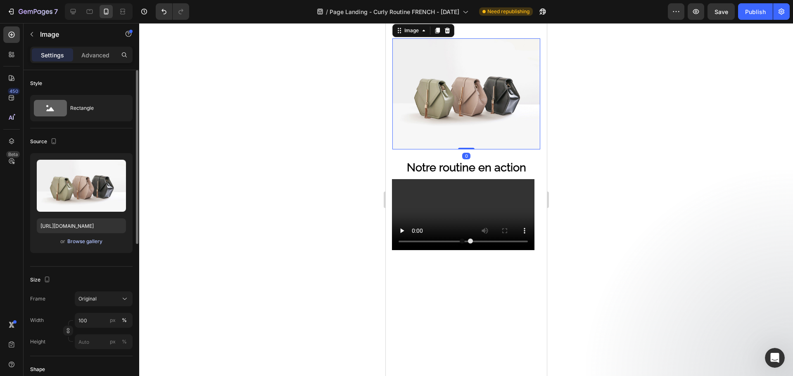
click at [86, 242] on div "Browse gallery" at bounding box center [84, 241] width 35 height 7
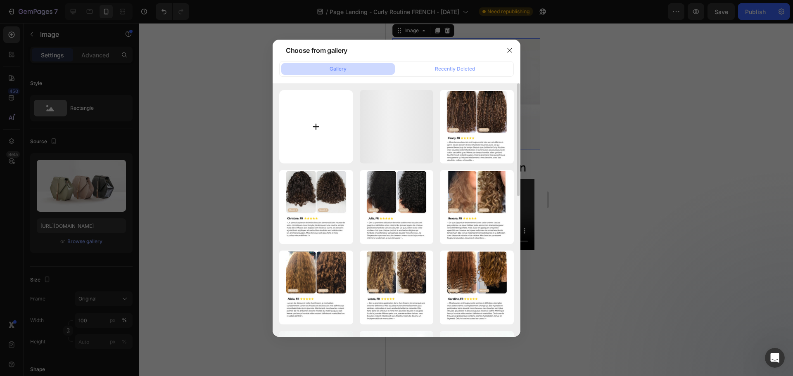
click at [335, 130] on input "file" at bounding box center [316, 127] width 74 height 74
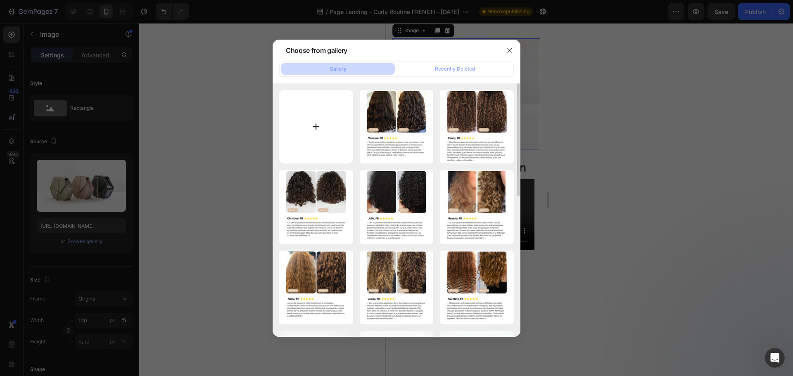
type input "C:\fakepath\curl_cream_banner FR Inci score.png"
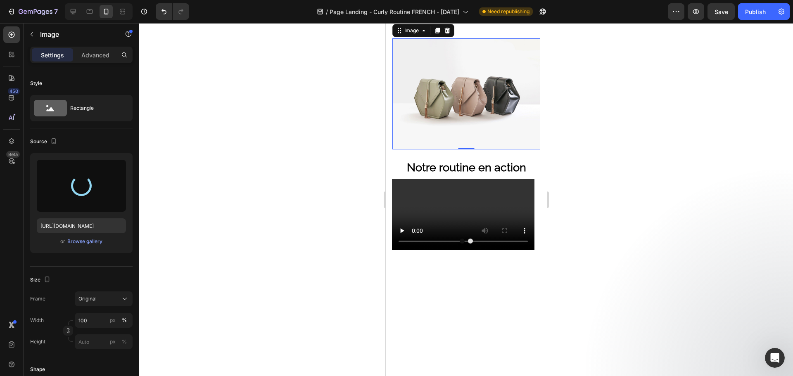
type input "https://cdn.shopify.com/s/files/1/0332/8154/0236/files/gempages_501918338859926…"
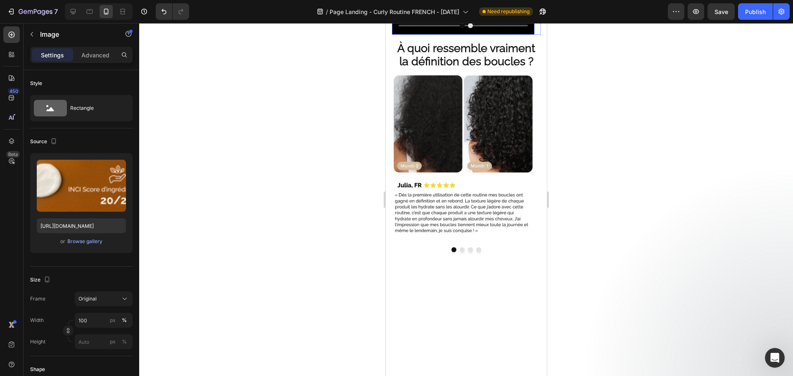
scroll to position [454, 0]
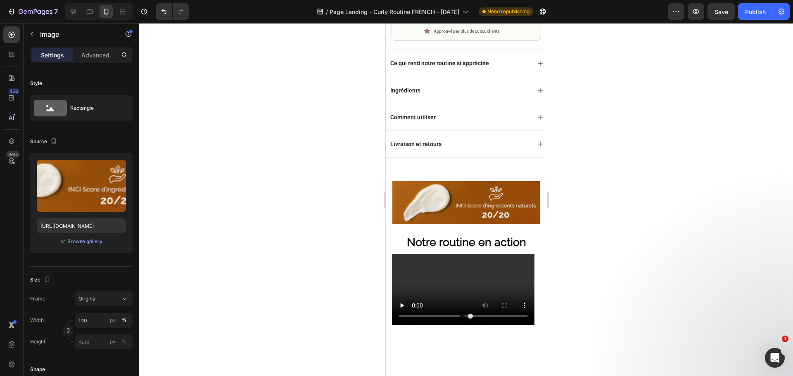
click at [405, 188] on img at bounding box center [466, 202] width 148 height 43
click at [399, 195] on img at bounding box center [466, 202] width 148 height 43
click at [389, 195] on div "Image Row 0" at bounding box center [465, 203] width 161 height 56
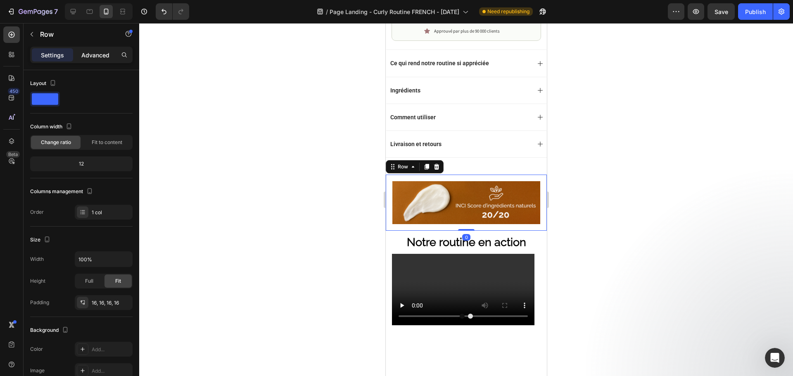
click at [105, 59] on div "Advanced" at bounding box center [95, 54] width 41 height 13
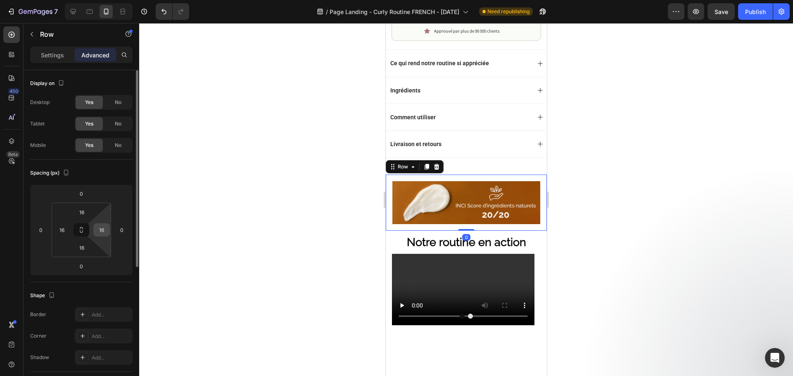
click at [104, 232] on input "16" at bounding box center [101, 230] width 12 height 12
type input "0"
click at [62, 230] on input "16" at bounding box center [62, 230] width 12 height 12
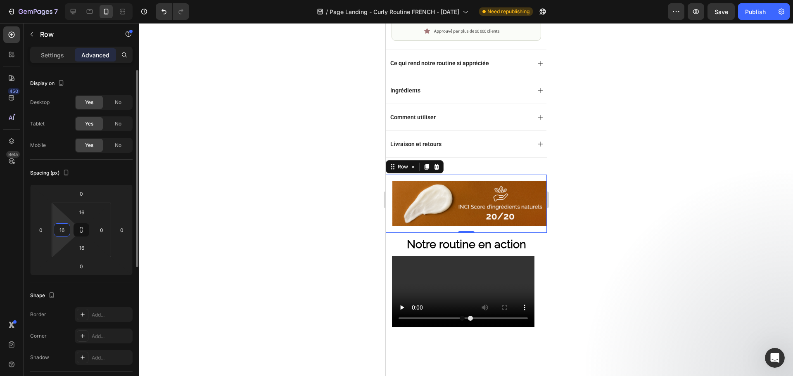
click at [62, 230] on input "16" at bounding box center [62, 230] width 12 height 12
type input "0"
click at [83, 212] on input "16" at bounding box center [82, 212] width 17 height 12
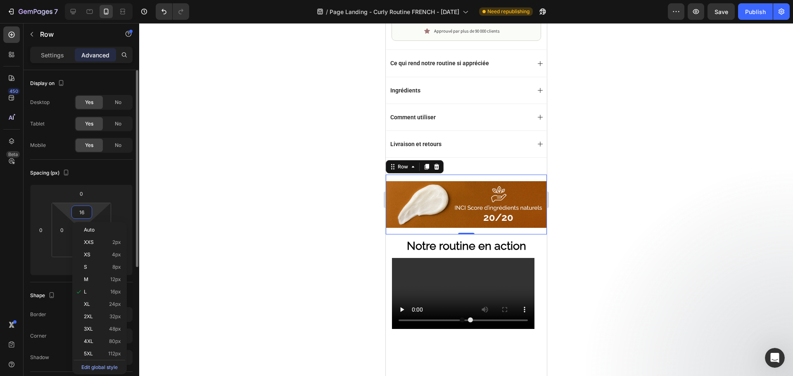
click at [83, 212] on input "16" at bounding box center [82, 212] width 17 height 12
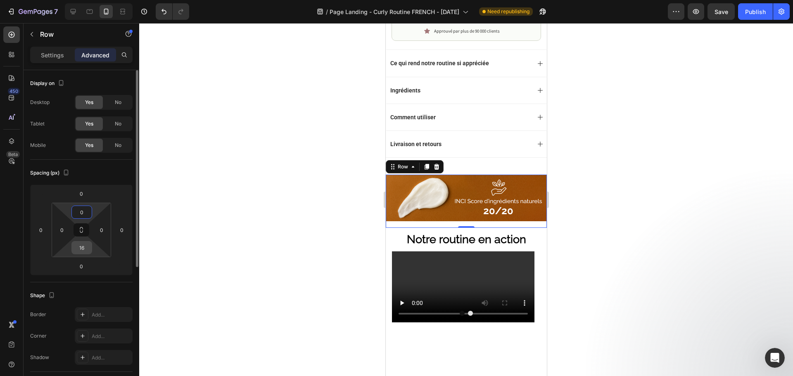
type input "0"
click at [80, 249] on input "16" at bounding box center [82, 248] width 17 height 12
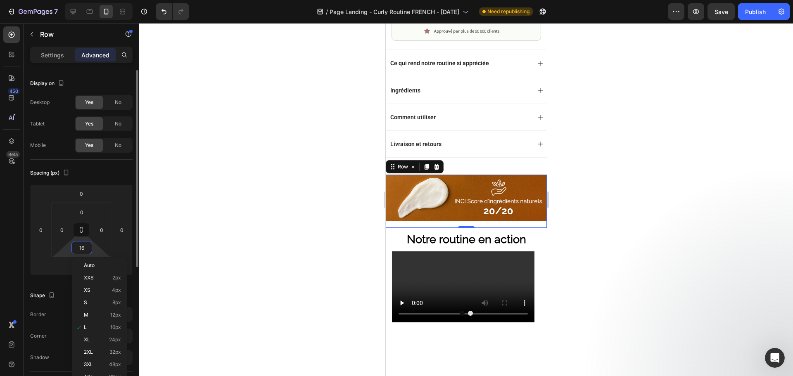
click at [80, 249] on input "16" at bounding box center [82, 248] width 17 height 12
type input "0"
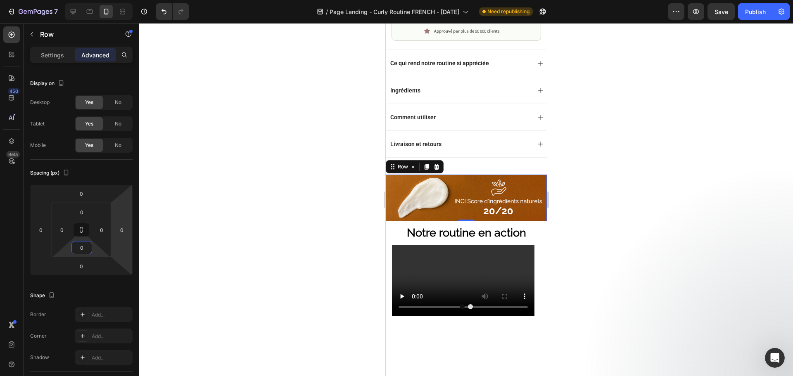
click at [247, 168] on div at bounding box center [466, 199] width 654 height 353
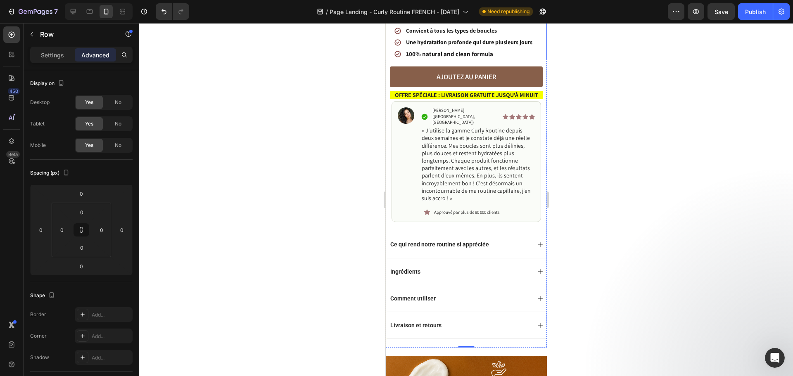
scroll to position [413, 0]
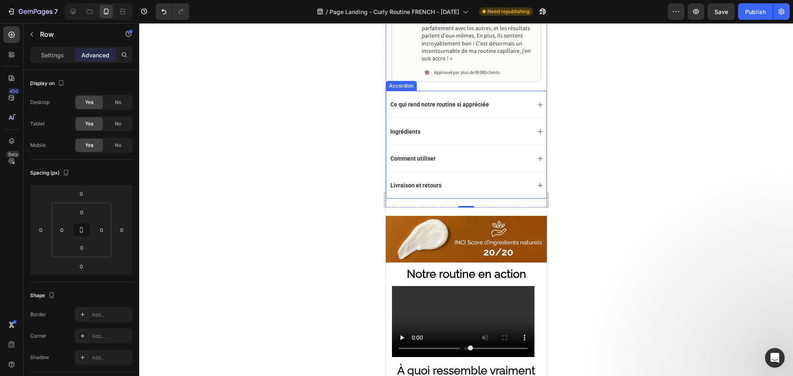
click at [442, 183] on div "Livraison et retours" at bounding box center [459, 186] width 141 height 10
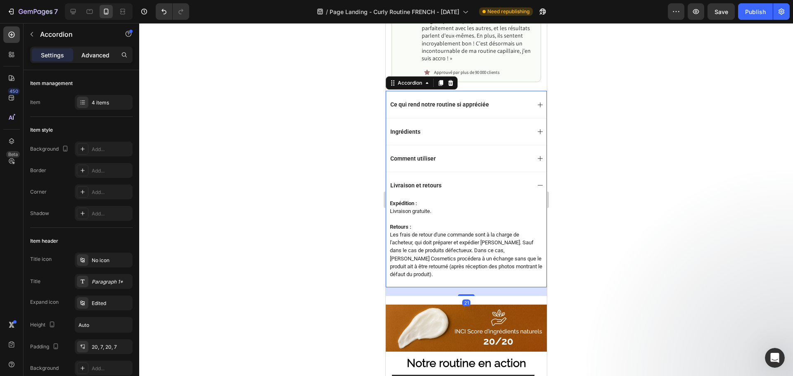
click at [101, 50] on div "Advanced" at bounding box center [95, 54] width 41 height 13
type input "100%"
type input "100"
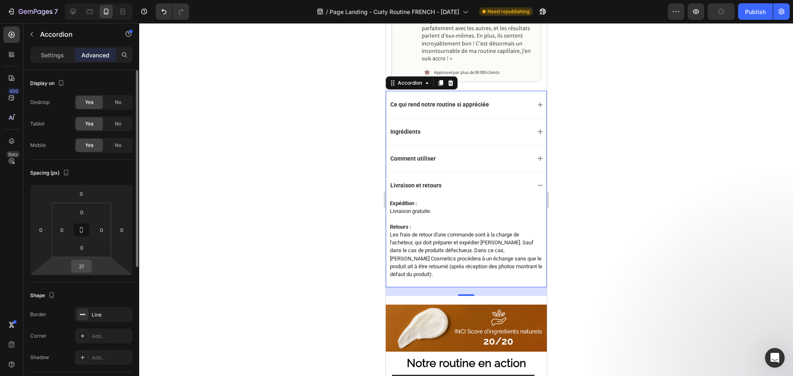
click at [85, 270] on input "21" at bounding box center [81, 266] width 17 height 12
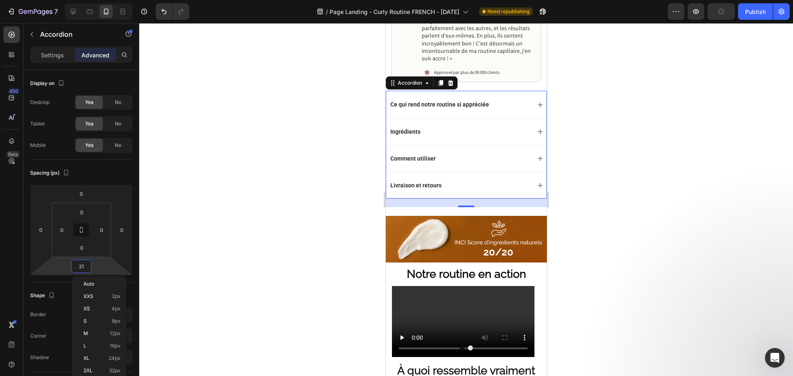
type input "0"
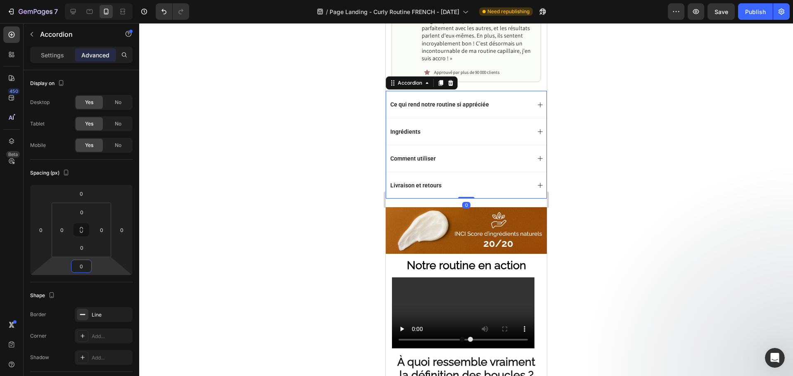
click at [289, 180] on div at bounding box center [466, 199] width 654 height 353
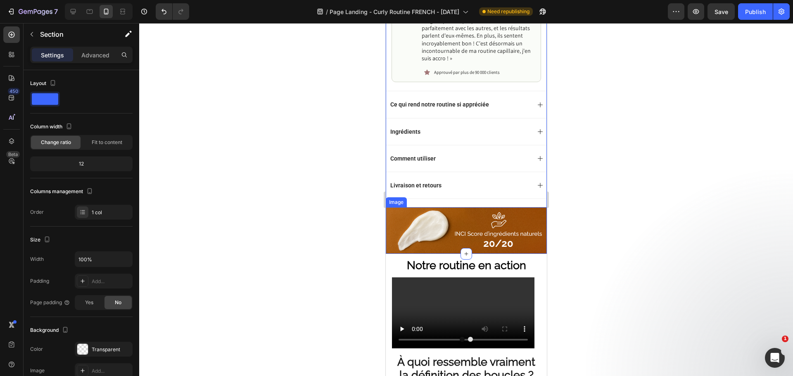
click at [431, 209] on img at bounding box center [465, 230] width 161 height 47
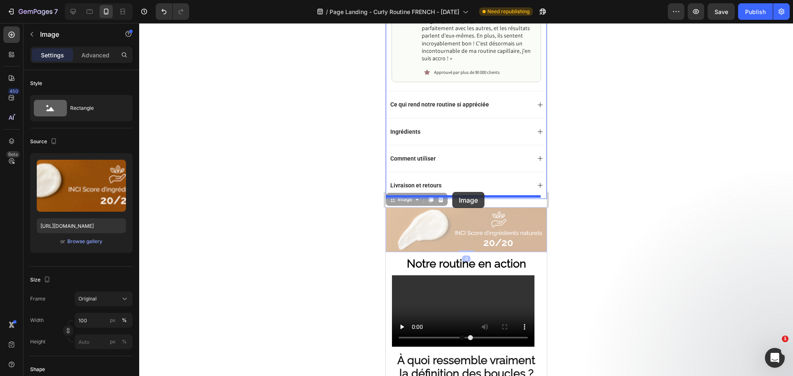
drag, startPoint x: 443, startPoint y: 209, endPoint x: 452, endPoint y: 192, distance: 19.4
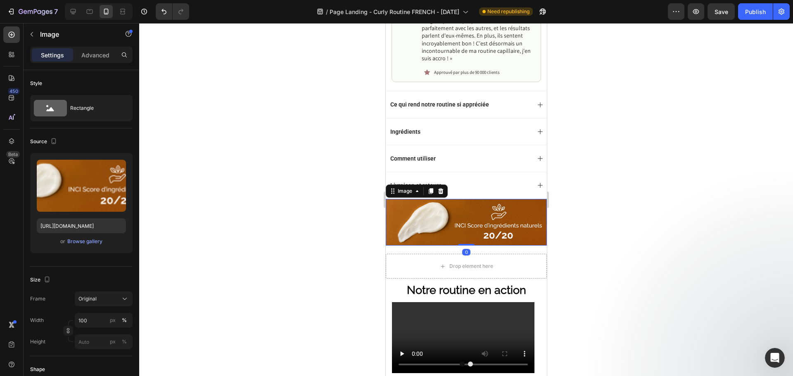
click at [322, 203] on div at bounding box center [466, 199] width 654 height 353
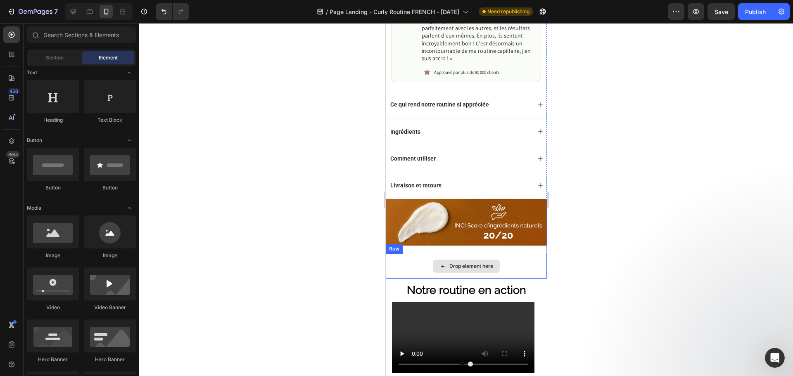
click at [426, 254] on div "Drop element here" at bounding box center [465, 266] width 161 height 25
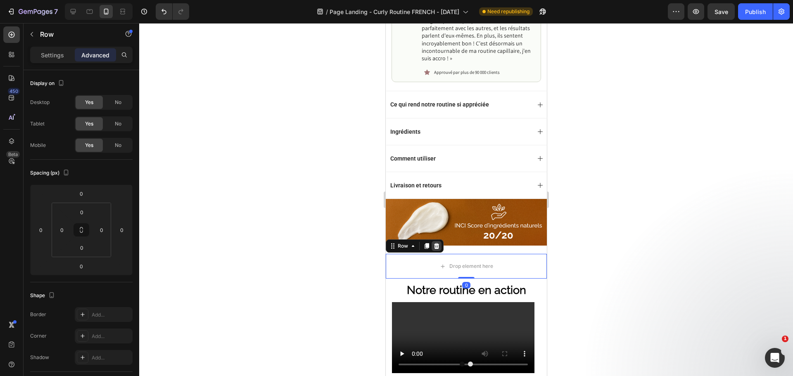
click at [436, 243] on icon at bounding box center [436, 246] width 7 height 7
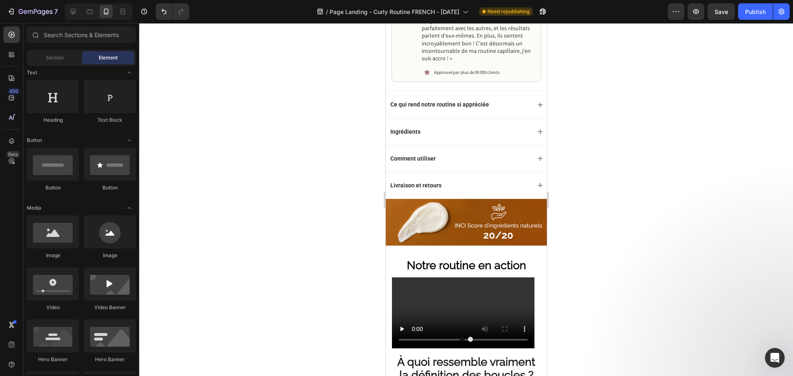
click at [314, 204] on div at bounding box center [466, 199] width 654 height 353
click at [254, 128] on div at bounding box center [466, 199] width 654 height 353
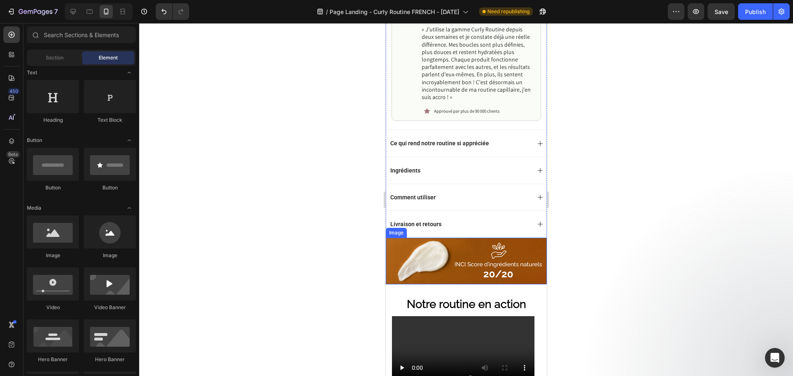
scroll to position [330, 0]
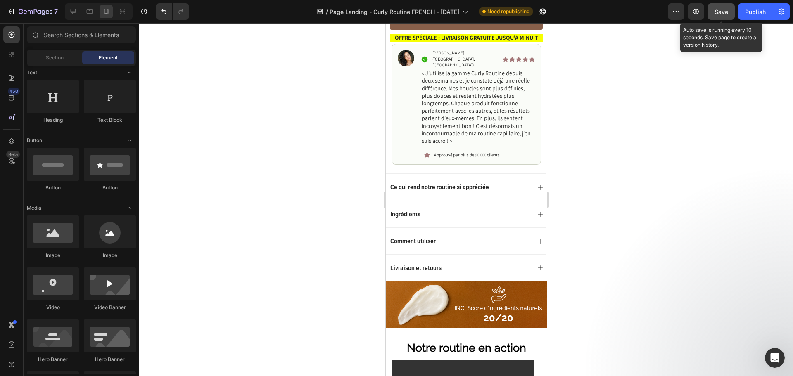
click at [725, 14] on span "Save" at bounding box center [722, 11] width 14 height 7
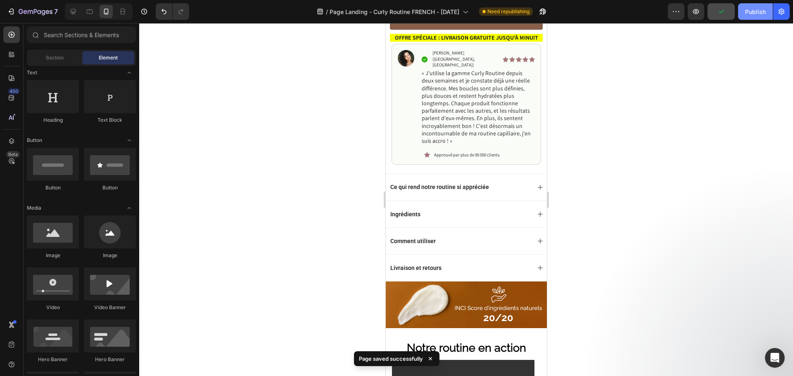
click at [749, 14] on div "Publish" at bounding box center [755, 11] width 21 height 9
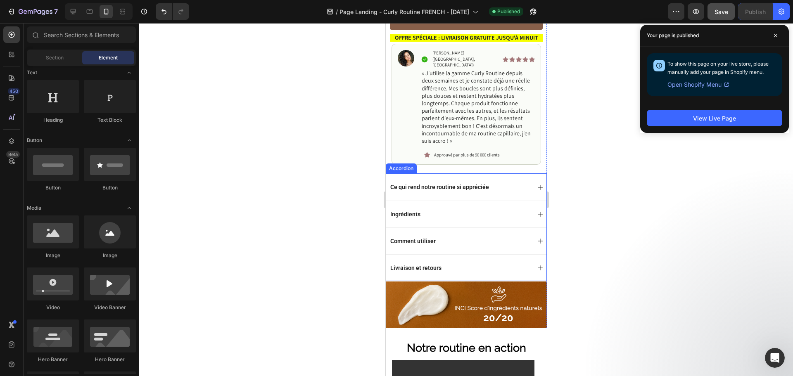
click at [423, 295] on img at bounding box center [465, 305] width 161 height 47
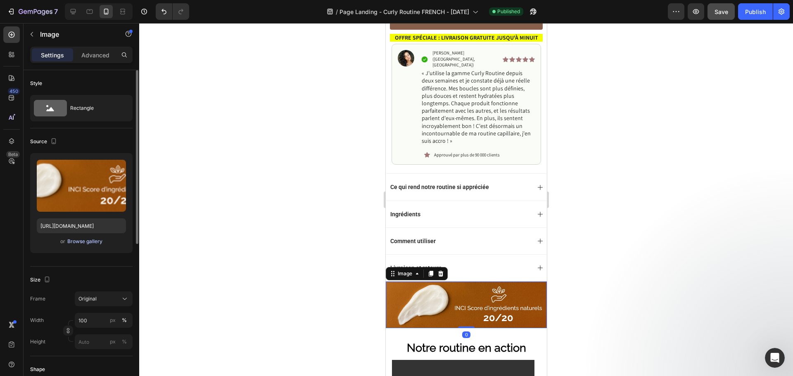
click at [68, 241] on div "Browse gallery" at bounding box center [84, 241] width 35 height 7
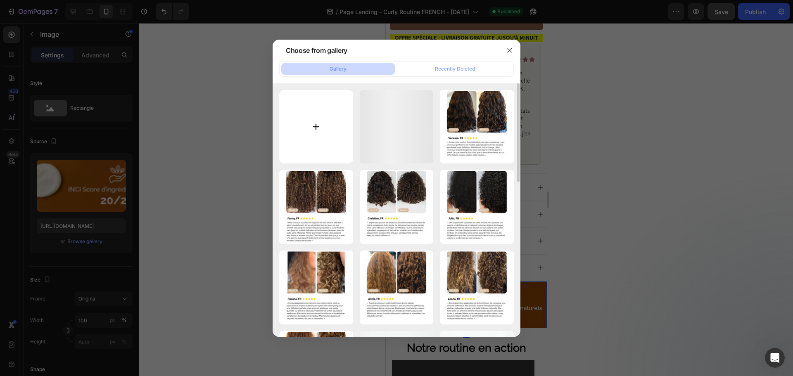
click at [319, 120] on input "file" at bounding box center [316, 127] width 74 height 74
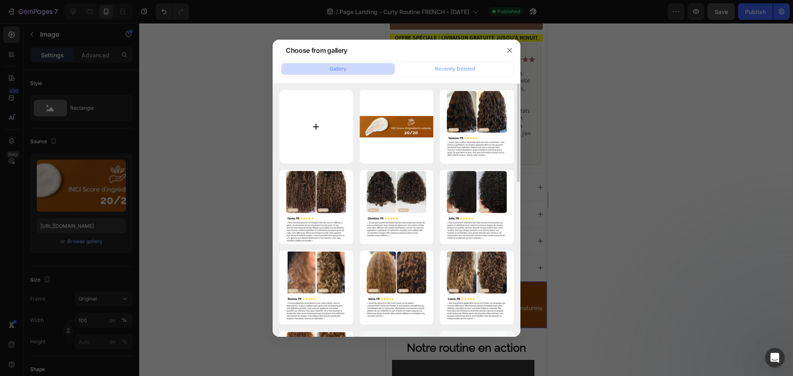
type input "C:\fakepath\v2curl_cream_banner FR Inci score.png"
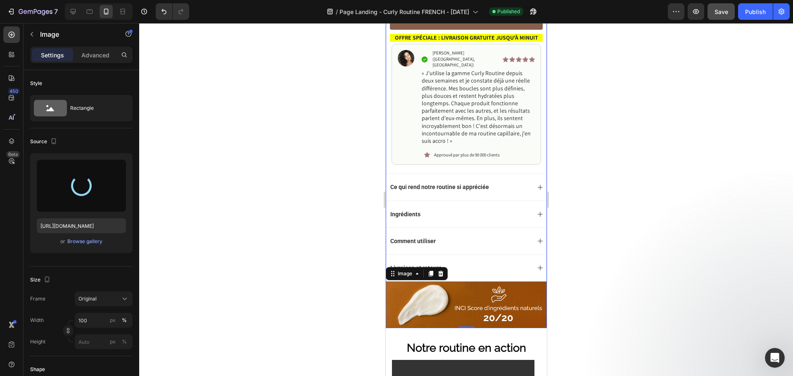
type input "[URL][DOMAIN_NAME]"
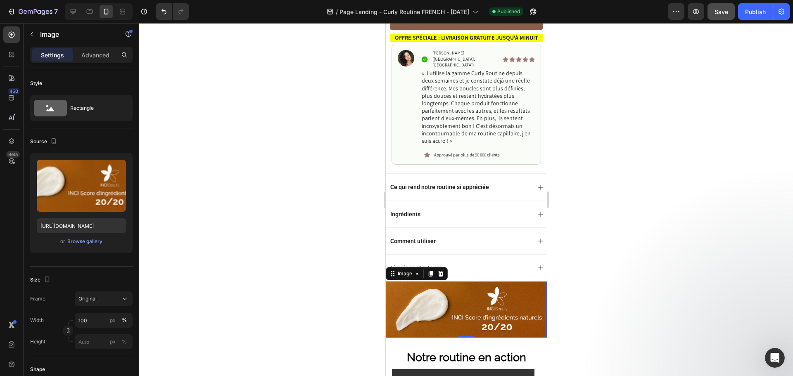
click at [308, 201] on div at bounding box center [466, 199] width 654 height 353
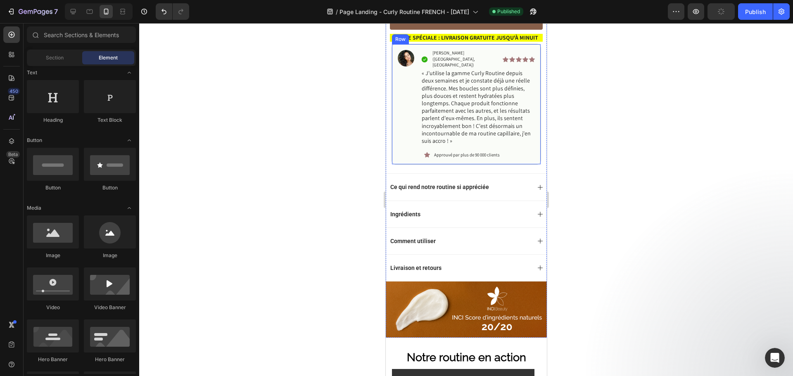
scroll to position [413, 0]
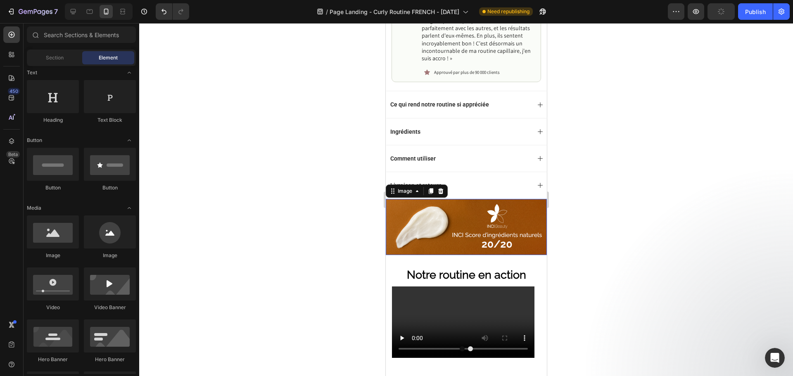
click at [471, 221] on img at bounding box center [465, 227] width 161 height 56
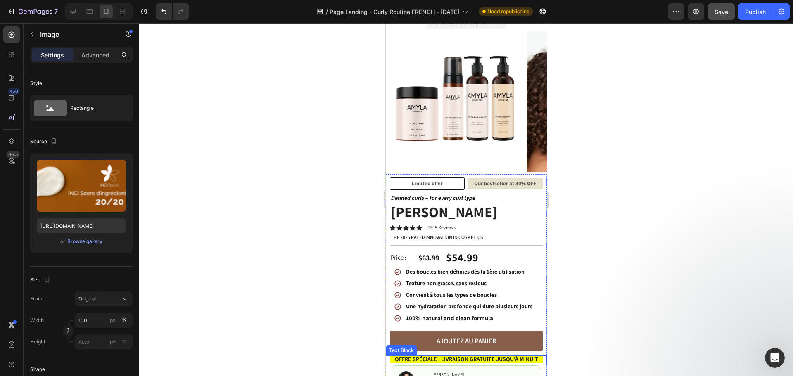
scroll to position [0, 0]
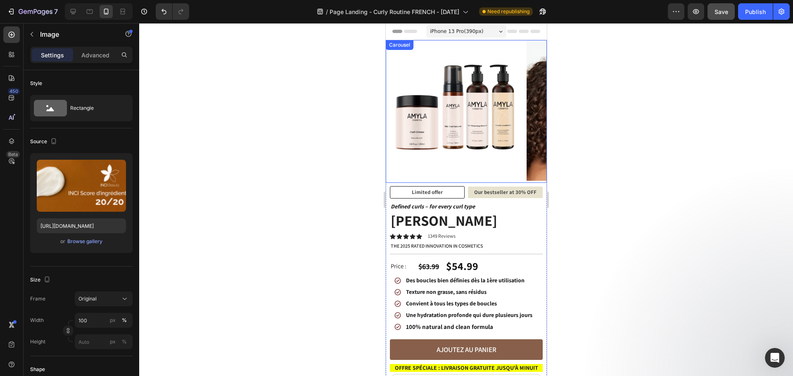
click at [526, 111] on icon "Carousel Next Arrow" at bounding box center [532, 112] width 16 height 16
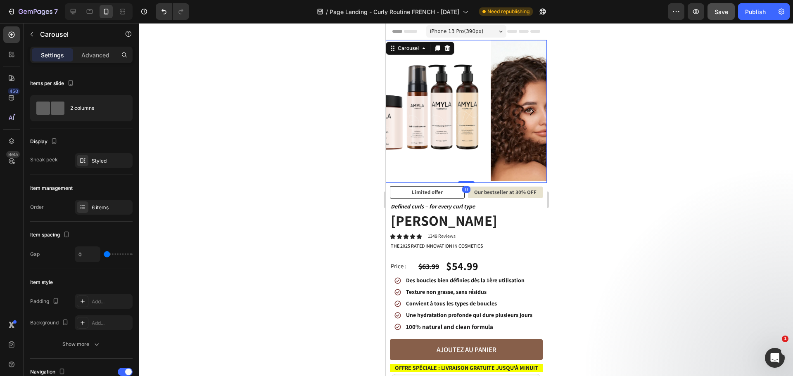
click at [526, 111] on icon "Carousel Next Arrow" at bounding box center [532, 112] width 16 height 16
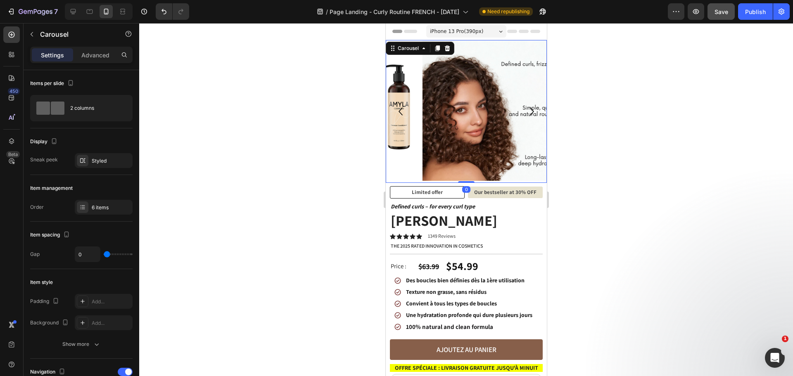
click at [526, 111] on icon "Carousel Next Arrow" at bounding box center [532, 112] width 16 height 16
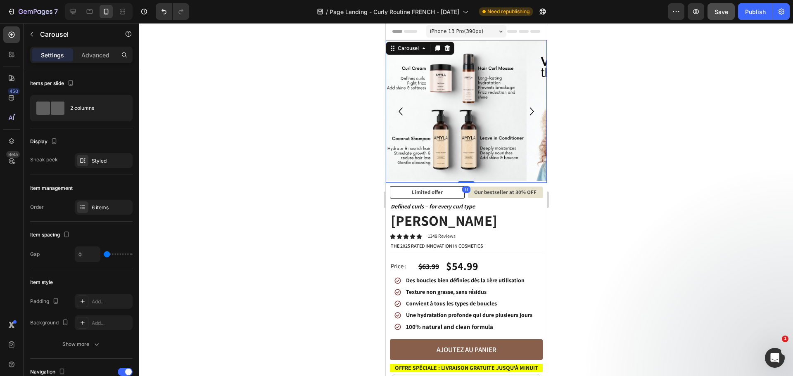
click at [526, 111] on icon "Carousel Next Arrow" at bounding box center [532, 112] width 16 height 16
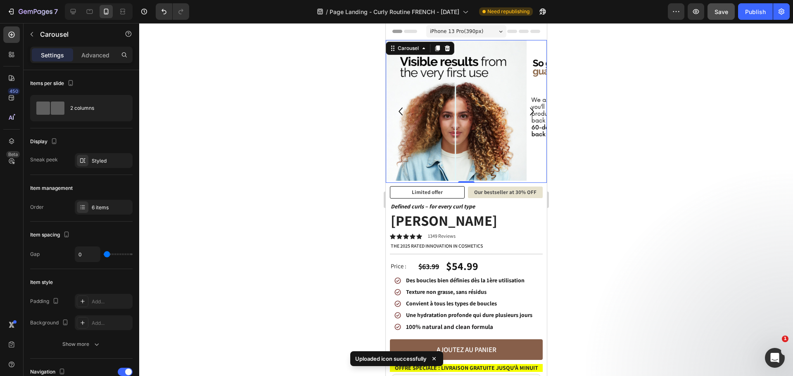
click at [526, 111] on icon "Carousel Next Arrow" at bounding box center [532, 112] width 16 height 16
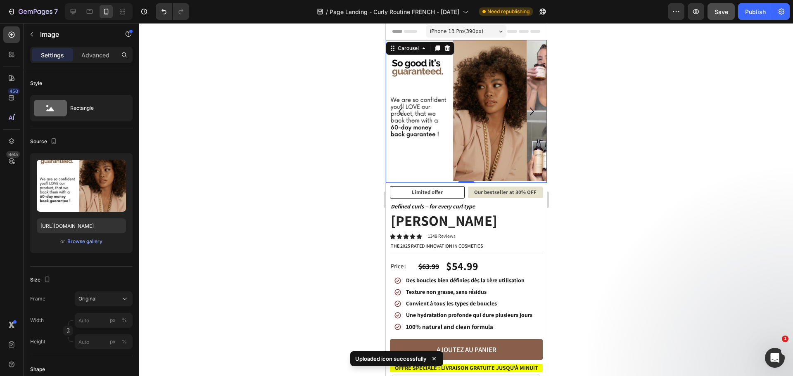
click at [483, 121] on img at bounding box center [455, 110] width 141 height 141
click at [89, 242] on div "Browse gallery" at bounding box center [84, 241] width 35 height 7
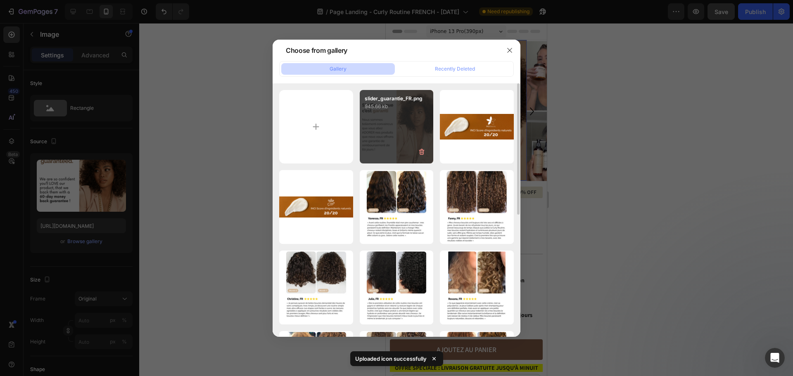
click at [388, 135] on div "slider_guarantie_FR.png 945.66 kb" at bounding box center [397, 127] width 74 height 74
type input "[URL][DOMAIN_NAME]"
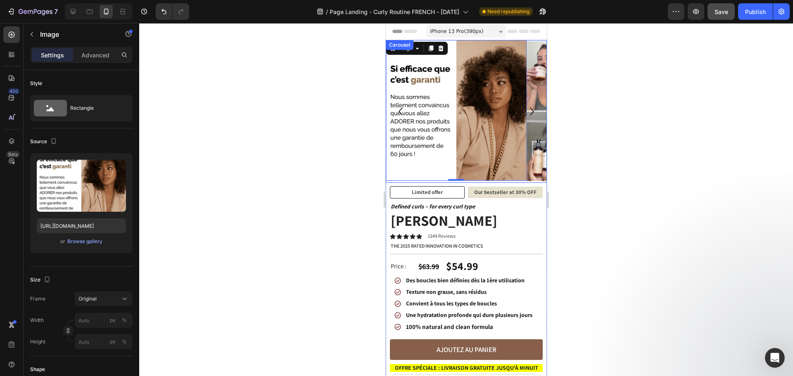
click at [398, 113] on icon "Carousel Back Arrow" at bounding box center [400, 112] width 16 height 16
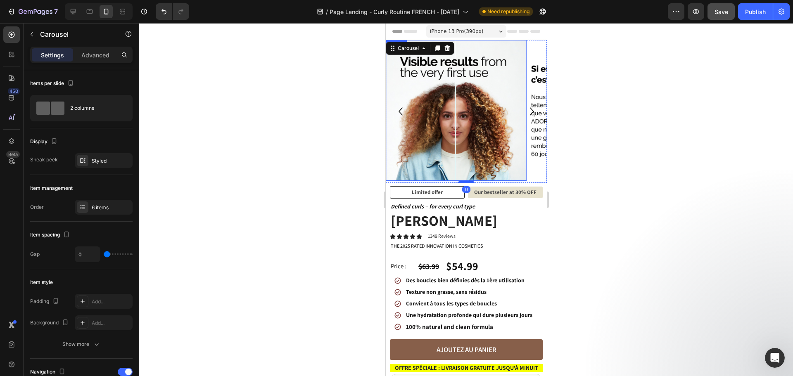
click at [443, 106] on img at bounding box center [455, 110] width 141 height 141
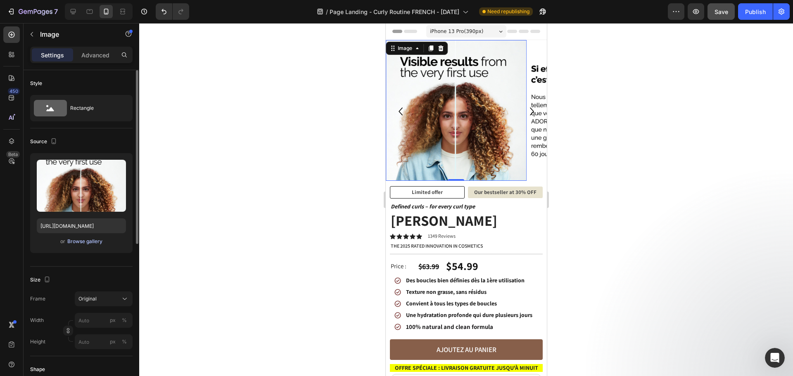
click at [81, 245] on div "Browse gallery" at bounding box center [84, 241] width 35 height 7
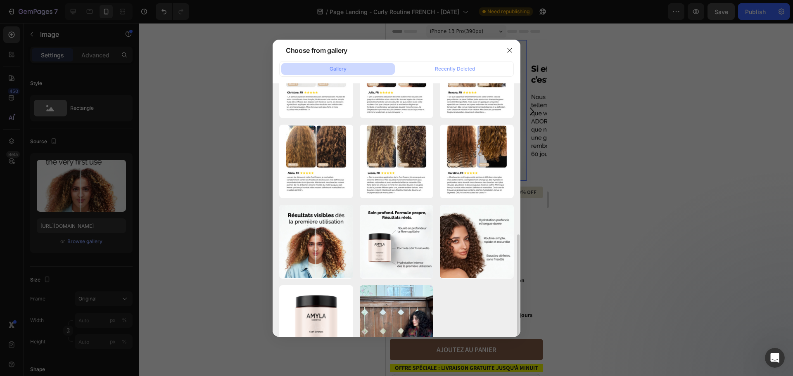
scroll to position [235, 0]
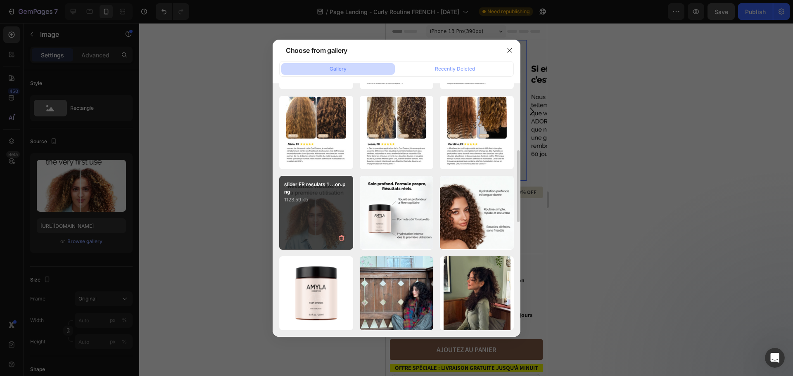
click at [307, 209] on div "slider FR resulats 1 ...on.png 1123.59 kb" at bounding box center [316, 213] width 74 height 74
type input "[URL][DOMAIN_NAME]"
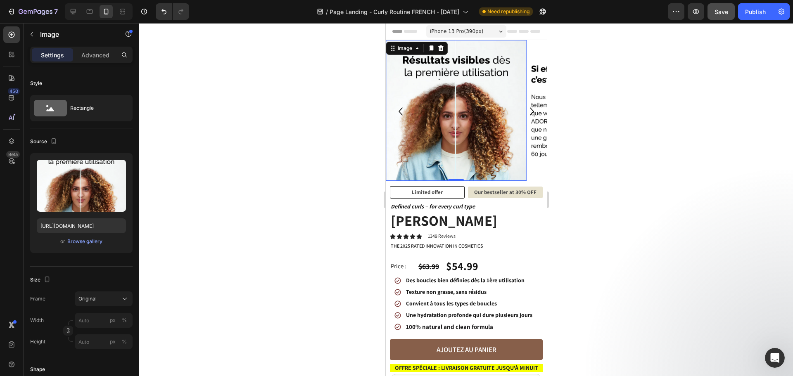
click at [245, 118] on div at bounding box center [466, 199] width 654 height 353
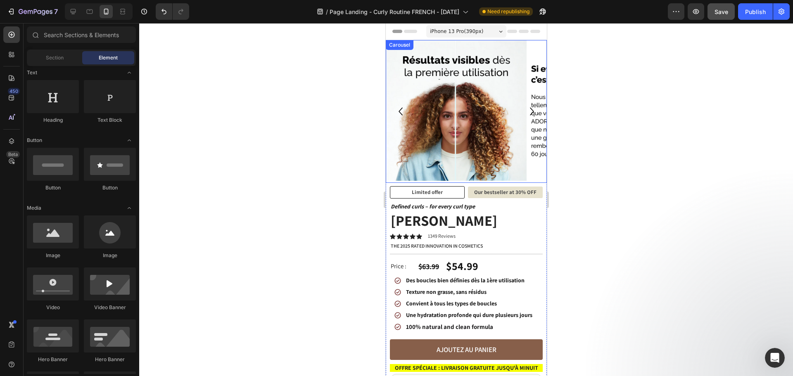
click at [395, 112] on icon "Carousel Back Arrow" at bounding box center [400, 112] width 16 height 16
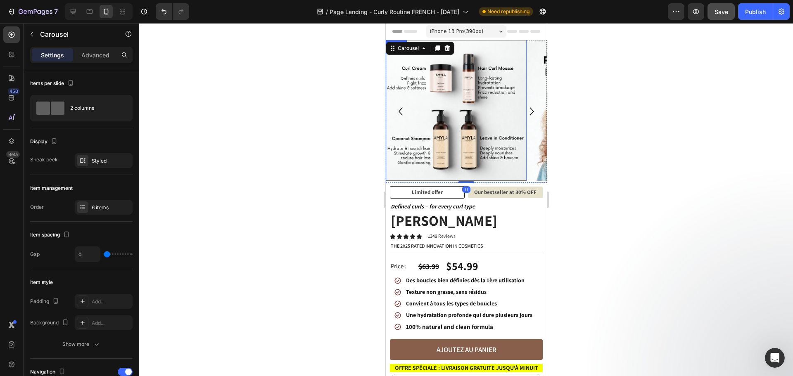
click at [474, 114] on img at bounding box center [455, 110] width 141 height 141
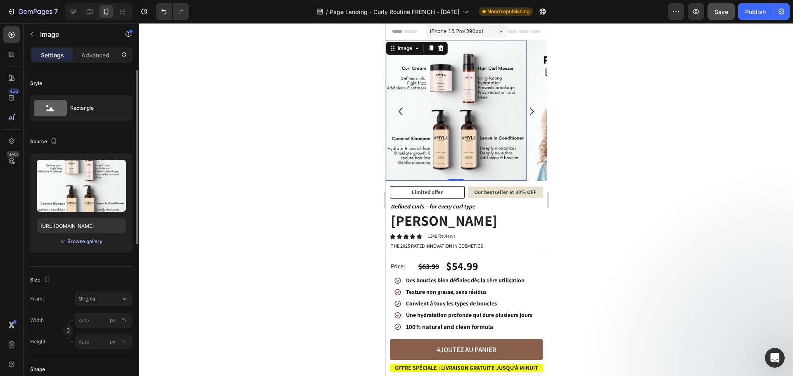
click at [88, 245] on div "Browse gallery" at bounding box center [84, 241] width 35 height 7
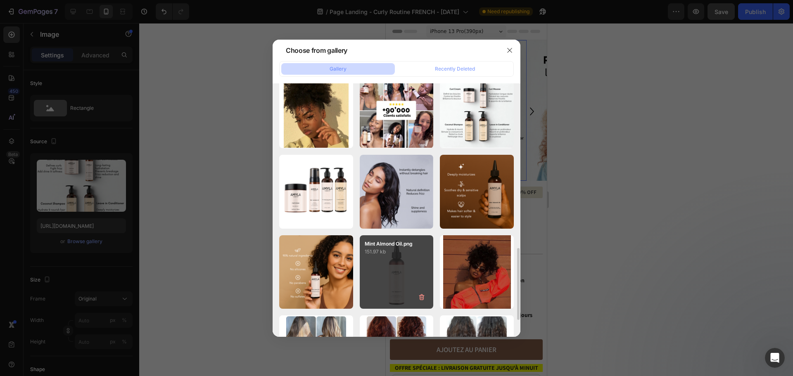
scroll to position [537, 0]
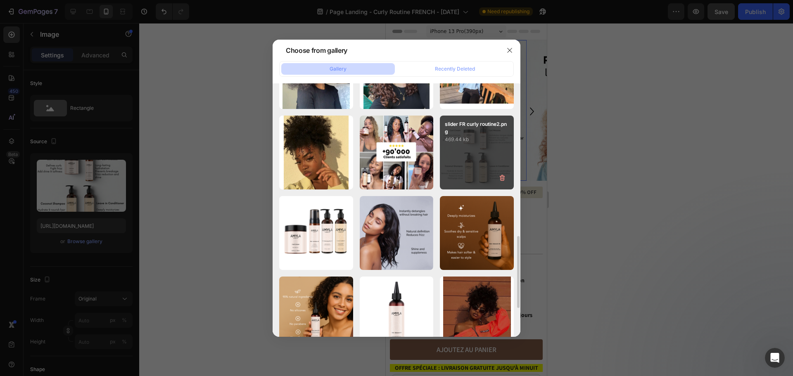
click at [480, 152] on div "slider FR curly routine2.png 469.44 kb" at bounding box center [477, 153] width 74 height 74
type input "[URL][DOMAIN_NAME]"
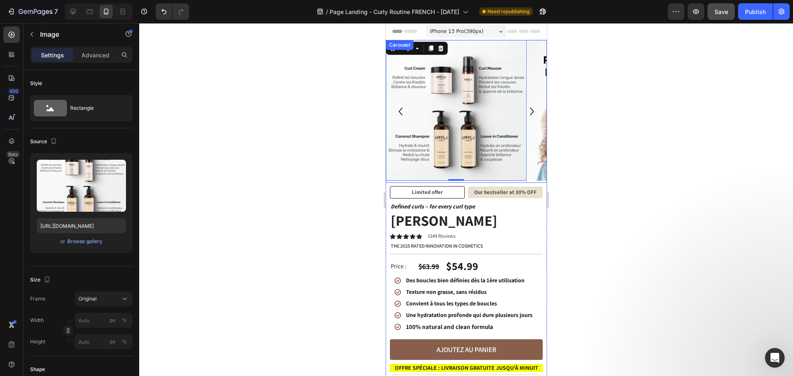
click at [400, 110] on icon "Carousel Back Arrow" at bounding box center [400, 112] width 4 height 8
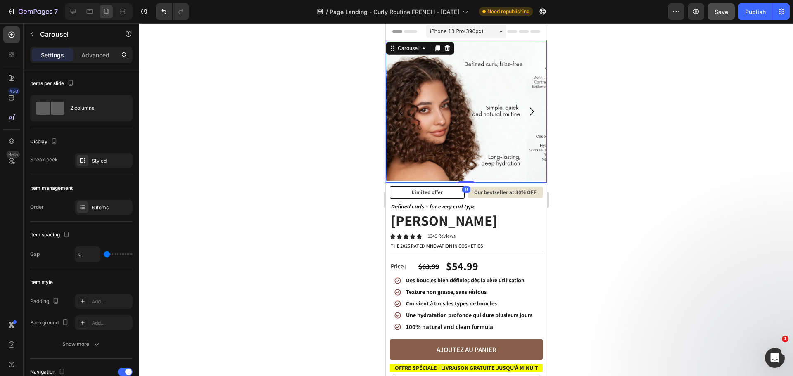
click at [468, 114] on img at bounding box center [455, 110] width 141 height 141
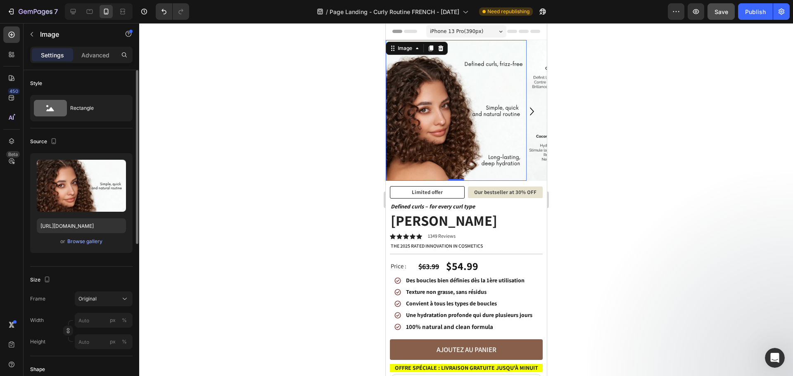
click at [93, 246] on div "or Browse gallery" at bounding box center [81, 242] width 89 height 10
click at [97, 241] on div "Browse gallery" at bounding box center [84, 241] width 35 height 7
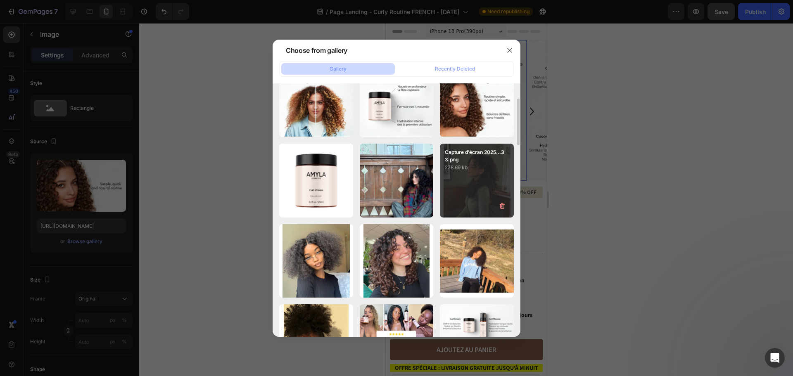
scroll to position [307, 0]
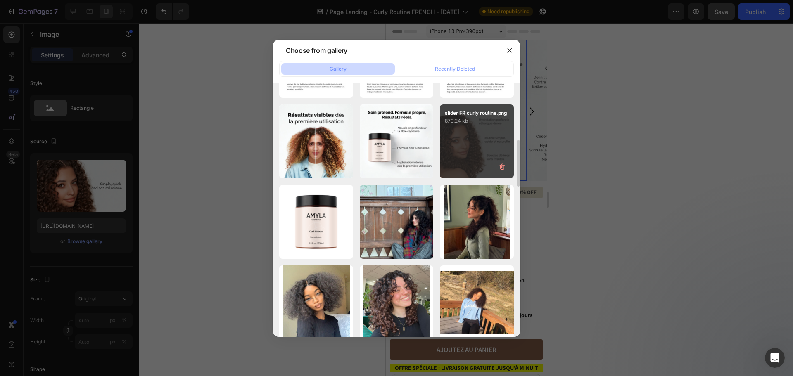
click at [464, 140] on div "slider FR curly routine.png 879.24 kb" at bounding box center [477, 142] width 74 height 74
type input "[URL][DOMAIN_NAME]"
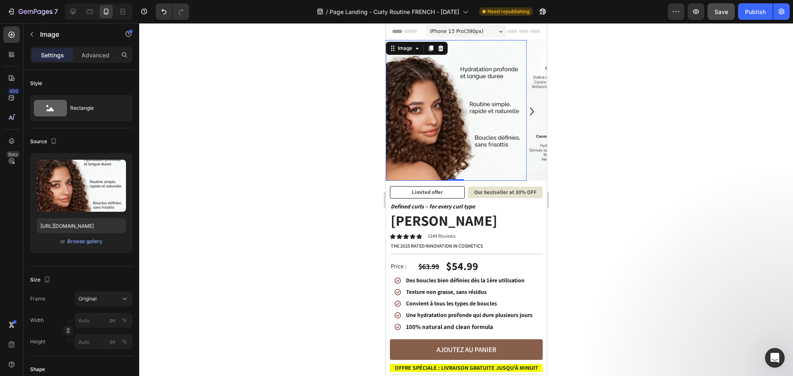
click at [293, 134] on div at bounding box center [466, 199] width 654 height 353
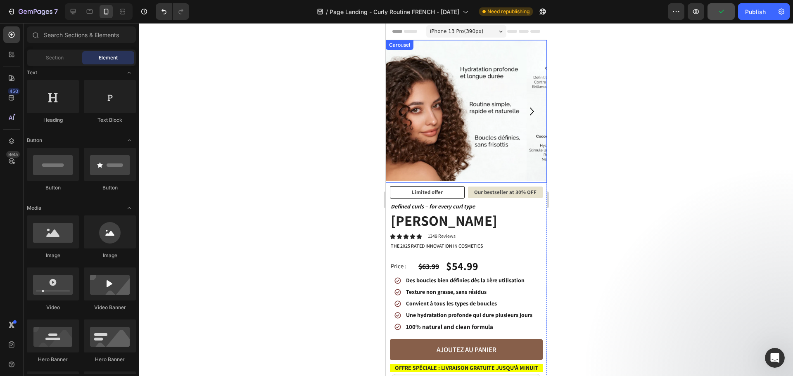
click at [398, 112] on icon "Carousel Back Arrow" at bounding box center [400, 112] width 4 height 8
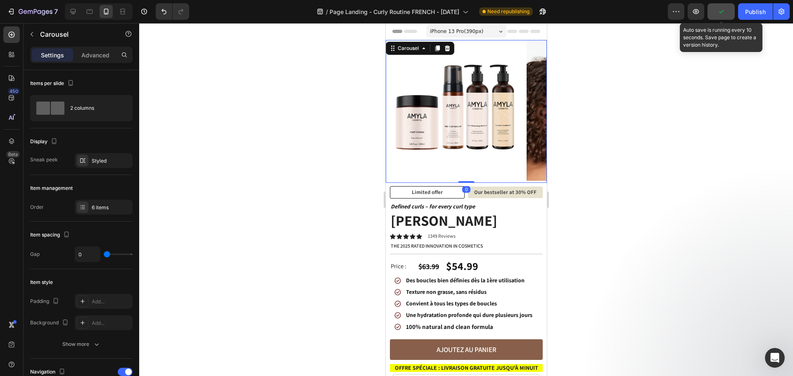
click at [717, 7] on button "button" at bounding box center [721, 11] width 27 height 17
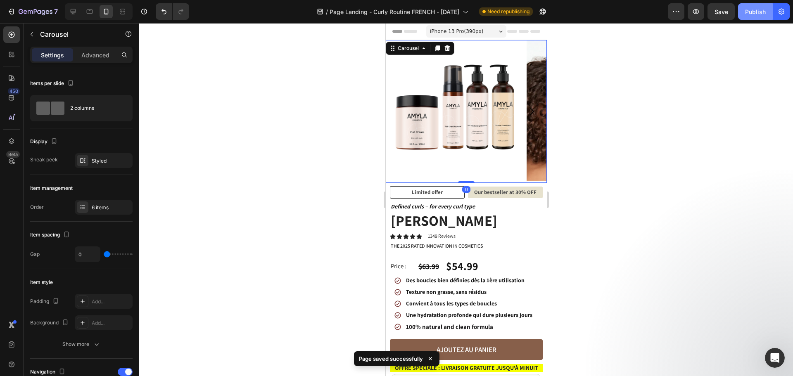
click at [748, 10] on div "Publish" at bounding box center [755, 11] width 21 height 9
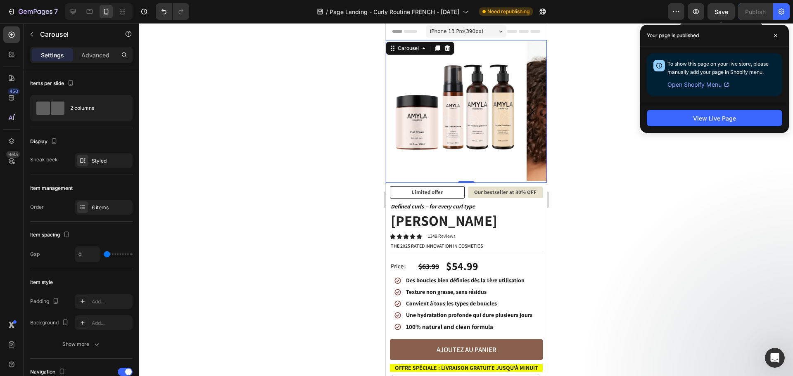
click at [716, 12] on span "Save" at bounding box center [722, 11] width 14 height 7
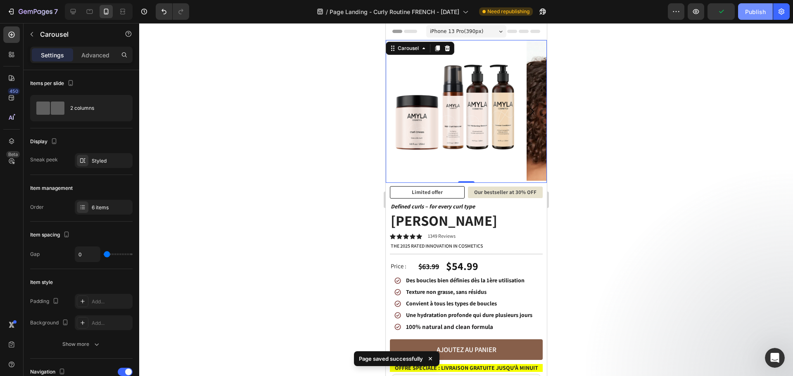
click at [747, 10] on div "Publish" at bounding box center [755, 11] width 21 height 9
